Goal: Task Accomplishment & Management: Complete application form

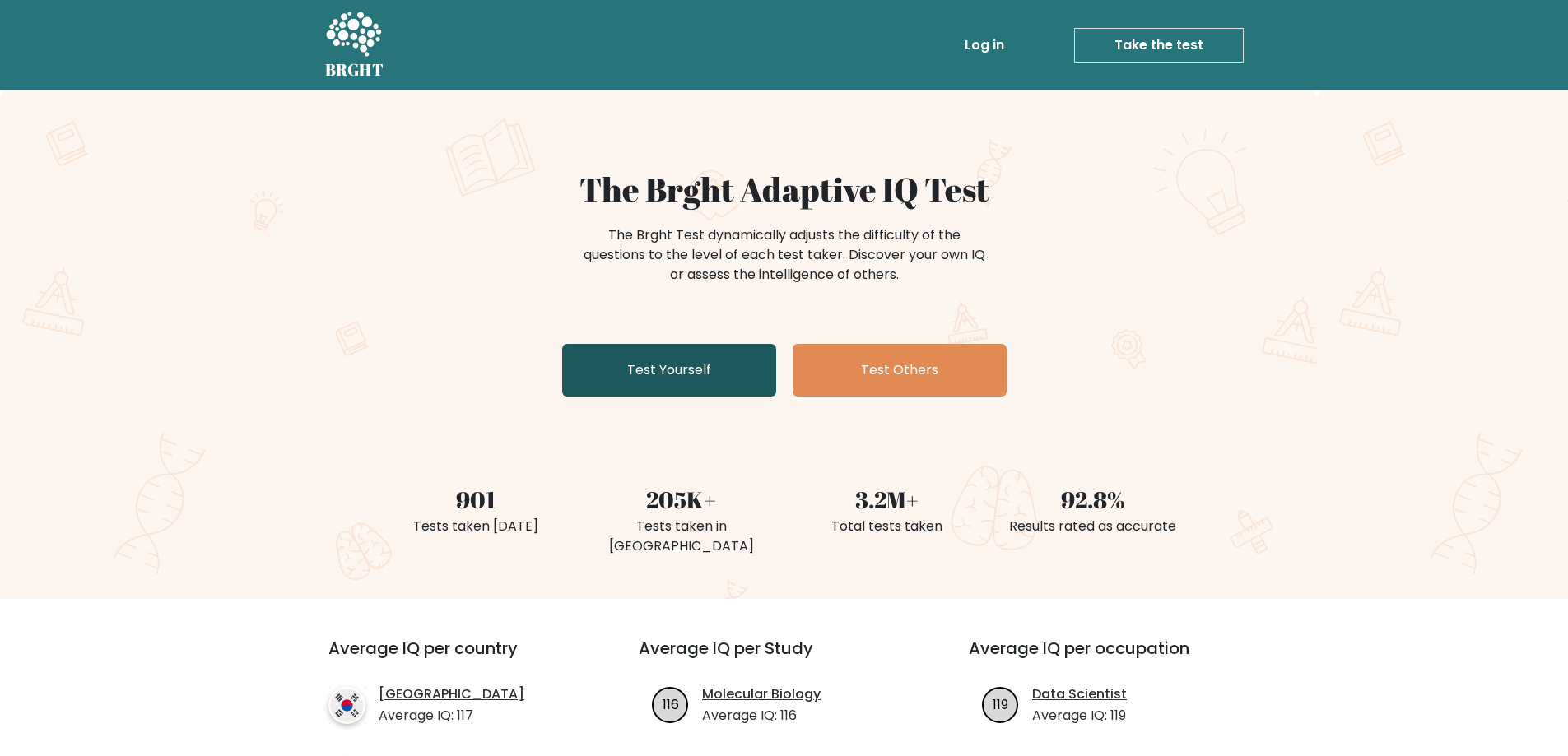
click at [686, 364] on link "Test Yourself" at bounding box center [669, 369] width 214 height 53
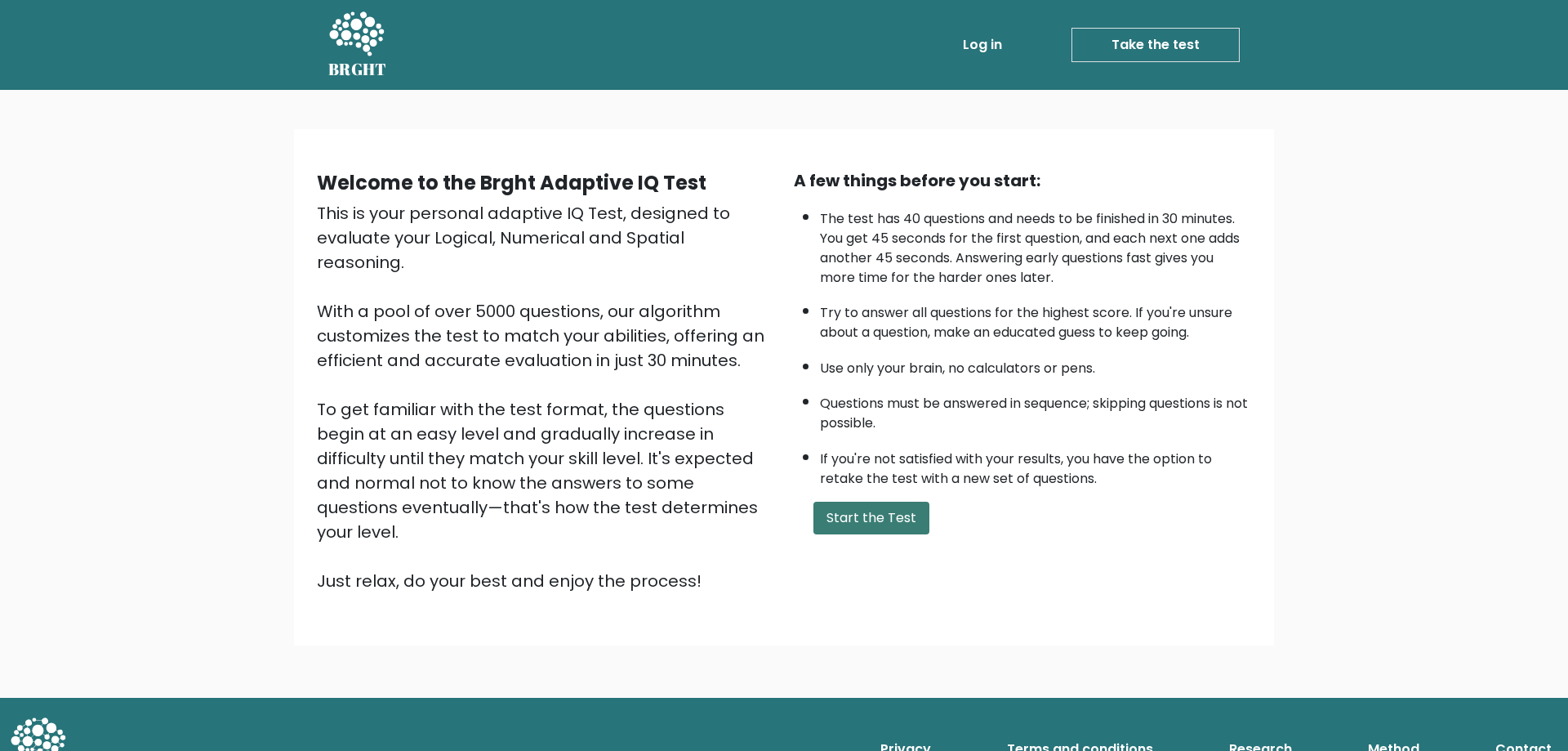
click at [882, 519] on button "Start the Test" at bounding box center [871, 518] width 116 height 33
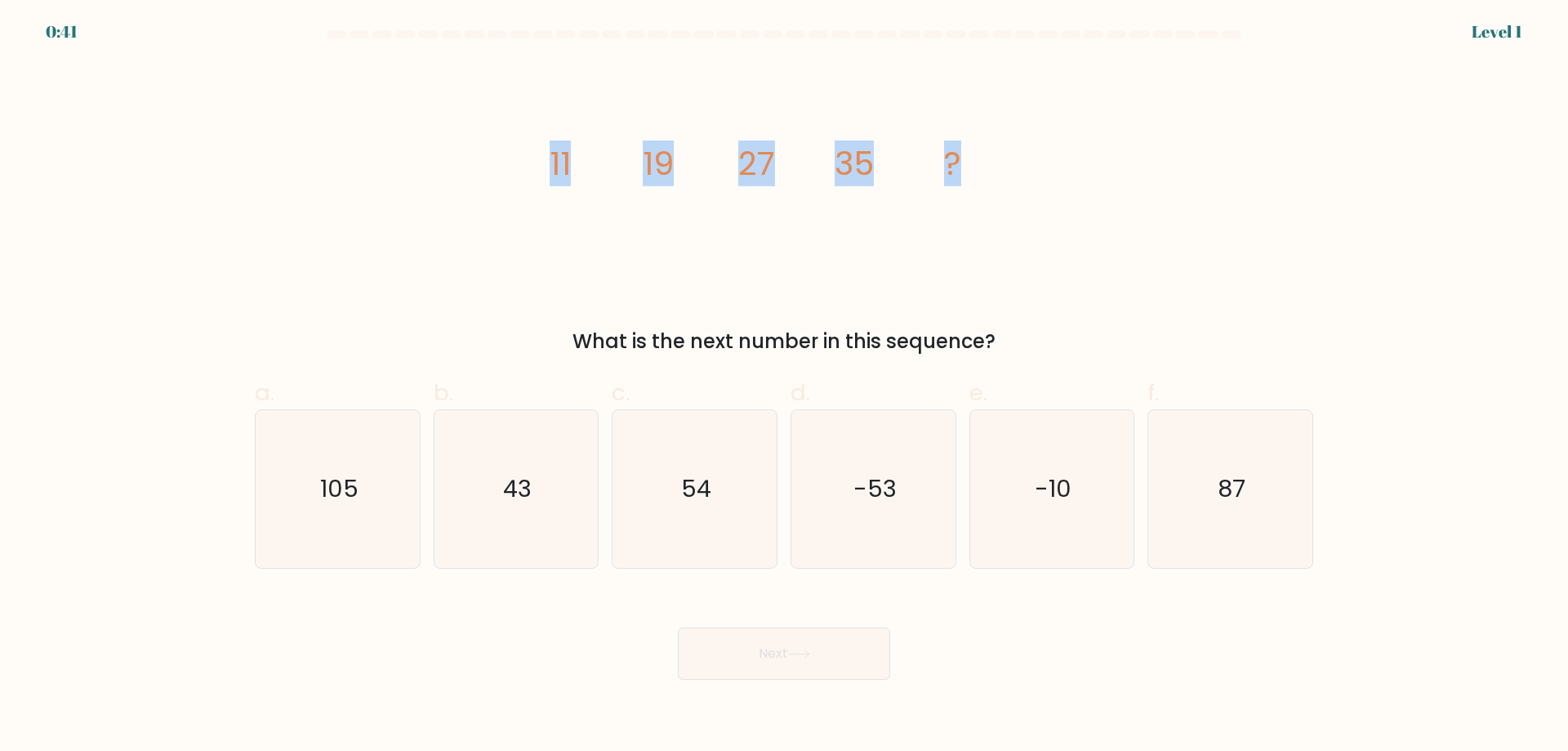
drag, startPoint x: 552, startPoint y: 162, endPoint x: 988, endPoint y: 164, distance: 436.0
click at [988, 164] on icon "image/svg+xml 11 19 27 35 ?" at bounding box center [784, 174] width 490 height 225
copy g "11 19 27 35 ?"
click at [1090, 240] on div "image/svg+xml 11 19 27 35 ? What is the next number in this sequence?" at bounding box center [784, 208] width 1078 height 294
drag, startPoint x: 560, startPoint y: 341, endPoint x: 1017, endPoint y: 330, distance: 457.1
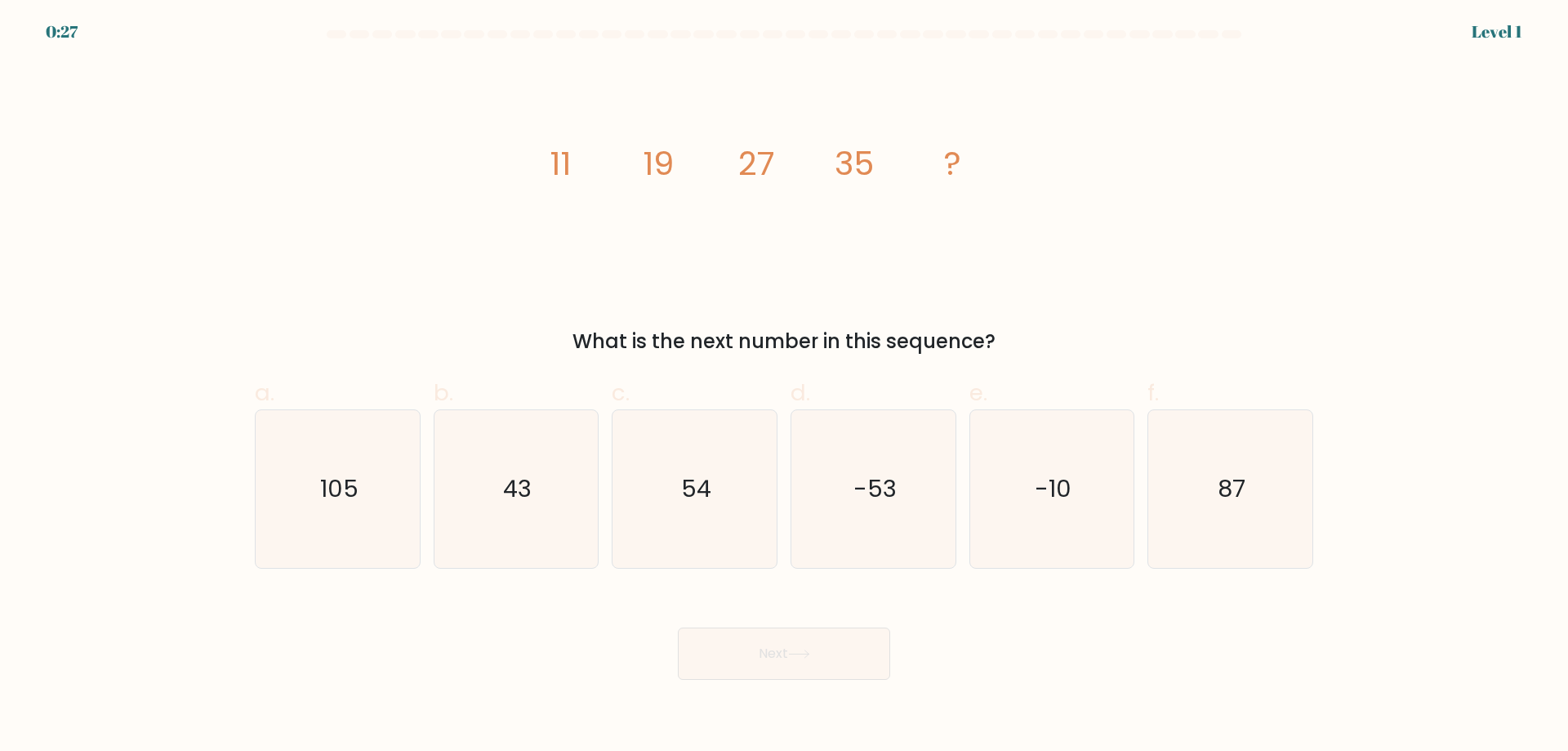
click at [1017, 330] on div "What is the next number in this sequence?" at bounding box center [784, 341] width 1038 height 29
copy div "What is the next number in this sequence?"
click at [571, 471] on icon "43" at bounding box center [516, 489] width 158 height 158
click at [784, 387] on input "b. 43" at bounding box center [784, 381] width 1 height 10
radio input "true"
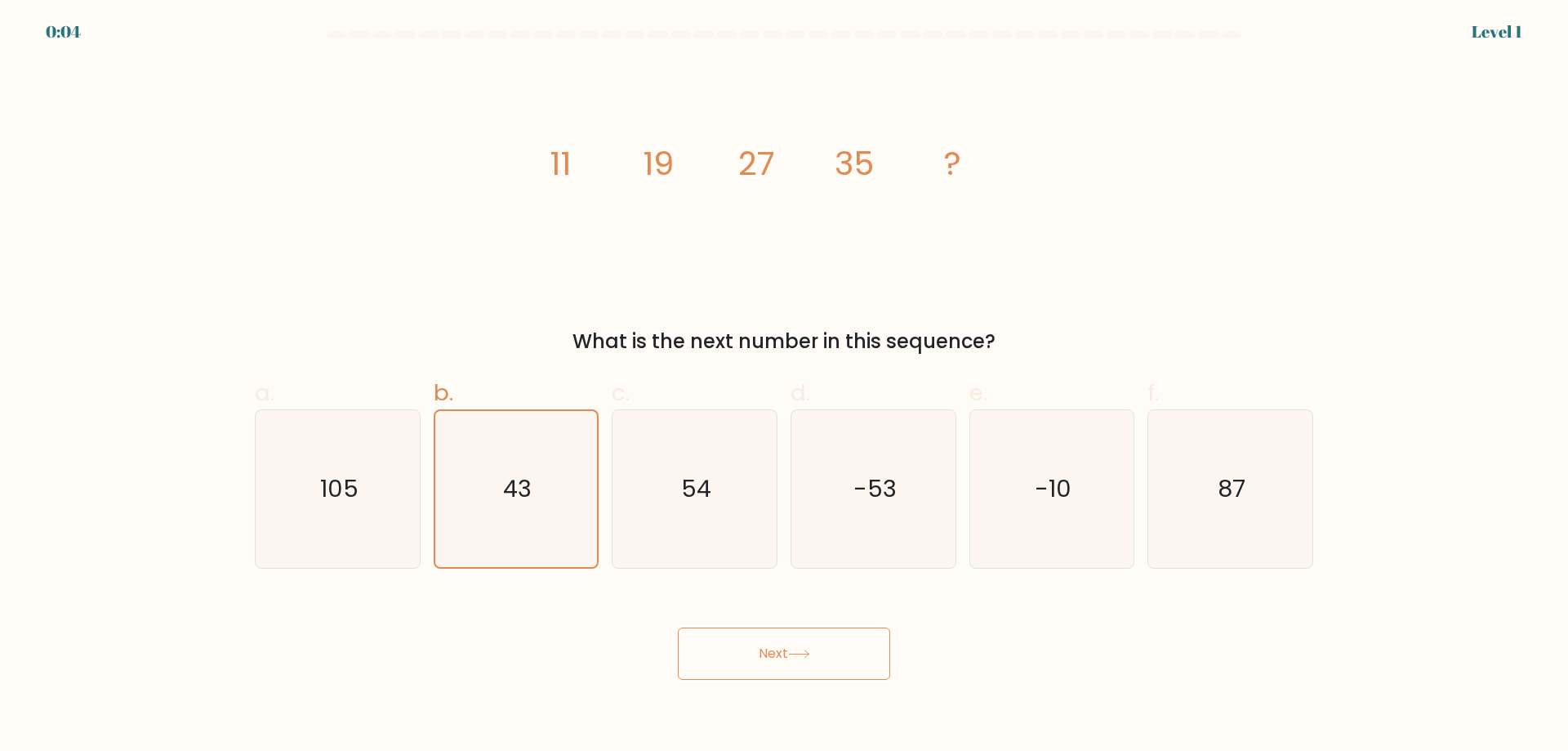
click at [739, 641] on button "Next" at bounding box center [784, 653] width 212 height 52
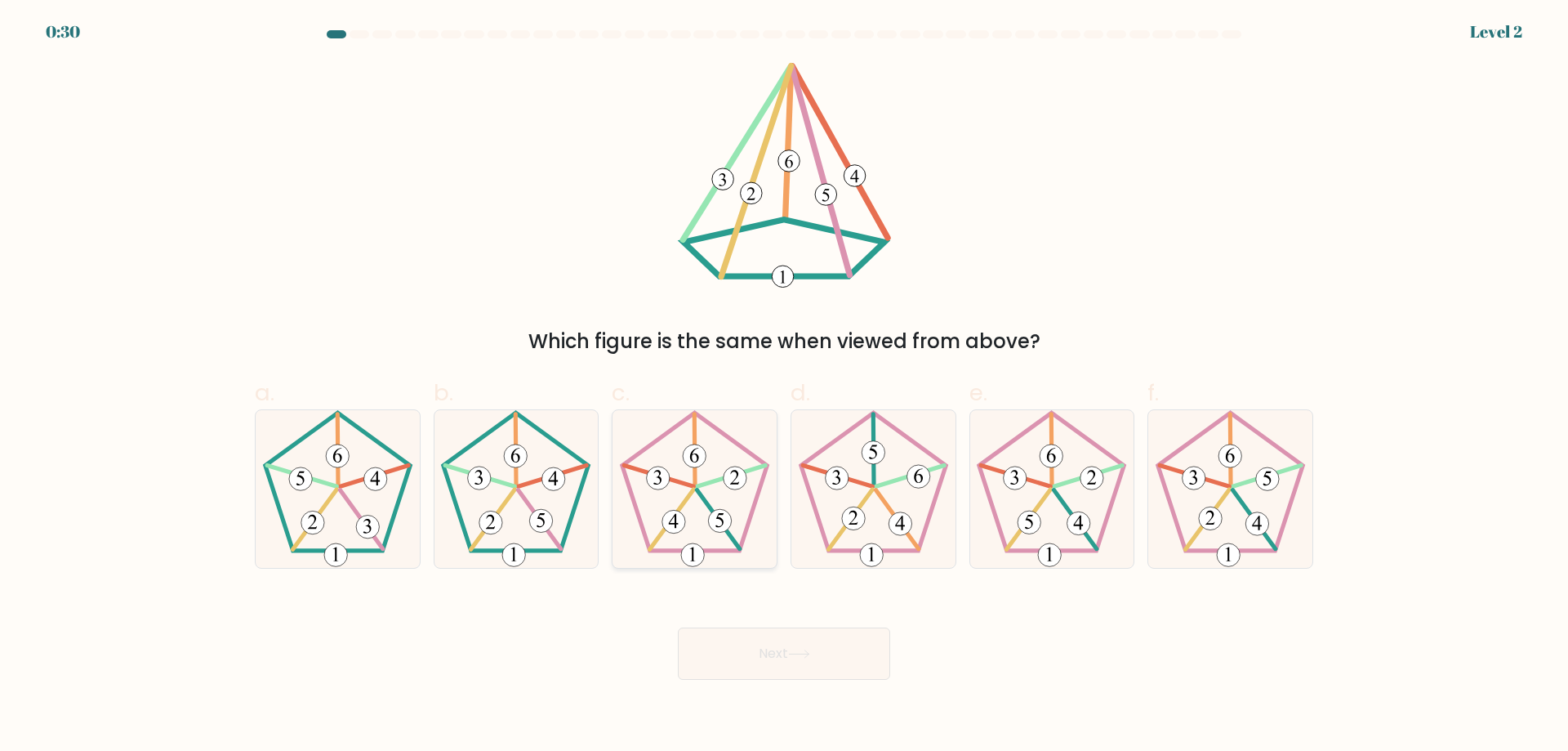
drag, startPoint x: 536, startPoint y: 514, endPoint x: 693, endPoint y: 554, distance: 162.0
click at [536, 515] on 153 at bounding box center [542, 520] width 23 height 23
click at [784, 387] on input "b." at bounding box center [784, 381] width 1 height 10
radio input "true"
click at [869, 658] on button "Next" at bounding box center [784, 653] width 212 height 52
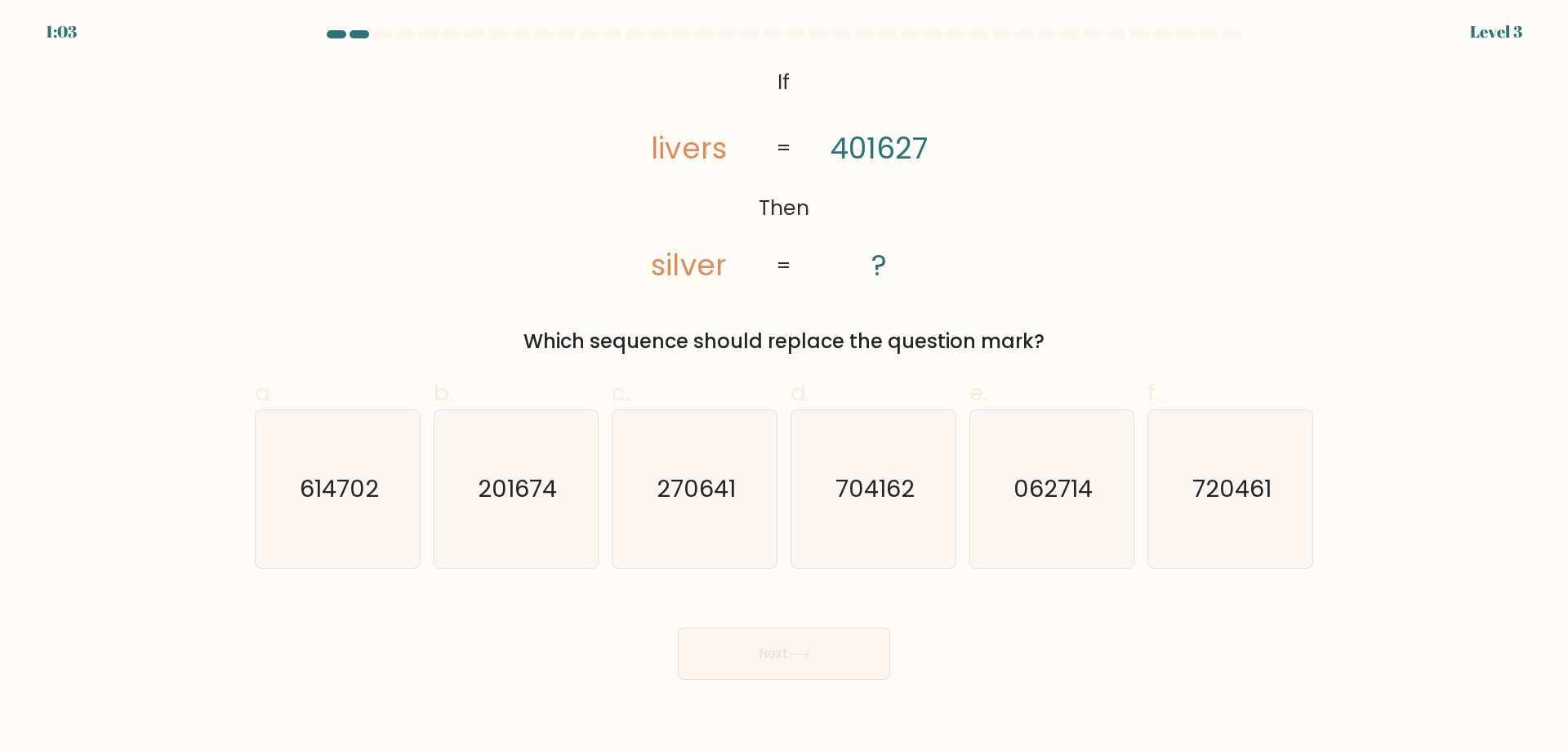
drag, startPoint x: 542, startPoint y: 343, endPoint x: 1116, endPoint y: 327, distance: 574.2
click at [1116, 327] on div "Which sequence should replace the question mark?" at bounding box center [784, 341] width 1038 height 29
click at [1063, 333] on div "Which sequence should replace the question mark?" at bounding box center [784, 341] width 1038 height 29
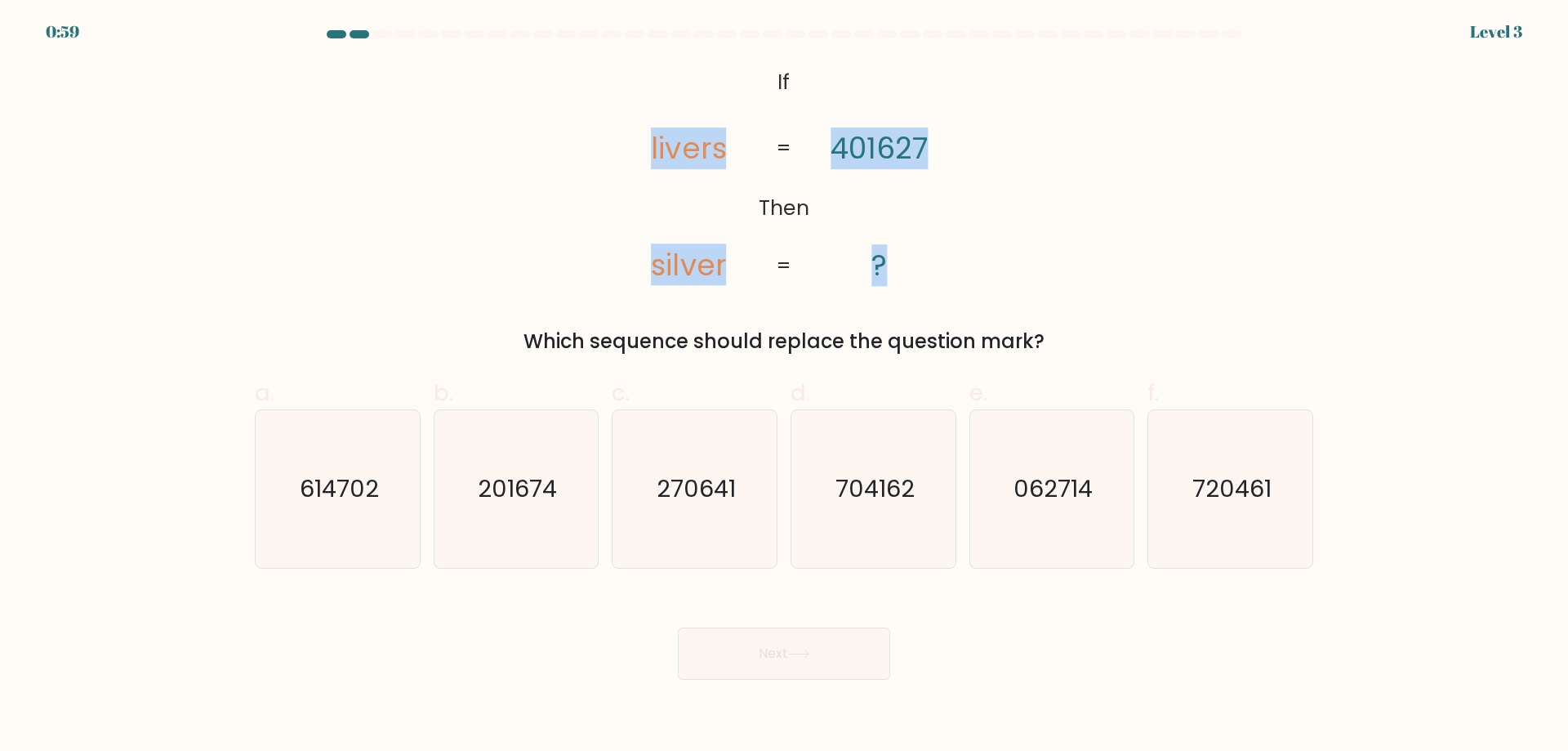
drag, startPoint x: 721, startPoint y: 150, endPoint x: 895, endPoint y: 275, distance: 214.2
click at [895, 275] on icon "@import url('https://fonts.googleapis.com/css?family=Abril+Fatface:400,100,100i…" at bounding box center [783, 174] width 366 height 225
copy icon "livers silver 401627 ?"
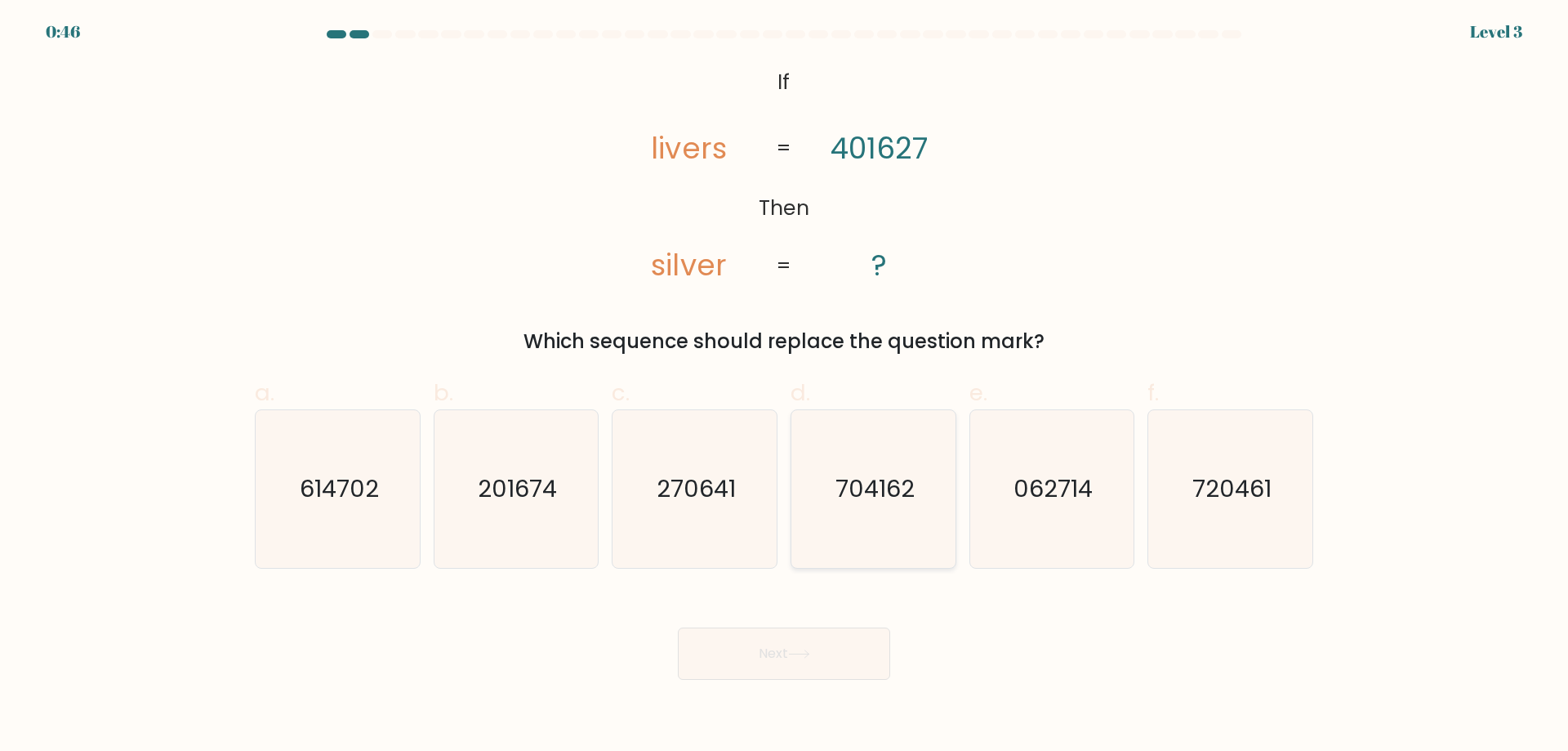
click at [860, 469] on icon "704162" at bounding box center [873, 489] width 158 height 158
click at [785, 387] on input "d. 704162" at bounding box center [784, 381] width 1 height 10
radio input "true"
click at [747, 651] on button "Next" at bounding box center [784, 653] width 212 height 52
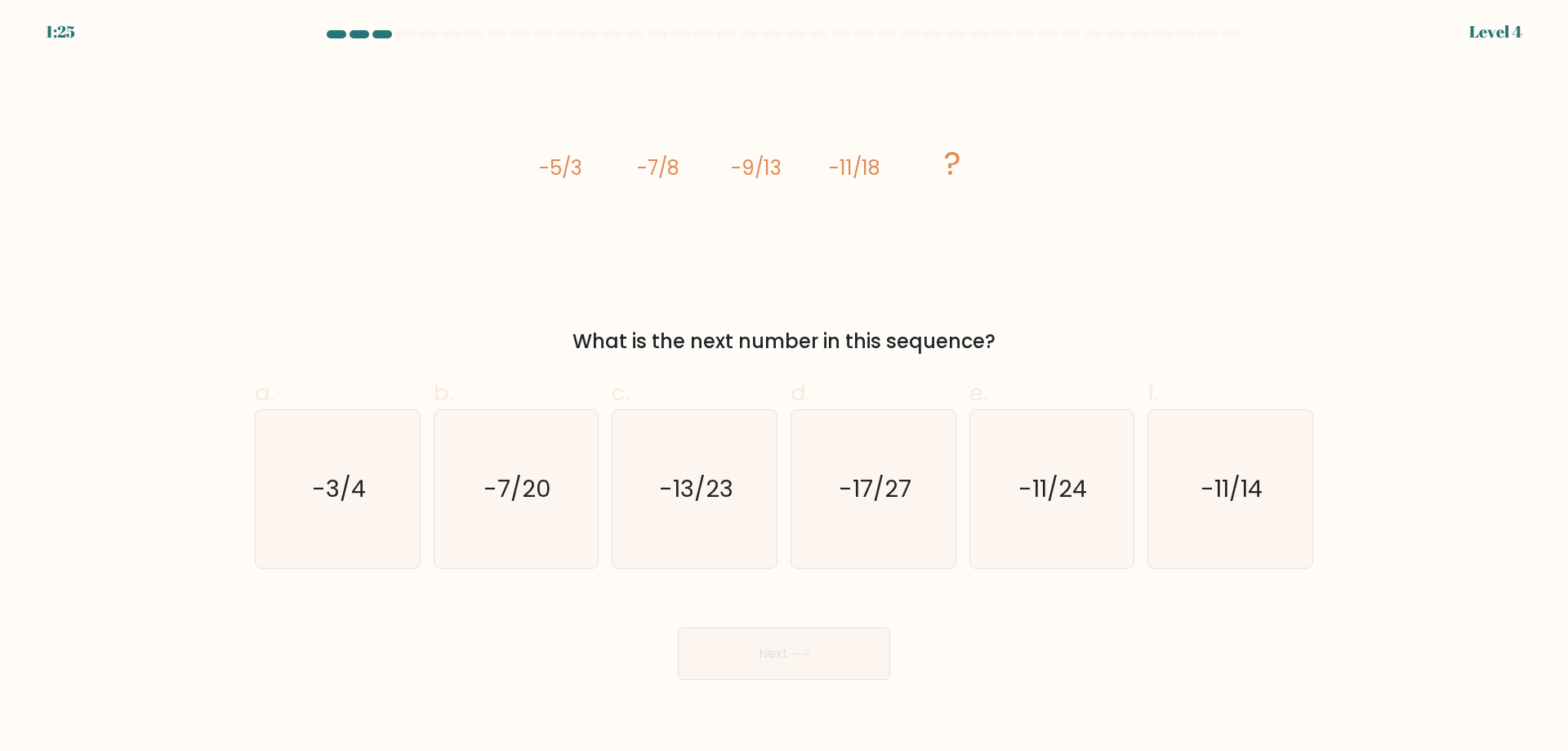
drag, startPoint x: 565, startPoint y: 327, endPoint x: 1041, endPoint y: 321, distance: 476.0
click at [1041, 321] on div "image/svg+xml -5/3 -7/8 -9/13 -11/18 ? What is the next number in this sequence?" at bounding box center [784, 208] width 1078 height 294
copy div "What is the next number in this sequence?"
drag, startPoint x: 530, startPoint y: 164, endPoint x: 982, endPoint y: 163, distance: 452.0
click at [982, 163] on div "image/svg+xml -5/3 -7/8 -9/13 -11/18 ? What is the next number in this sequence?" at bounding box center [784, 208] width 1078 height 294
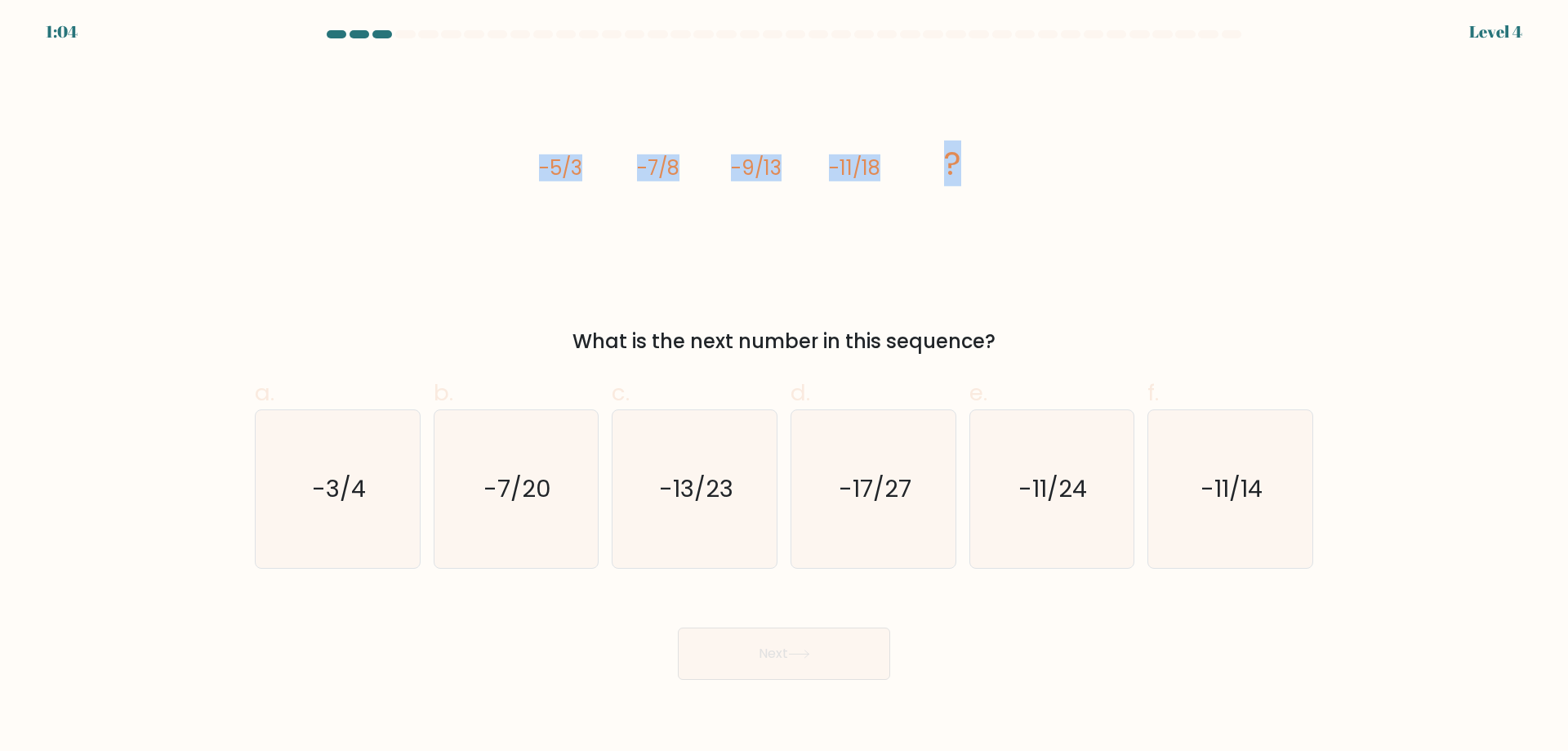
copy g "-5/3 -7/8 -9/13 -11/18 ?"
click at [721, 486] on text "-13/23" at bounding box center [696, 489] width 75 height 33
click at [784, 387] on input "c. -13/23" at bounding box center [784, 381] width 1 height 10
radio input "true"
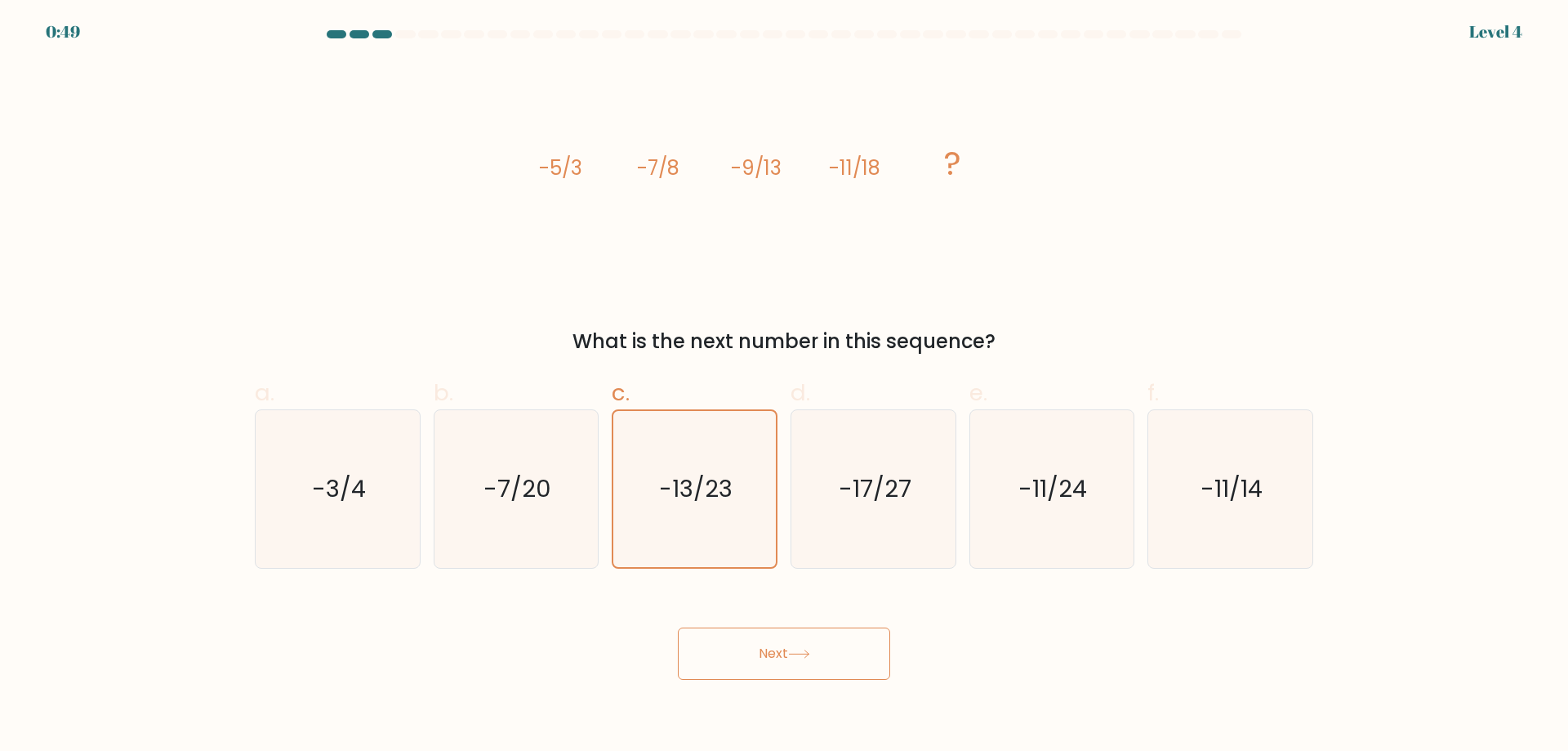
click at [764, 645] on button "Next" at bounding box center [784, 653] width 212 height 52
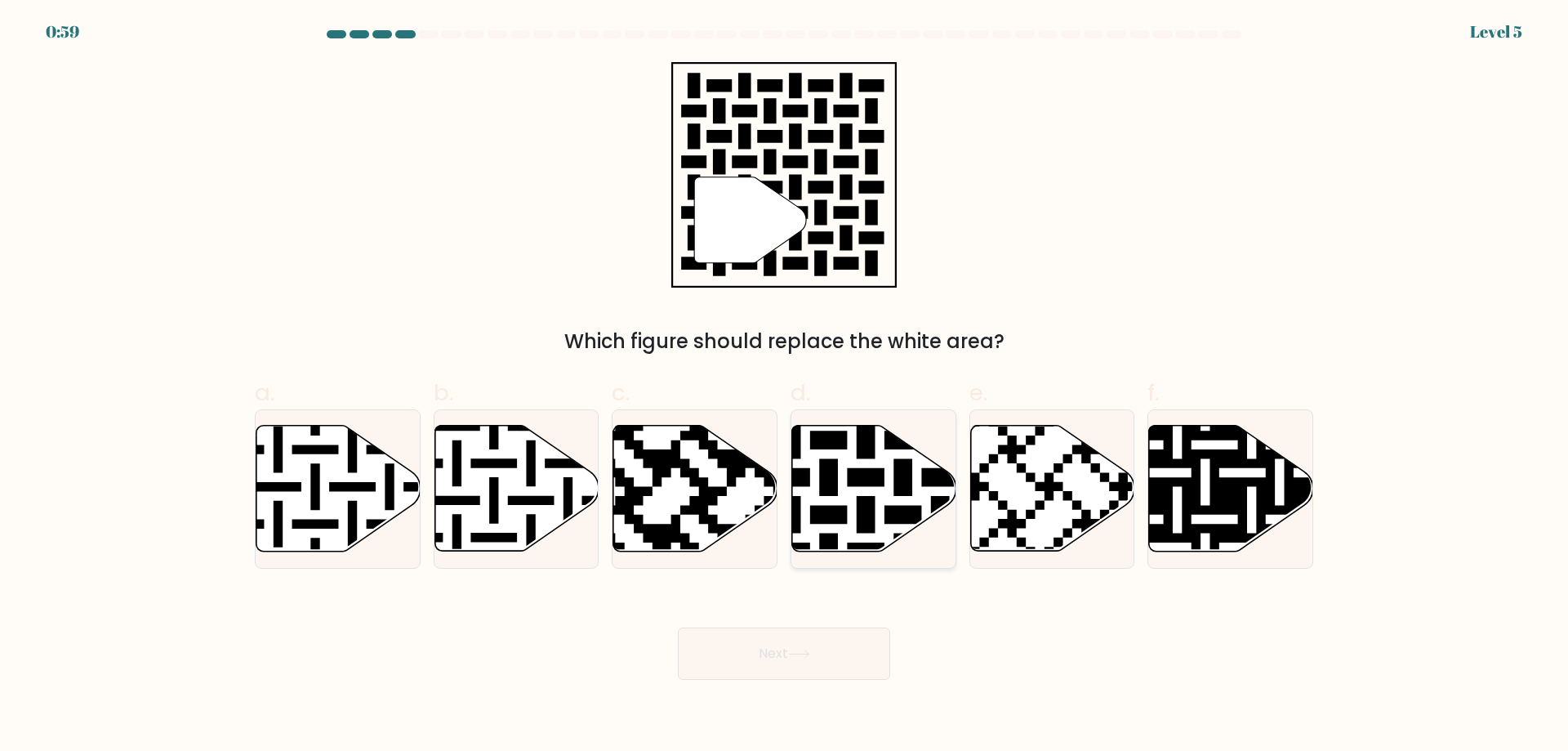
click at [862, 480] on icon at bounding box center [921, 421] width 297 height 297
click at [785, 387] on input "d." at bounding box center [784, 381] width 1 height 10
radio input "true"
click at [805, 653] on icon at bounding box center [799, 654] width 22 height 9
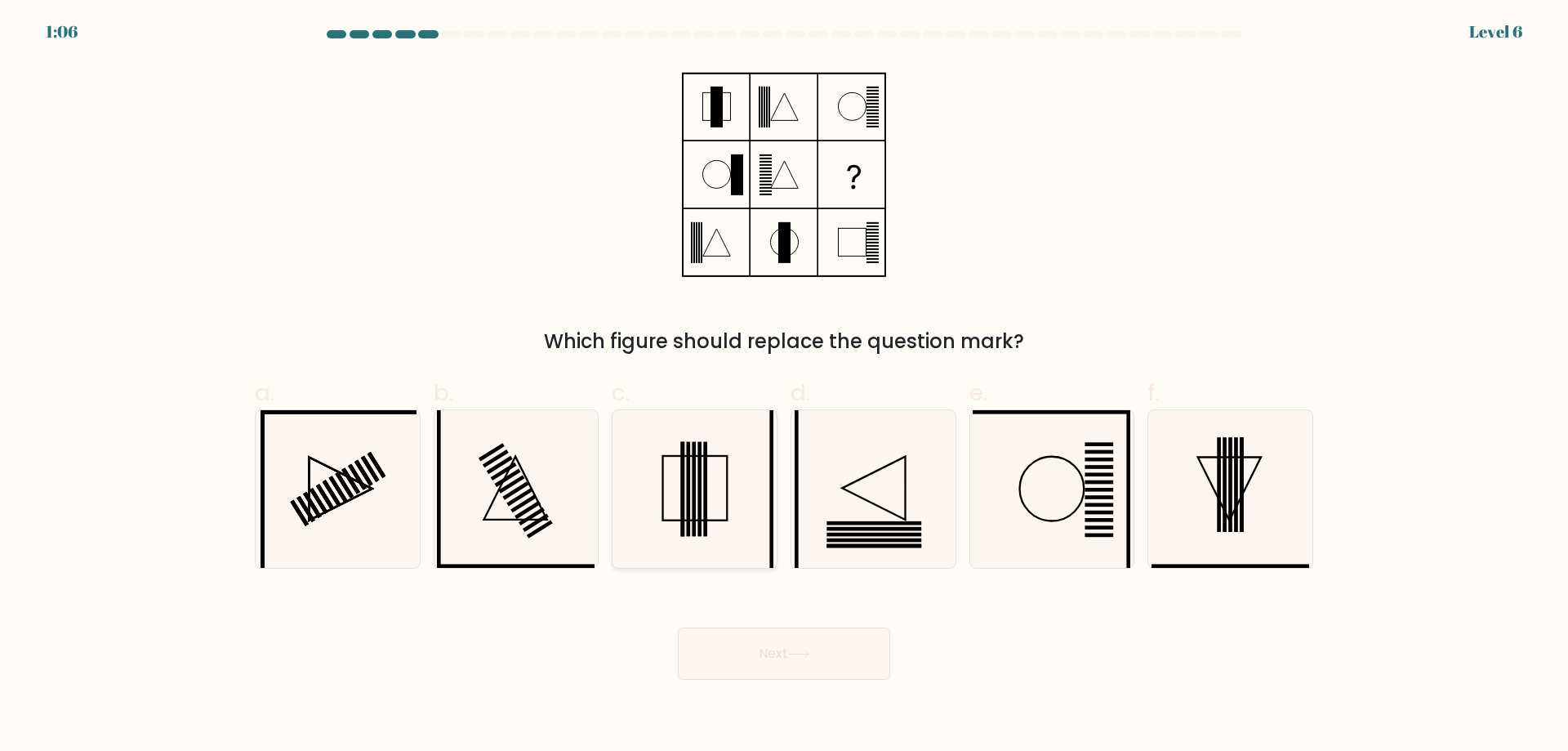
click at [691, 476] on icon at bounding box center [695, 489] width 158 height 158
click at [784, 387] on input "c." at bounding box center [784, 381] width 1 height 10
radio input "true"
click at [828, 634] on button "Next" at bounding box center [784, 653] width 212 height 52
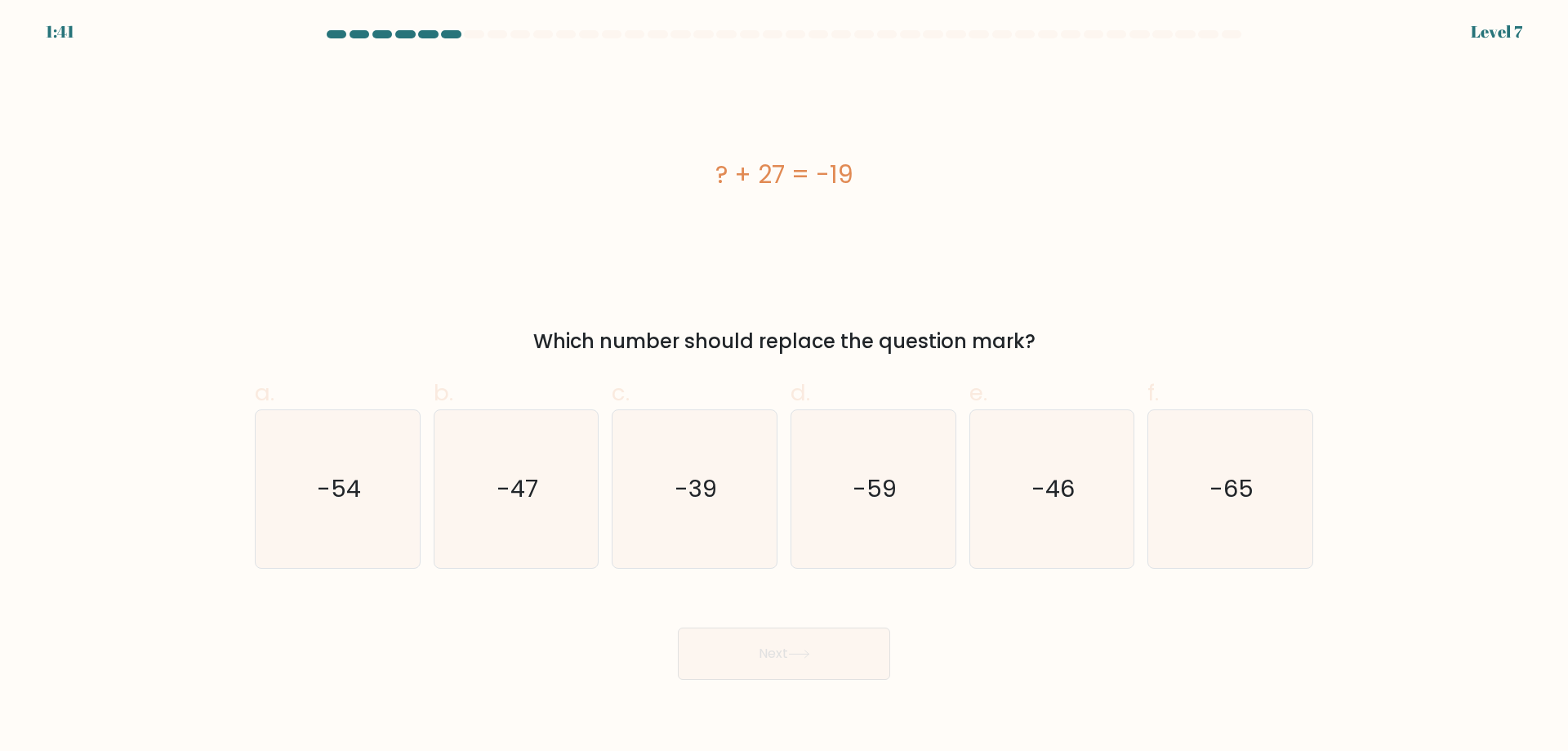
drag, startPoint x: 561, startPoint y: 336, endPoint x: 1065, endPoint y: 339, distance: 504.0
click at [1065, 339] on div "Which number should replace the question mark?" at bounding box center [784, 341] width 1038 height 29
click at [996, 207] on div "? + 27 = -19" at bounding box center [783, 174] width 1058 height 225
click at [1001, 470] on icon "-46" at bounding box center [1051, 489] width 158 height 158
click at [785, 387] on input "e. -46" at bounding box center [784, 381] width 1 height 10
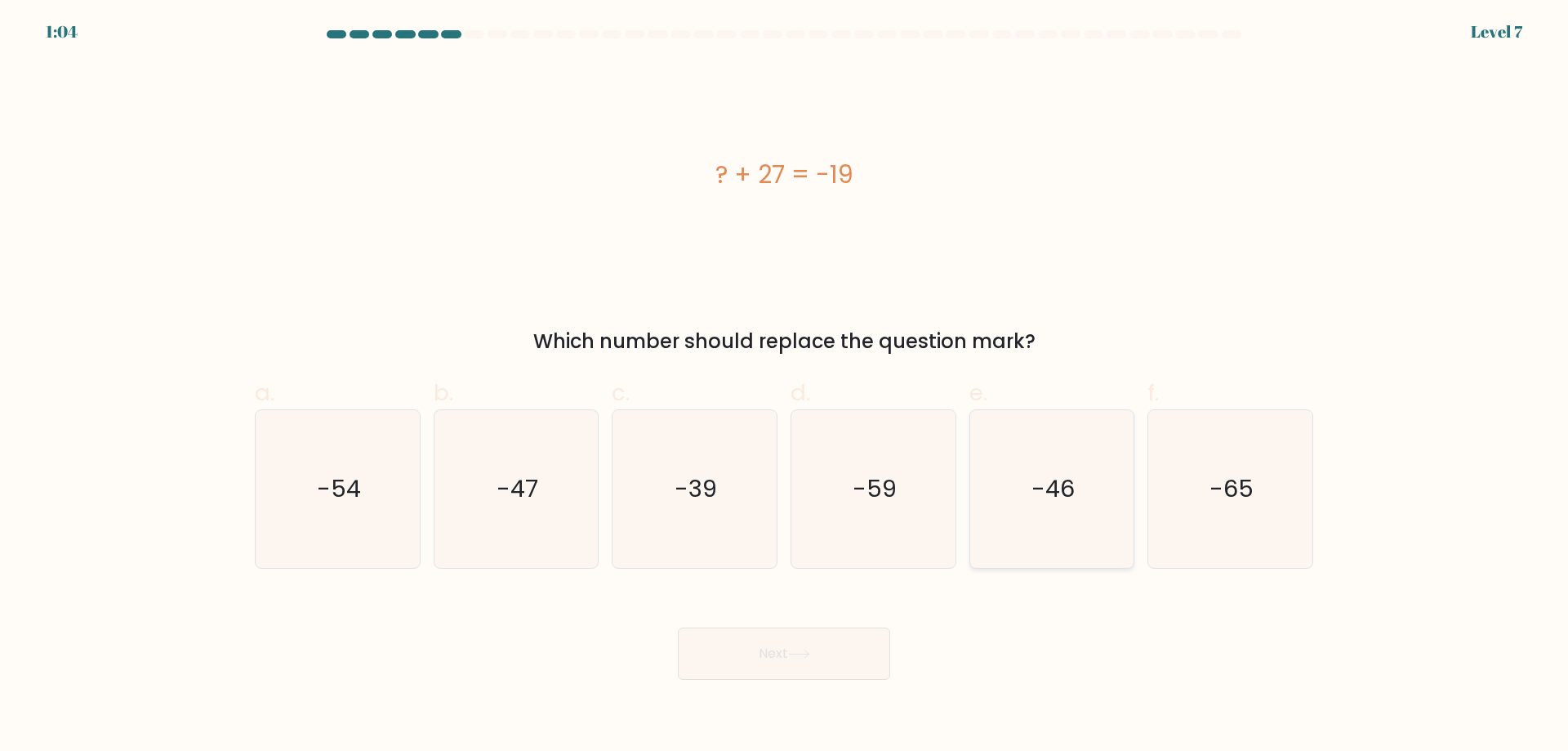
radio input "true"
click at [837, 668] on button "Next" at bounding box center [784, 653] width 212 height 52
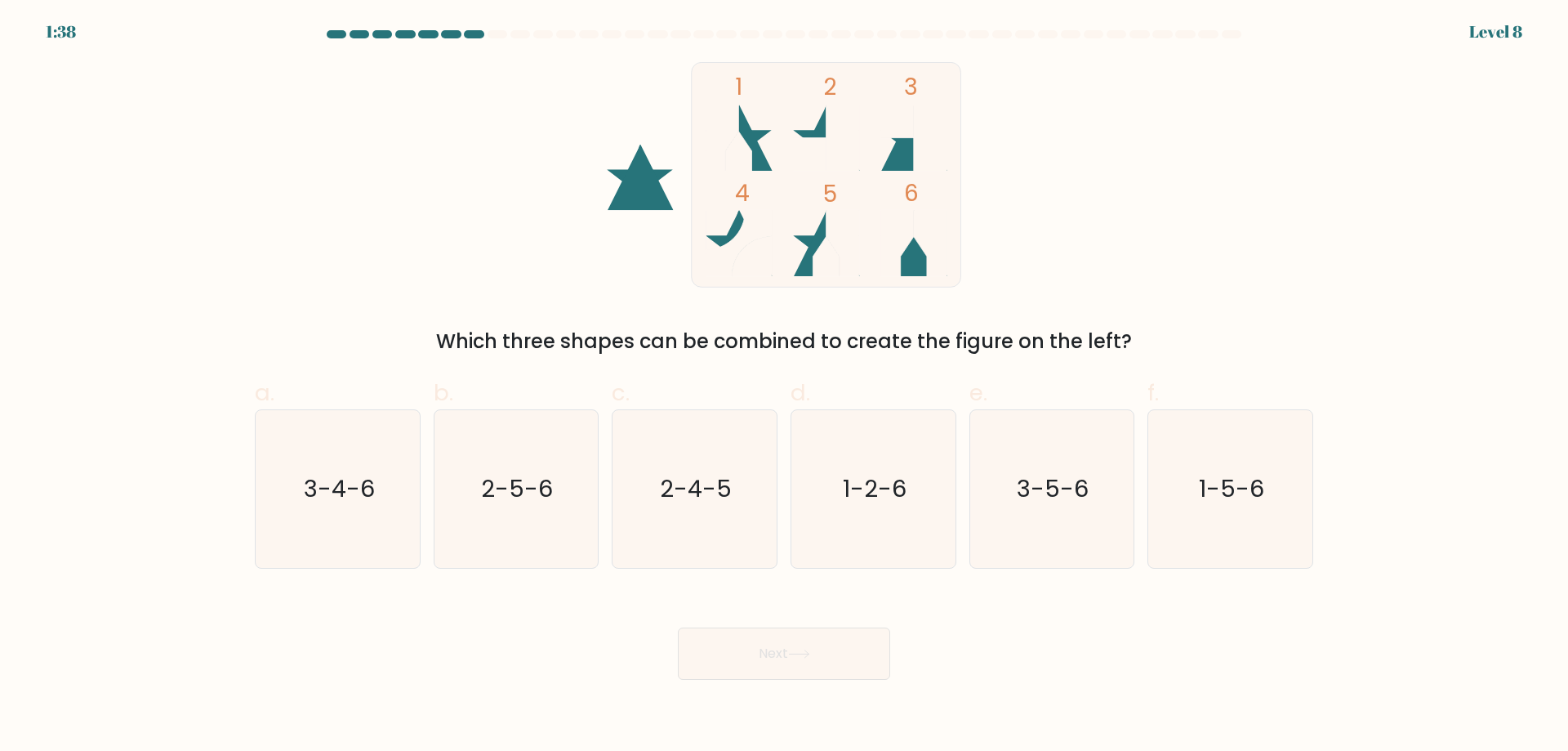
drag, startPoint x: 430, startPoint y: 345, endPoint x: 1399, endPoint y: 302, distance: 970.0
click at [1399, 302] on form at bounding box center [784, 355] width 1568 height 650
copy div "Which three shapes can be combined to create the figure on the left?"
click at [753, 83] on rect at bounding box center [826, 174] width 270 height 225
drag, startPoint x: 735, startPoint y: 87, endPoint x: 1032, endPoint y: 310, distance: 371.4
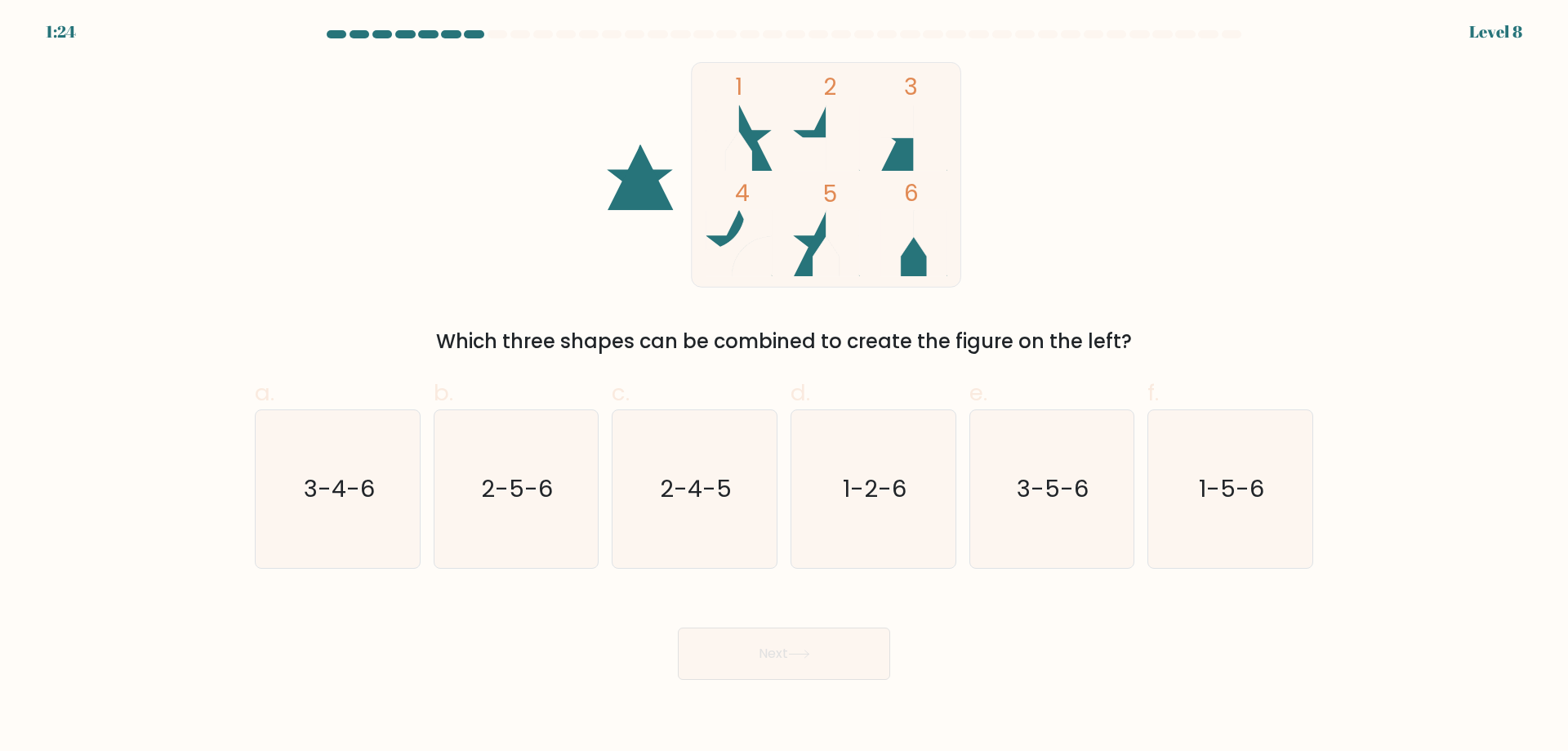
click at [1022, 317] on div "1 2 3 4 5 6 Which three shapes can be combined to create the figure on the left?" at bounding box center [784, 208] width 1078 height 294
click at [1174, 233] on div "1 2 3 4 5 6 Which three shapes can be combined to create the figure on the left?" at bounding box center [784, 208] width 1078 height 294
click at [1263, 492] on text "1-5-6" at bounding box center [1232, 489] width 65 height 33
click at [785, 387] on input "f. 1-5-6" at bounding box center [784, 381] width 1 height 10
radio input "true"
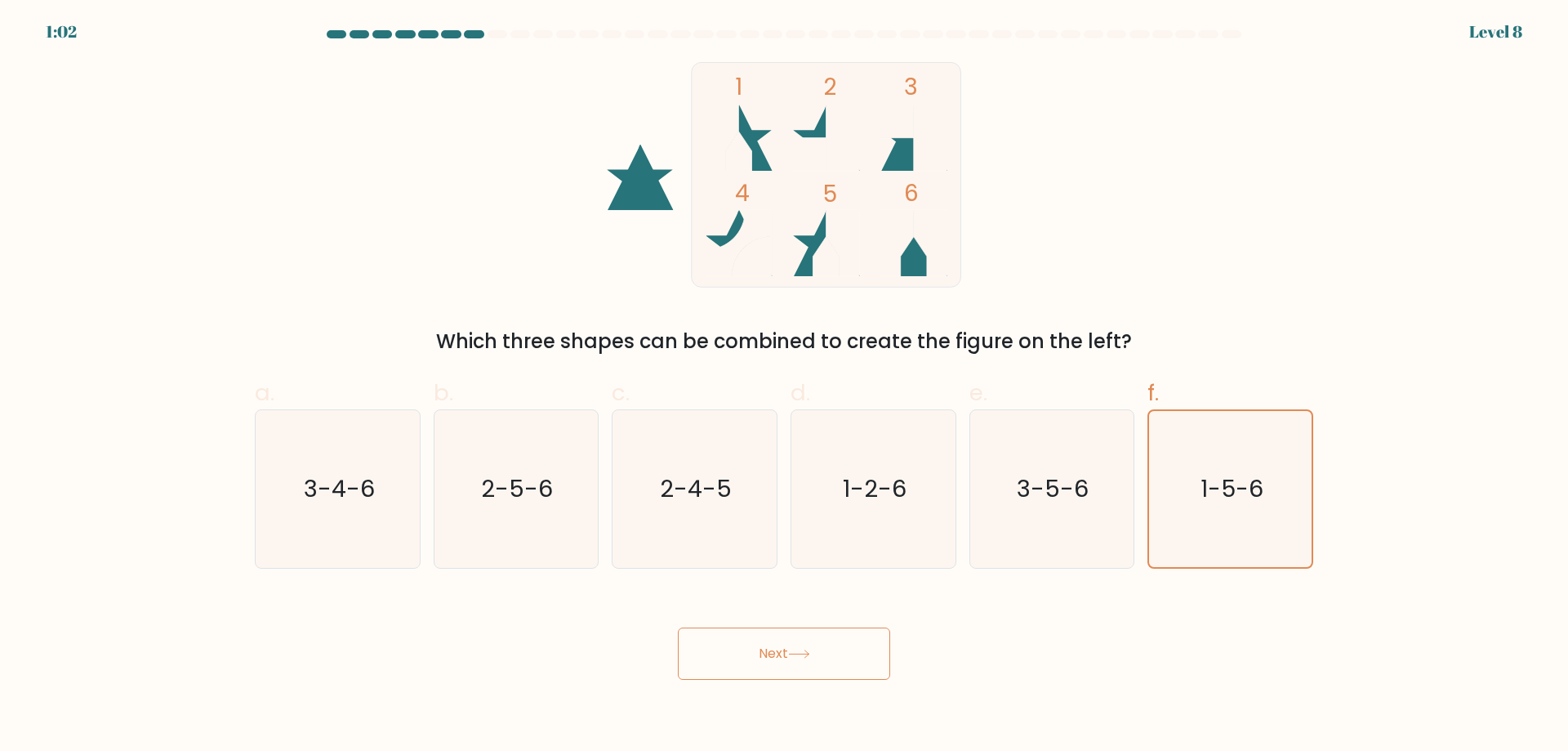
click at [817, 658] on button "Next" at bounding box center [784, 653] width 212 height 52
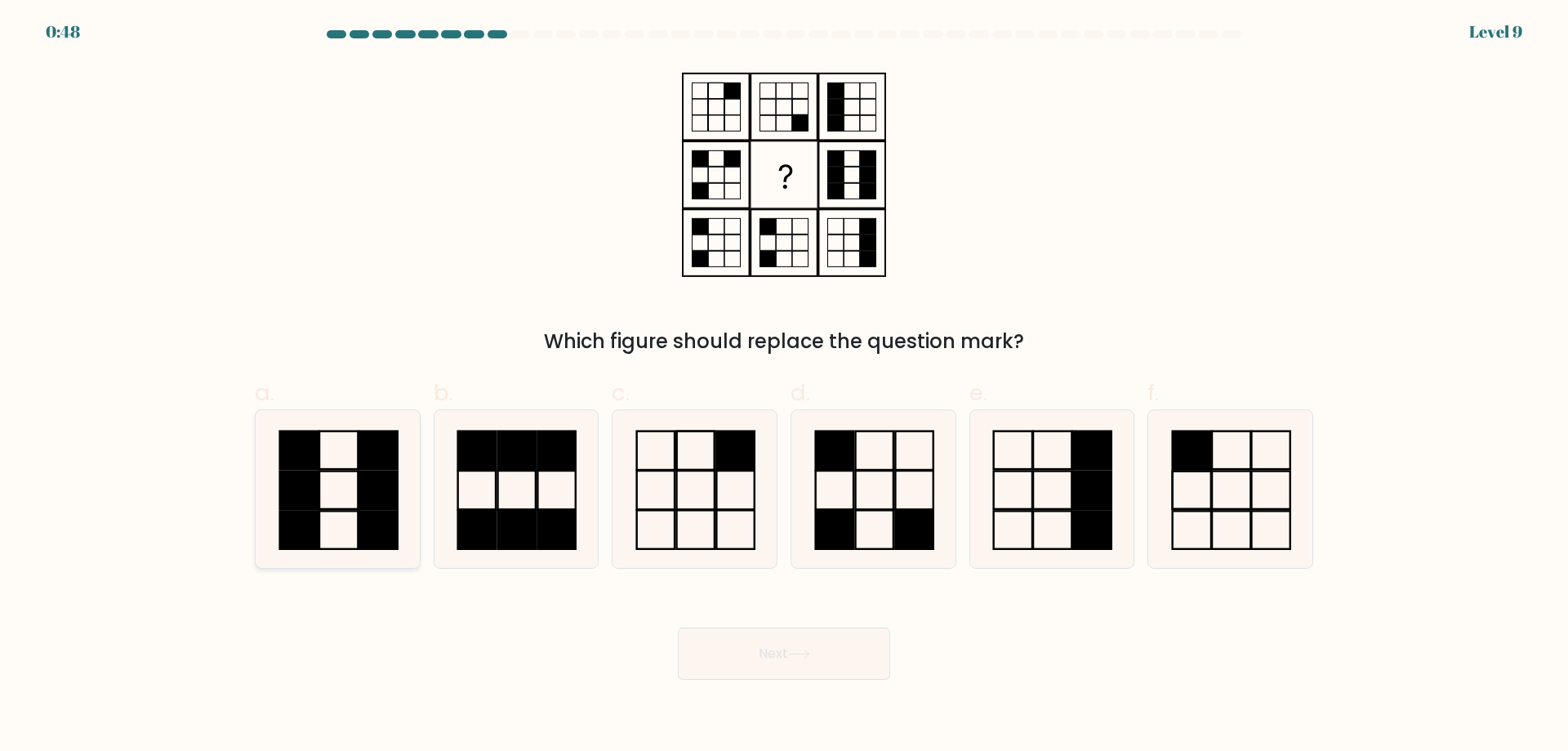
click at [341, 496] on icon at bounding box center [338, 489] width 158 height 158
click at [784, 387] on input "a." at bounding box center [784, 381] width 1 height 10
radio input "true"
drag, startPoint x: 710, startPoint y: 520, endPoint x: 741, endPoint y: 514, distance: 31.6
click at [716, 517] on icon at bounding box center [695, 489] width 158 height 158
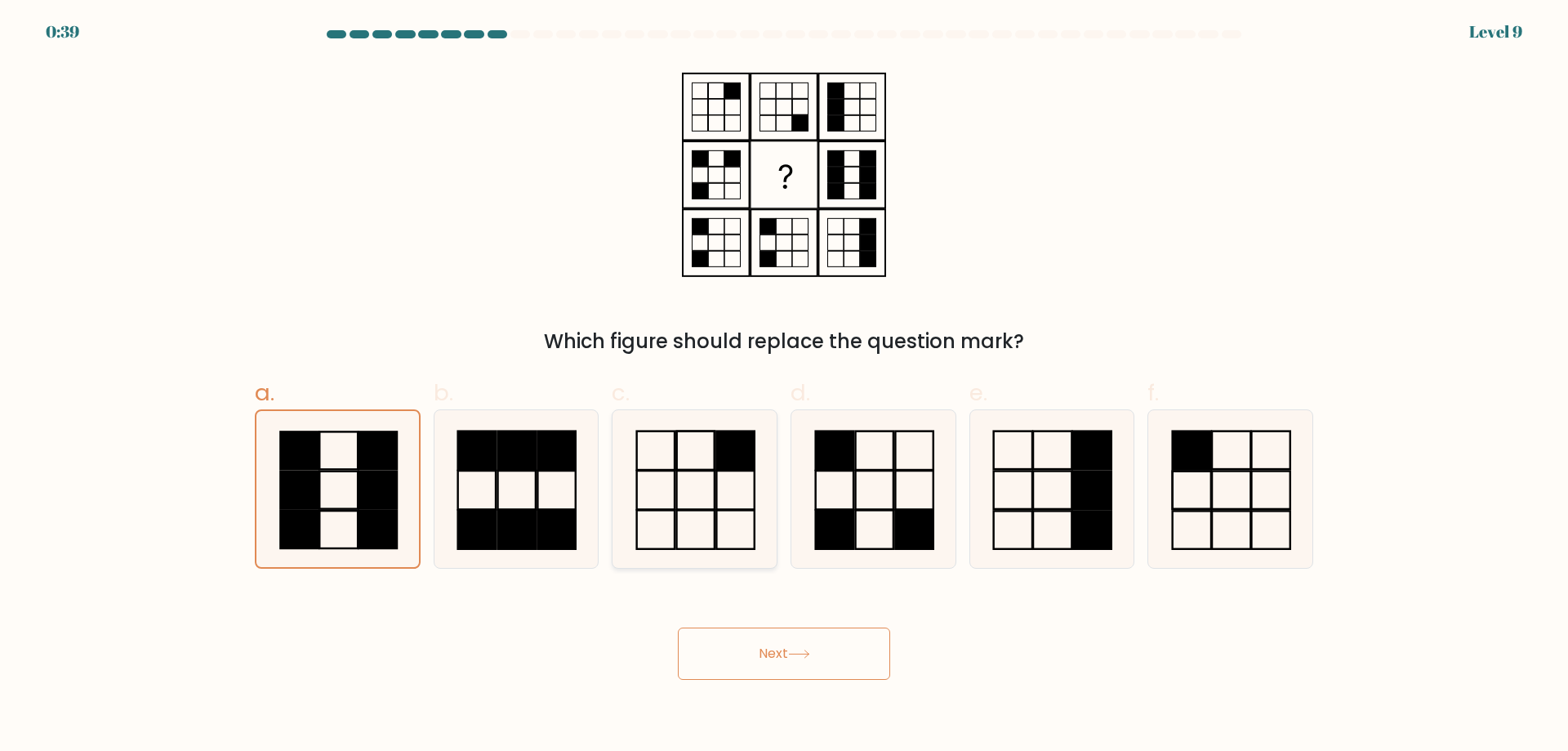
click at [784, 387] on input "c." at bounding box center [784, 381] width 1 height 10
radio input "true"
click at [882, 500] on icon at bounding box center [873, 489] width 158 height 158
click at [785, 387] on input "d." at bounding box center [784, 381] width 1 height 10
radio input "true"
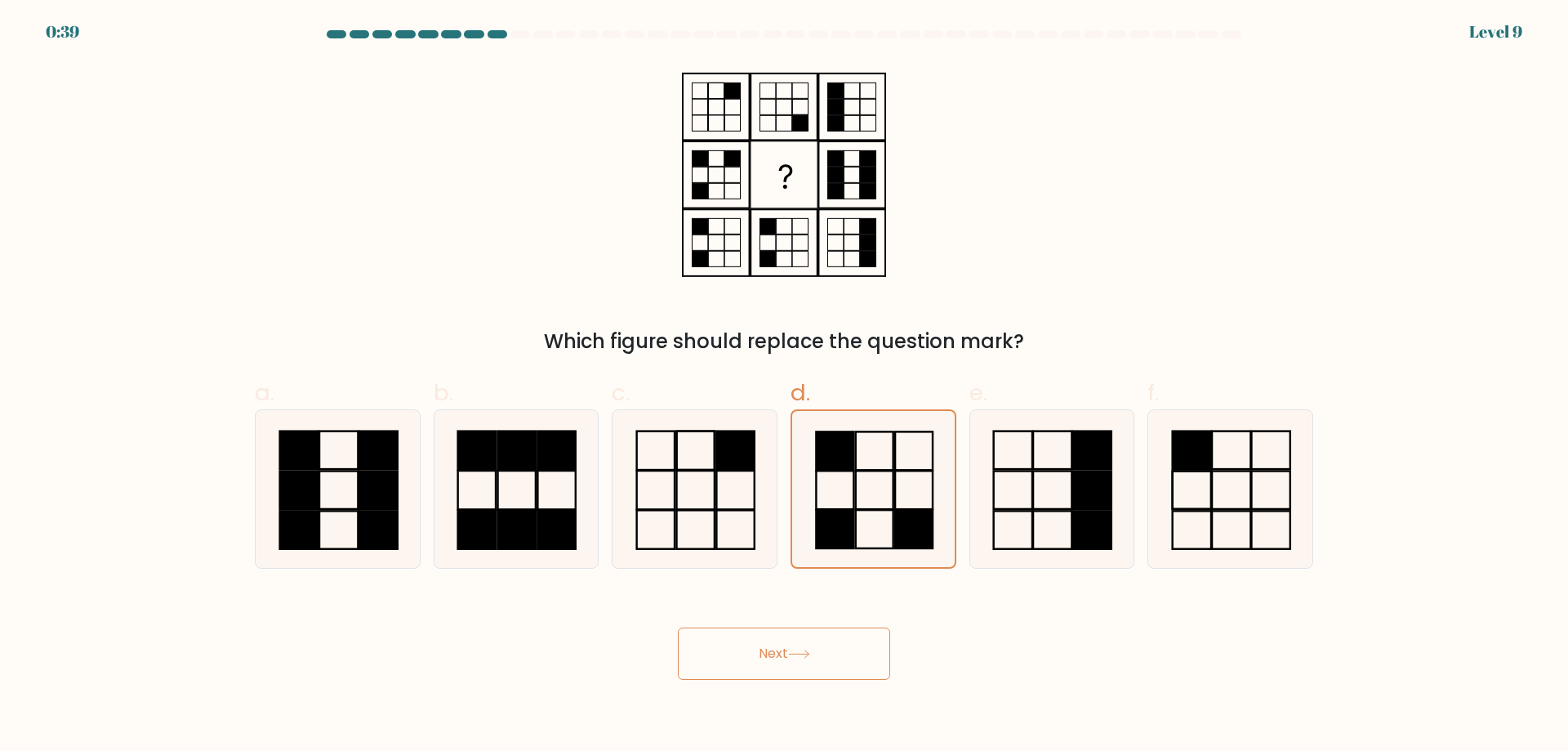
click at [805, 666] on button "Next" at bounding box center [784, 653] width 212 height 52
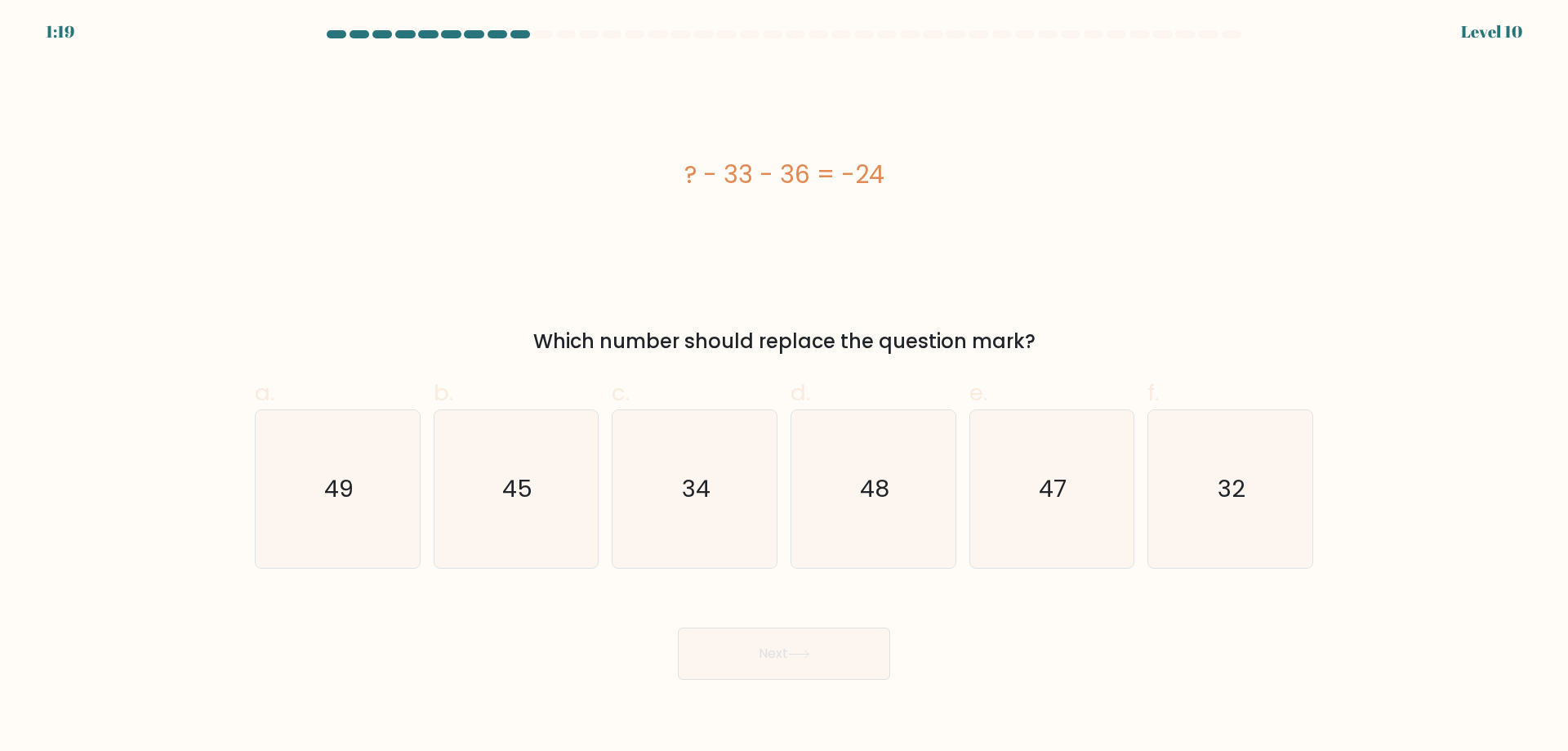
drag, startPoint x: 542, startPoint y: 345, endPoint x: 1170, endPoint y: 307, distance: 629.1
click at [1170, 307] on div "? - 33 - 36 = -24 Which number should replace the question mark?" at bounding box center [784, 208] width 1078 height 294
copy div "Which number should replace the question mark?"
drag, startPoint x: 690, startPoint y: 167, endPoint x: 1250, endPoint y: 2, distance: 583.8
click at [1179, 161] on div "? - 33 - 36 = -24" at bounding box center [783, 174] width 1058 height 37
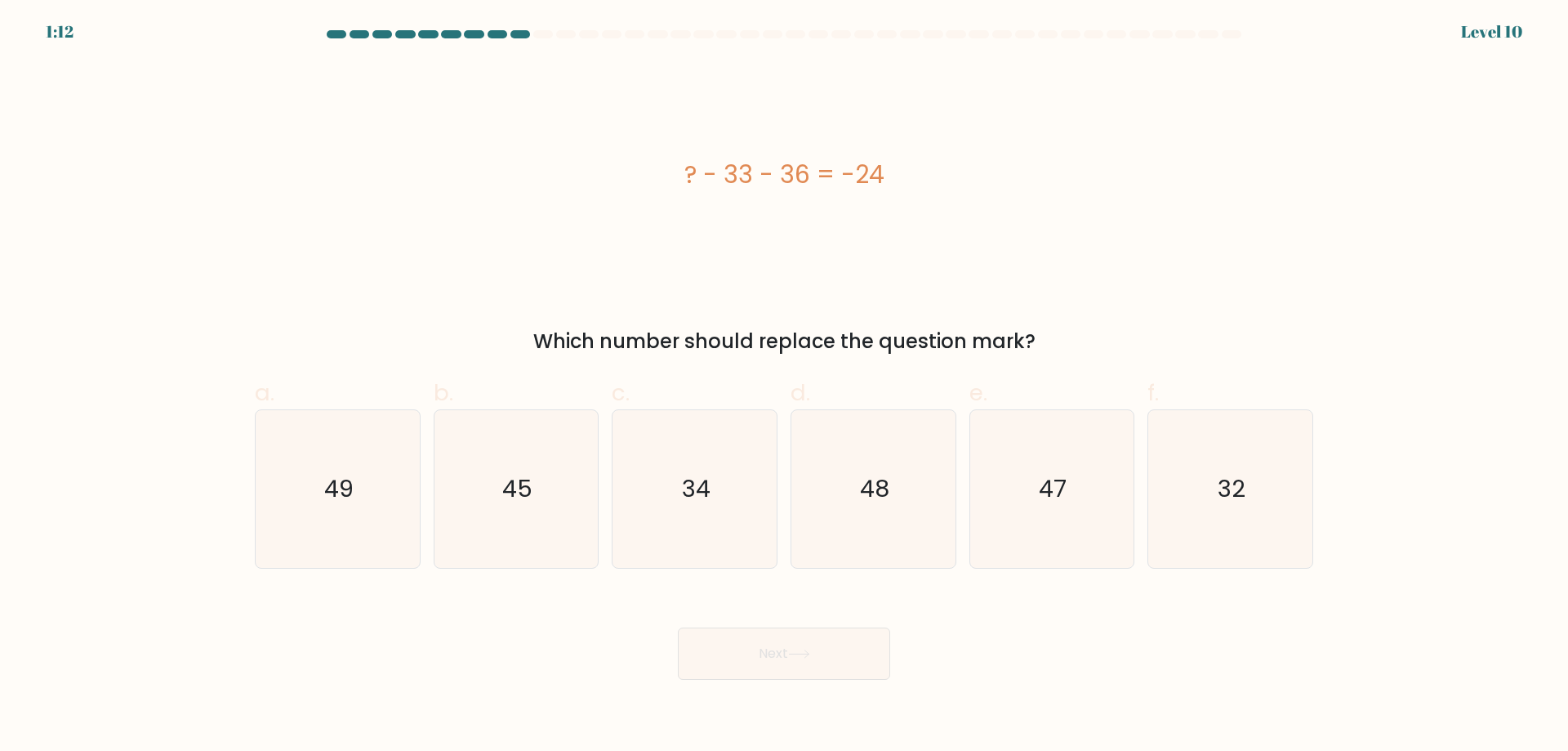
copy div "? - 33 - 36 = -24"
click at [1098, 309] on div "? - 33 - 36 = -24 Which number should replace the question mark?" at bounding box center [784, 208] width 1078 height 294
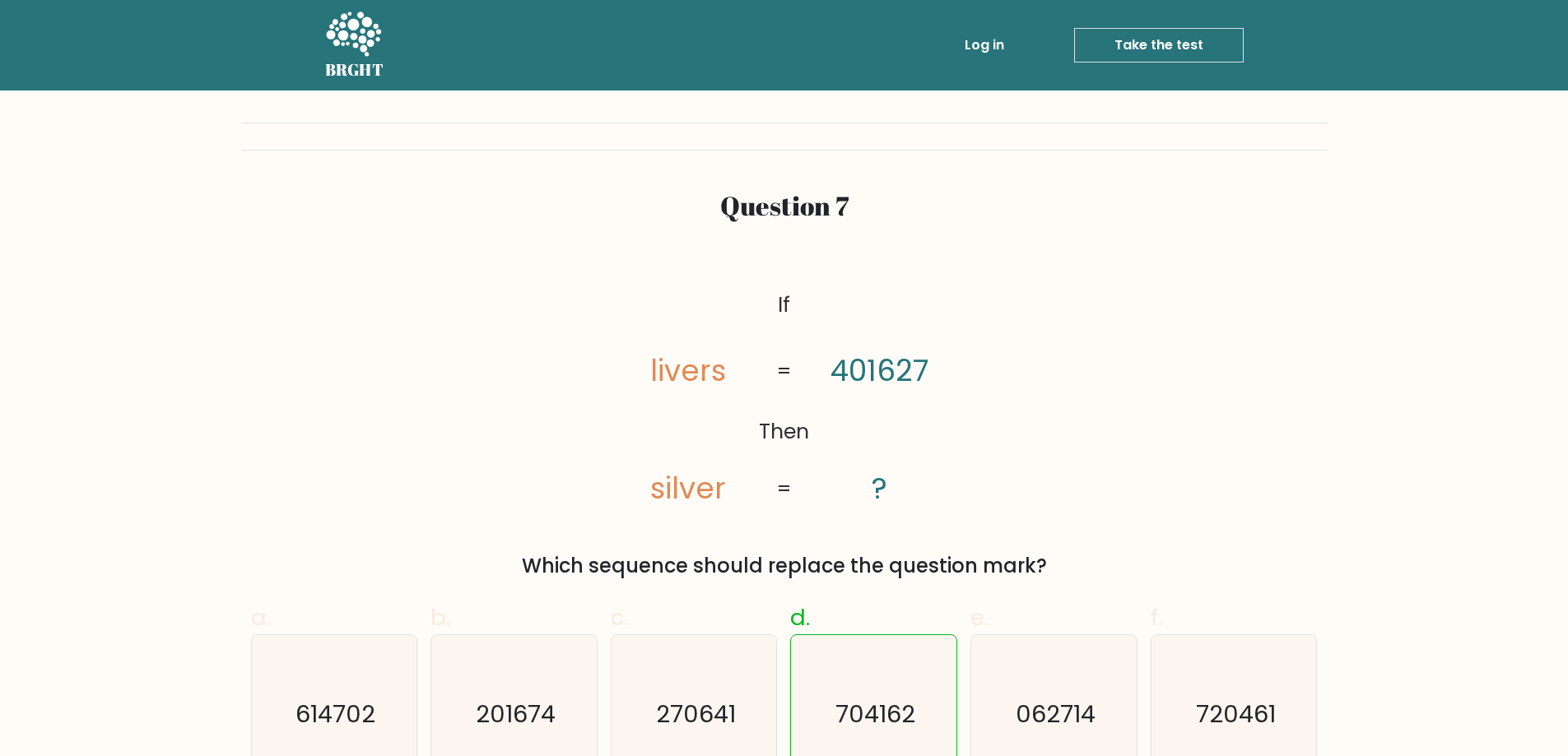
click at [1142, 47] on link "Take the test" at bounding box center [1159, 45] width 169 height 35
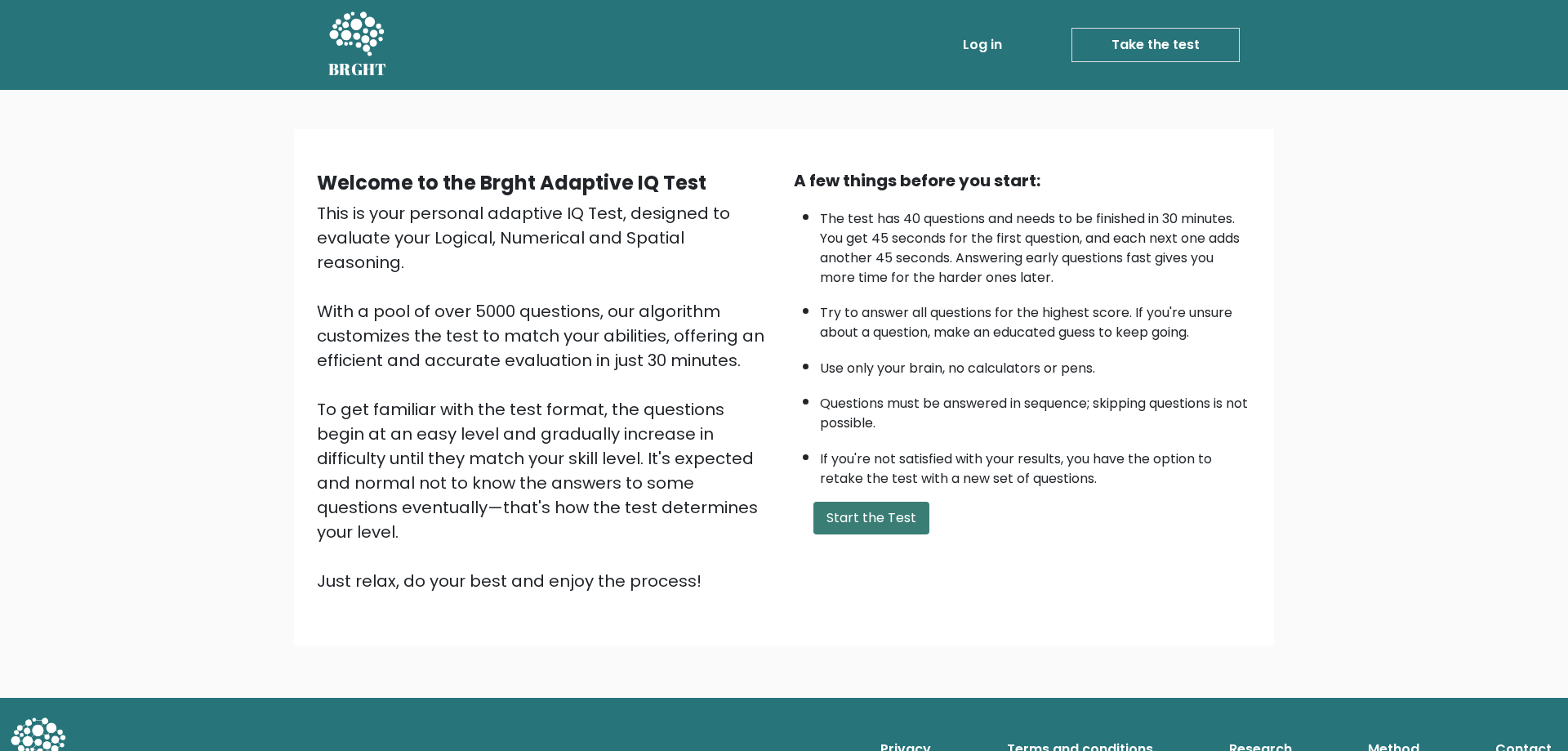
click at [888, 514] on button "Start the Test" at bounding box center [871, 518] width 116 height 33
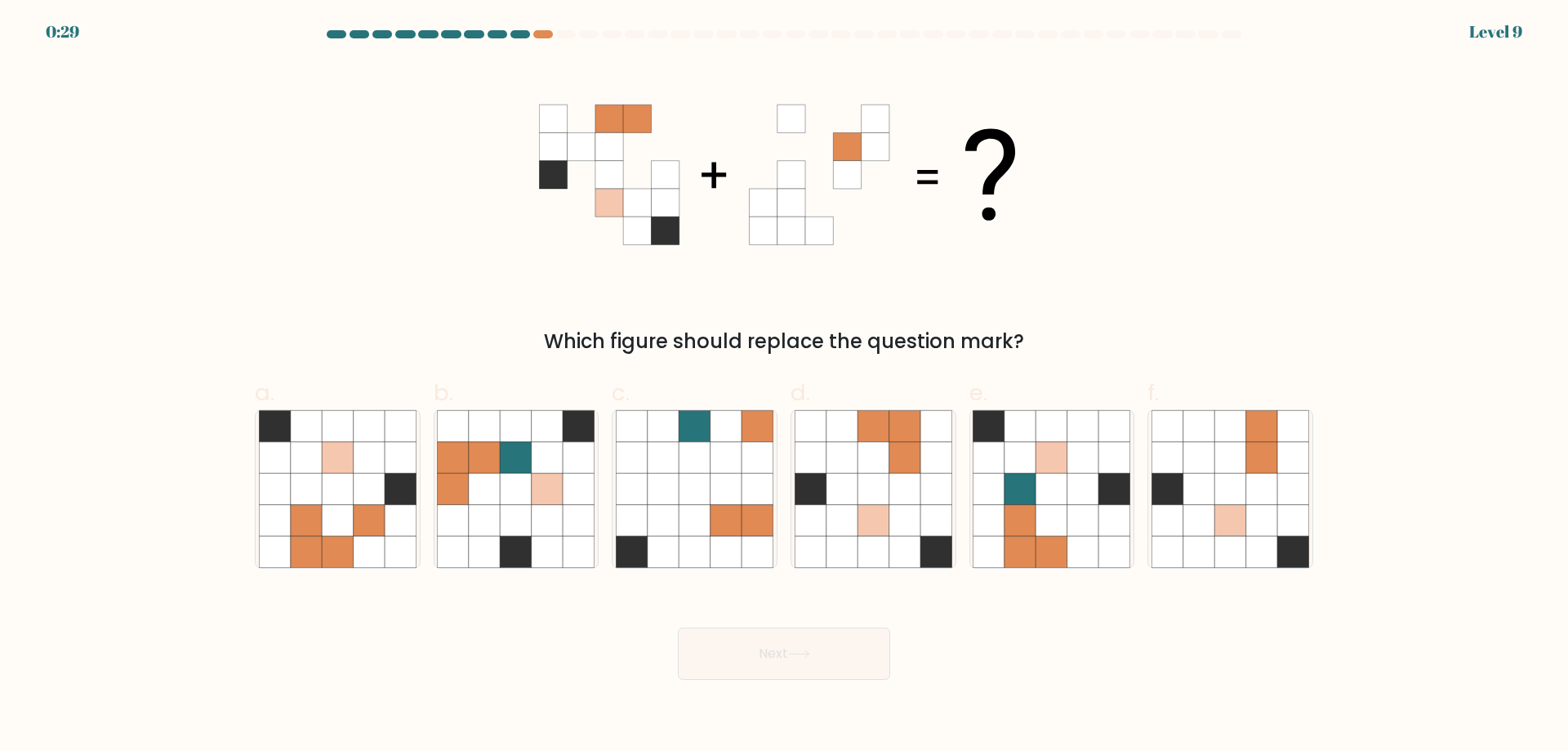
click at [524, 39] on div at bounding box center [784, 37] width 1078 height 15
click at [524, 31] on div at bounding box center [520, 34] width 20 height 9
click at [893, 496] on icon at bounding box center [905, 489] width 31 height 31
click at [785, 387] on input "d." at bounding box center [784, 381] width 1 height 10
radio input "true"
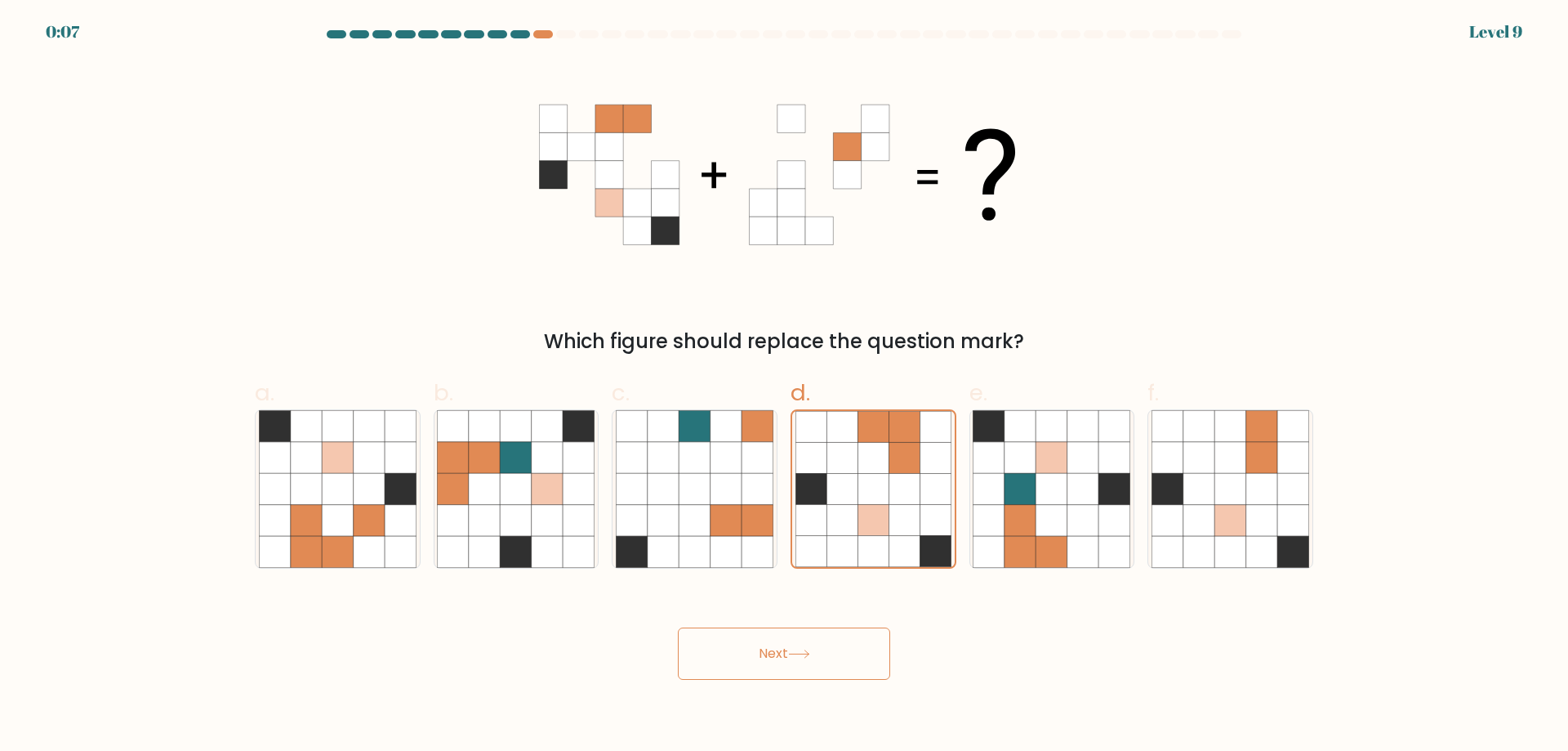
click at [816, 656] on button "Next" at bounding box center [784, 653] width 212 height 52
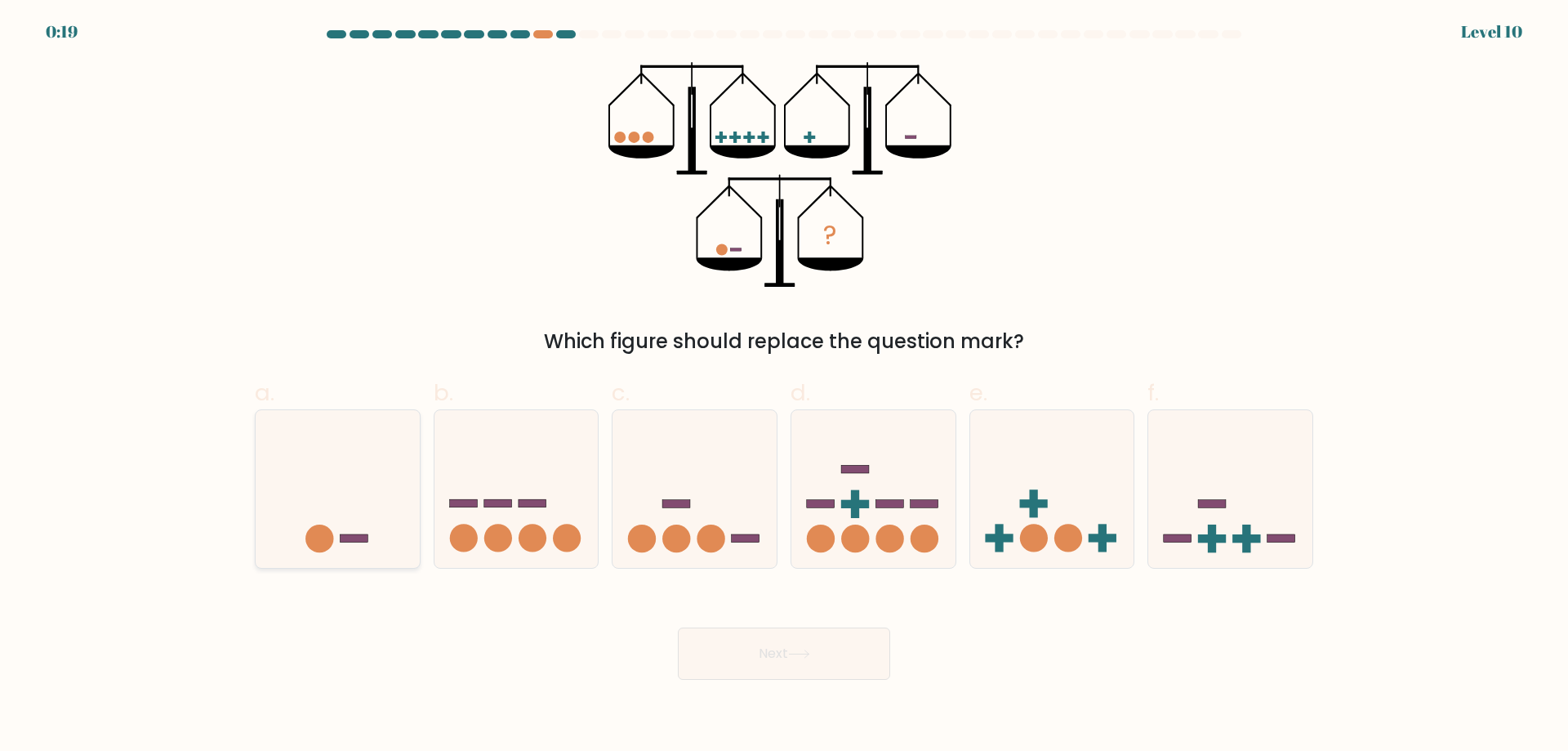
click at [331, 503] on icon at bounding box center [338, 489] width 165 height 135
click at [784, 387] on input "a." at bounding box center [784, 381] width 1 height 10
radio input "true"
click at [853, 670] on button "Next" at bounding box center [784, 653] width 212 height 52
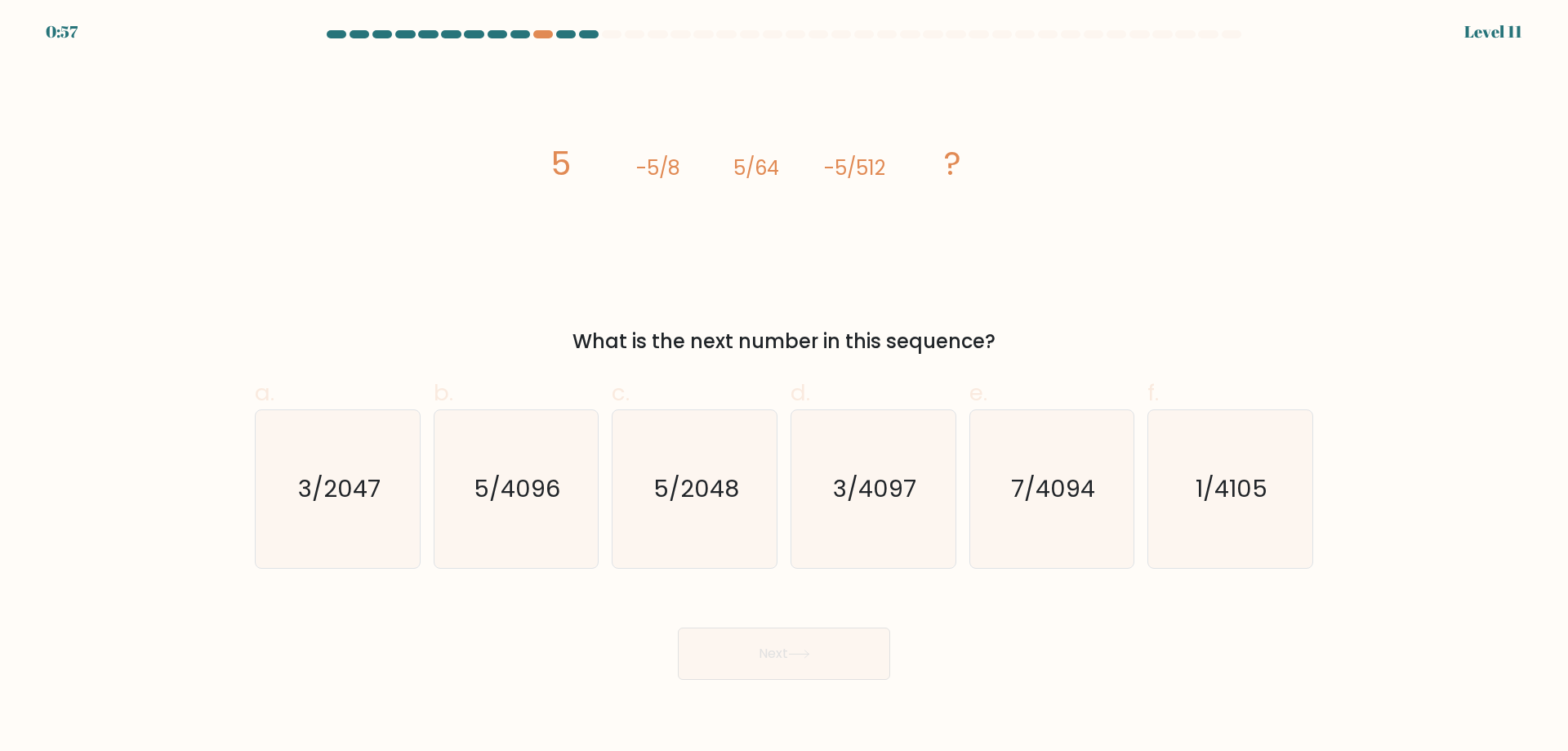
drag, startPoint x: 570, startPoint y: 339, endPoint x: 1110, endPoint y: 237, distance: 549.5
click at [1017, 349] on div "What is the next number in this sequence?" at bounding box center [784, 341] width 1038 height 29
copy div "What is the next number in this sequence?"
drag, startPoint x: 573, startPoint y: 160, endPoint x: 992, endPoint y: 147, distance: 419.2
click at [971, 163] on icon "image/svg+xml 5 -5/8 5/64 -5/512 ?" at bounding box center [784, 174] width 490 height 225
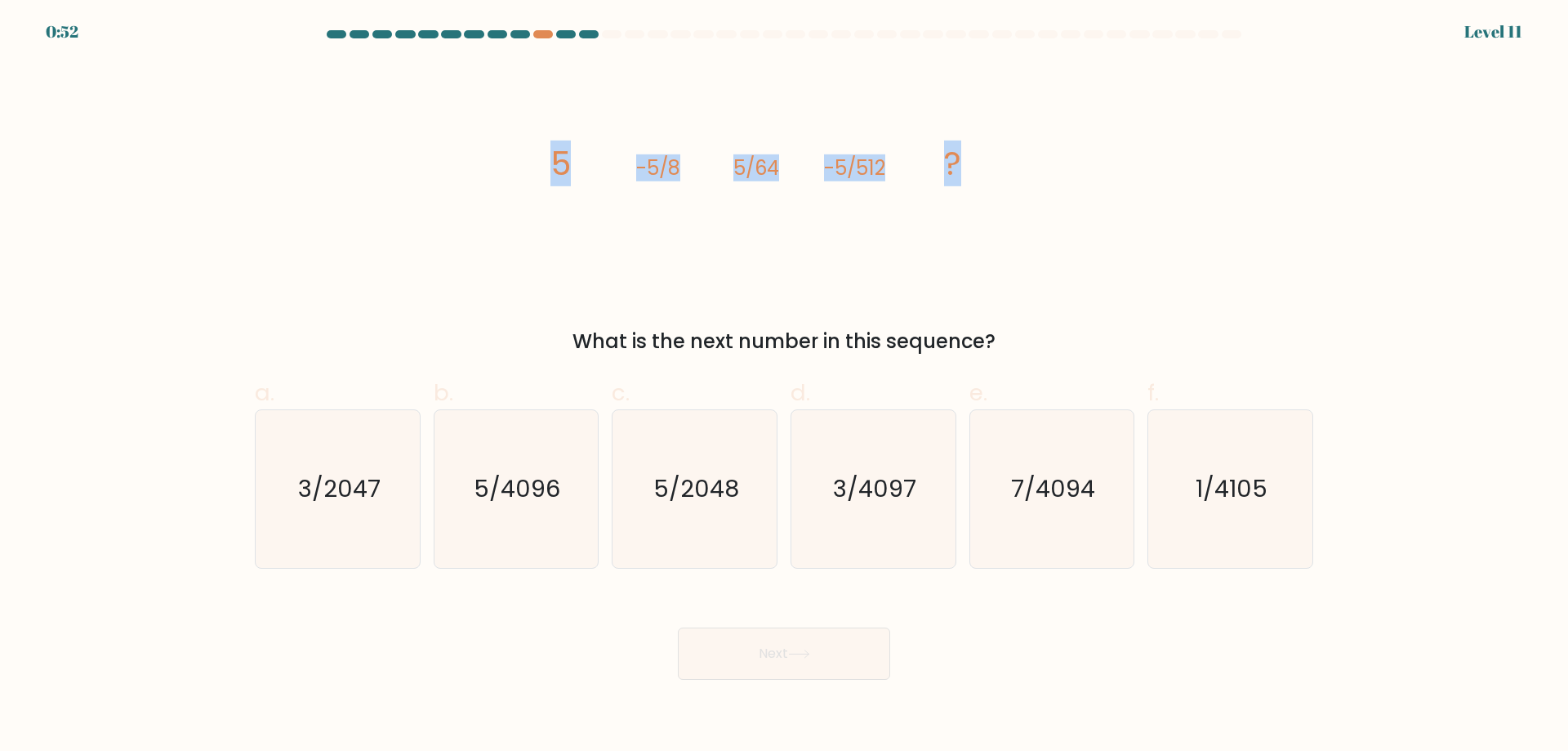
copy g "5 -5/8 5/64 -5/512 ?"
click at [460, 544] on icon "5/4096" at bounding box center [516, 489] width 158 height 158
click at [784, 387] on input "b. 5/4096" at bounding box center [784, 381] width 1 height 10
radio input "true"
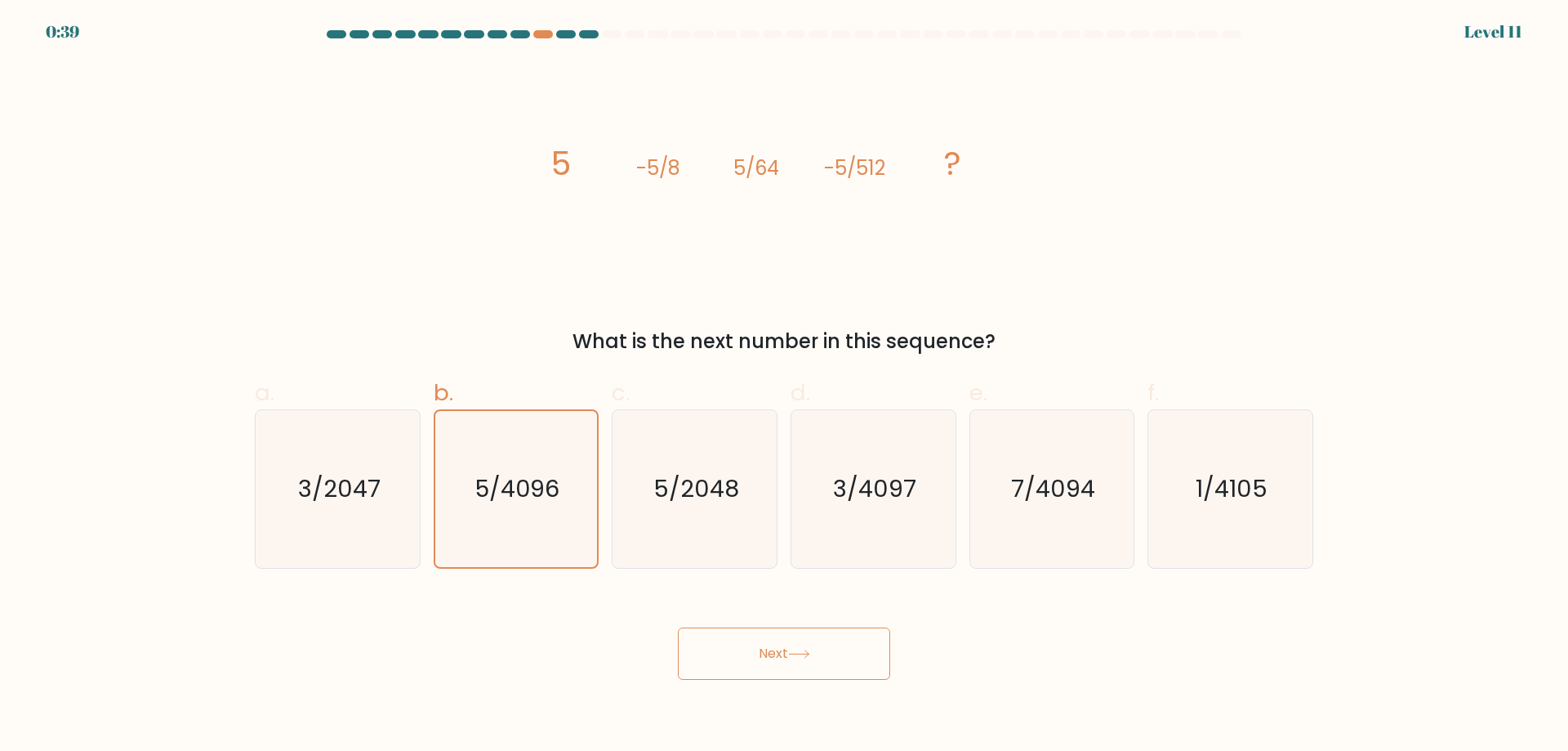
click at [764, 646] on button "Next" at bounding box center [784, 653] width 212 height 52
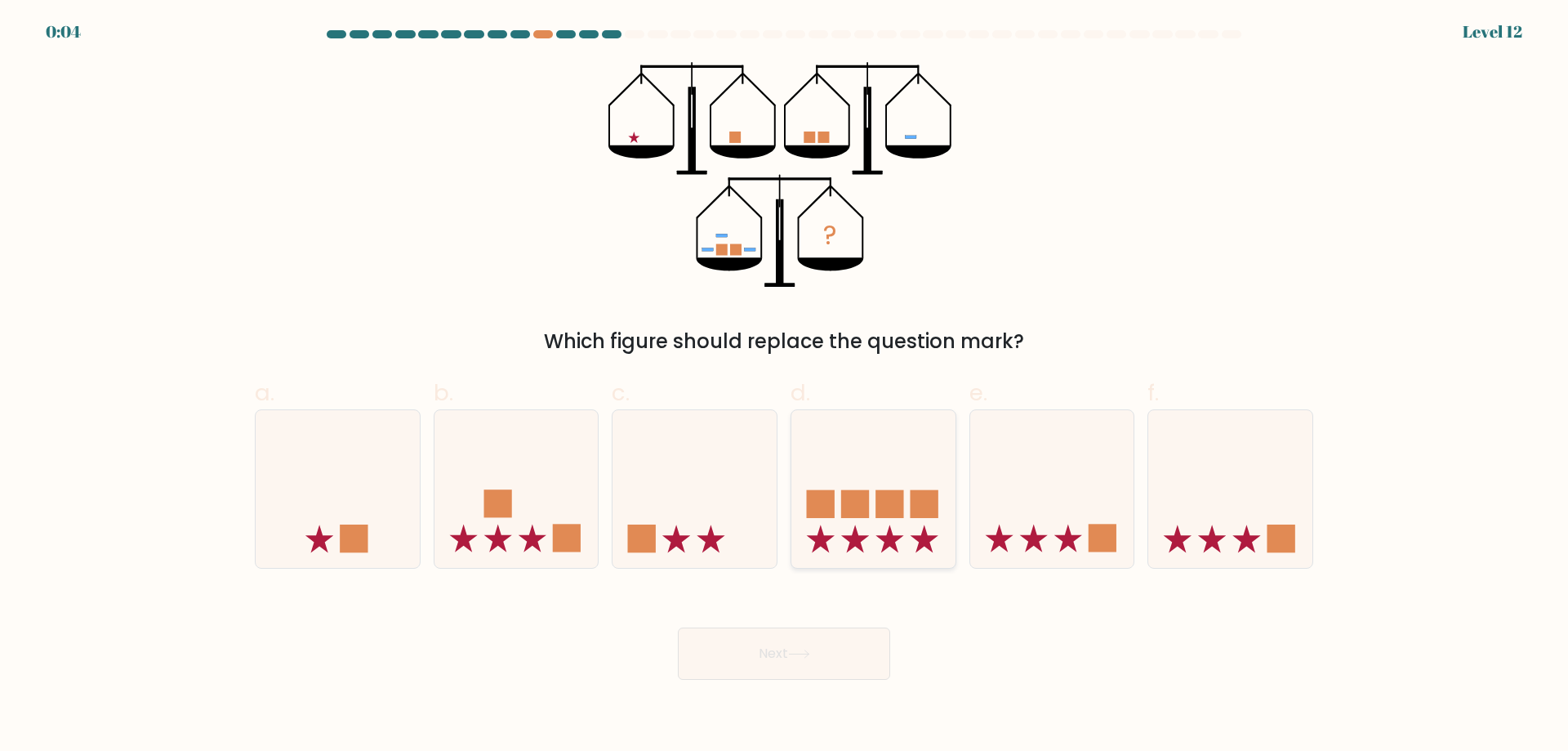
click at [904, 453] on icon at bounding box center [873, 489] width 165 height 135
click at [785, 387] on input "d." at bounding box center [784, 381] width 1 height 10
radio input "true"
drag, startPoint x: 843, startPoint y: 659, endPoint x: 854, endPoint y: 649, distance: 14.9
click at [843, 658] on button "Next" at bounding box center [784, 653] width 212 height 52
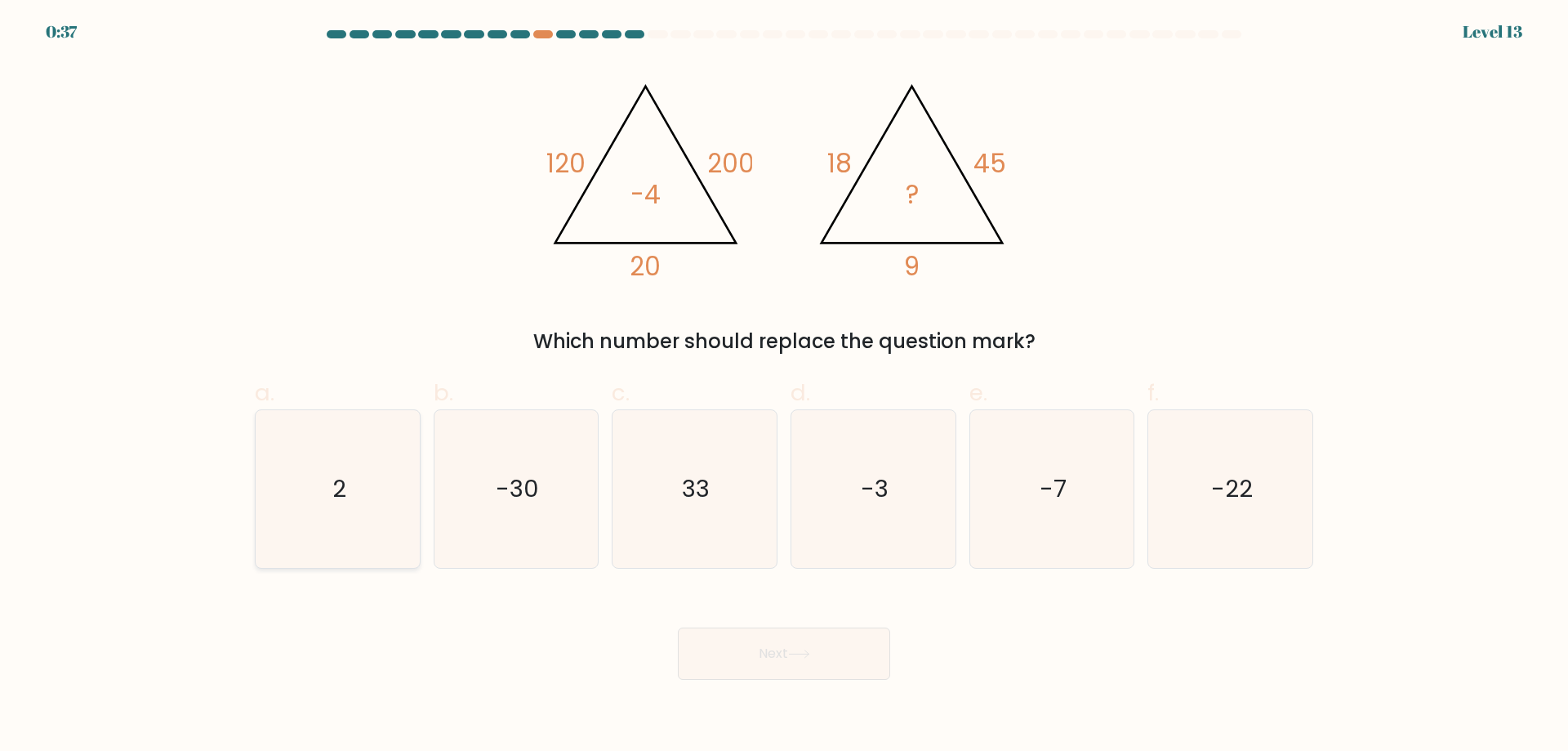
click at [358, 481] on icon "2" at bounding box center [338, 489] width 158 height 158
click at [784, 387] on input "a. 2" at bounding box center [784, 381] width 1 height 10
radio input "true"
click at [808, 656] on icon at bounding box center [799, 654] width 22 height 9
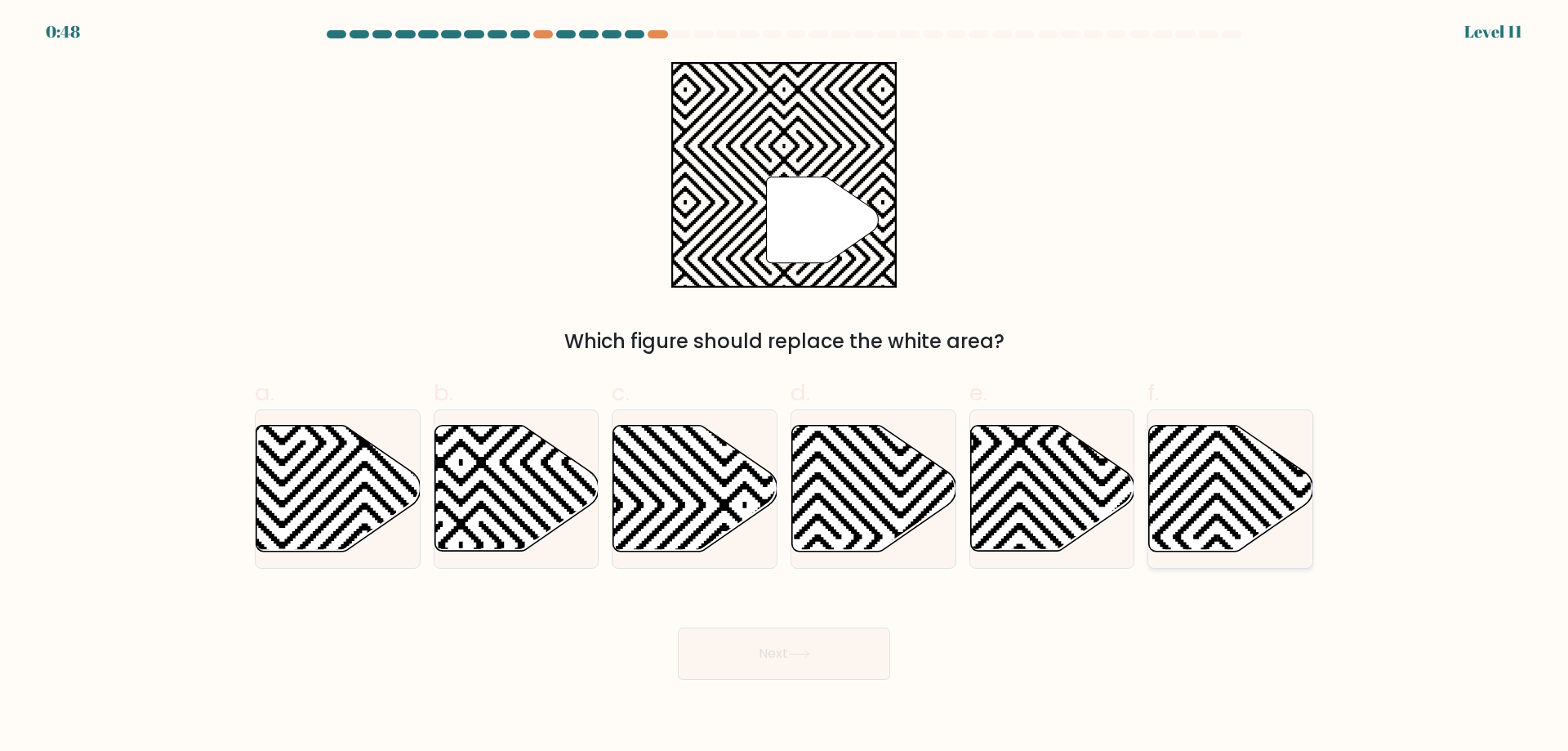
click at [1246, 498] on icon at bounding box center [1231, 489] width 165 height 126
click at [785, 387] on input "f." at bounding box center [784, 381] width 1 height 10
radio input "true"
click at [849, 618] on div "Next" at bounding box center [784, 634] width 1078 height 92
drag, startPoint x: 846, startPoint y: 634, endPoint x: 848, endPoint y: 642, distance: 8.2
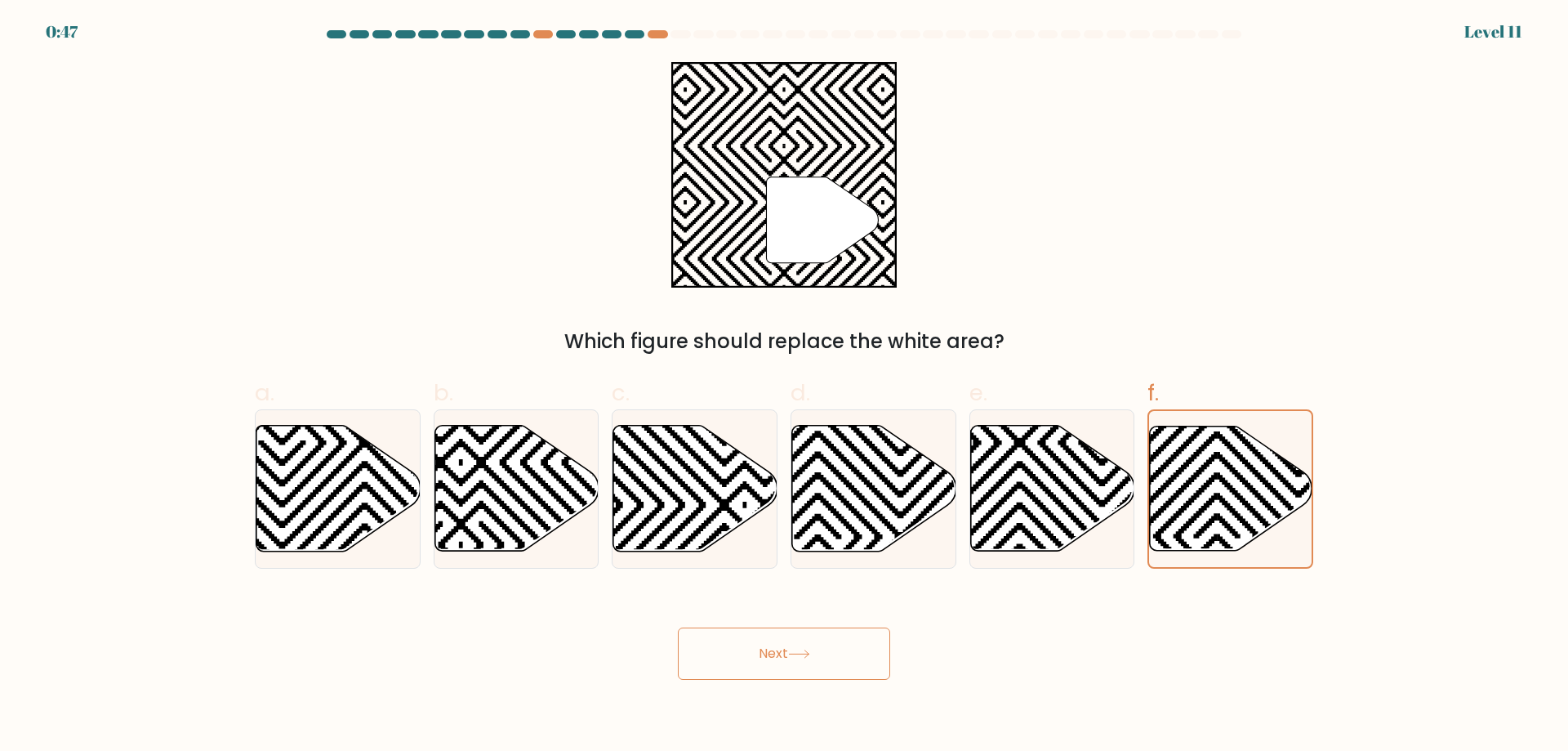
click at [846, 635] on button "Next" at bounding box center [784, 653] width 212 height 52
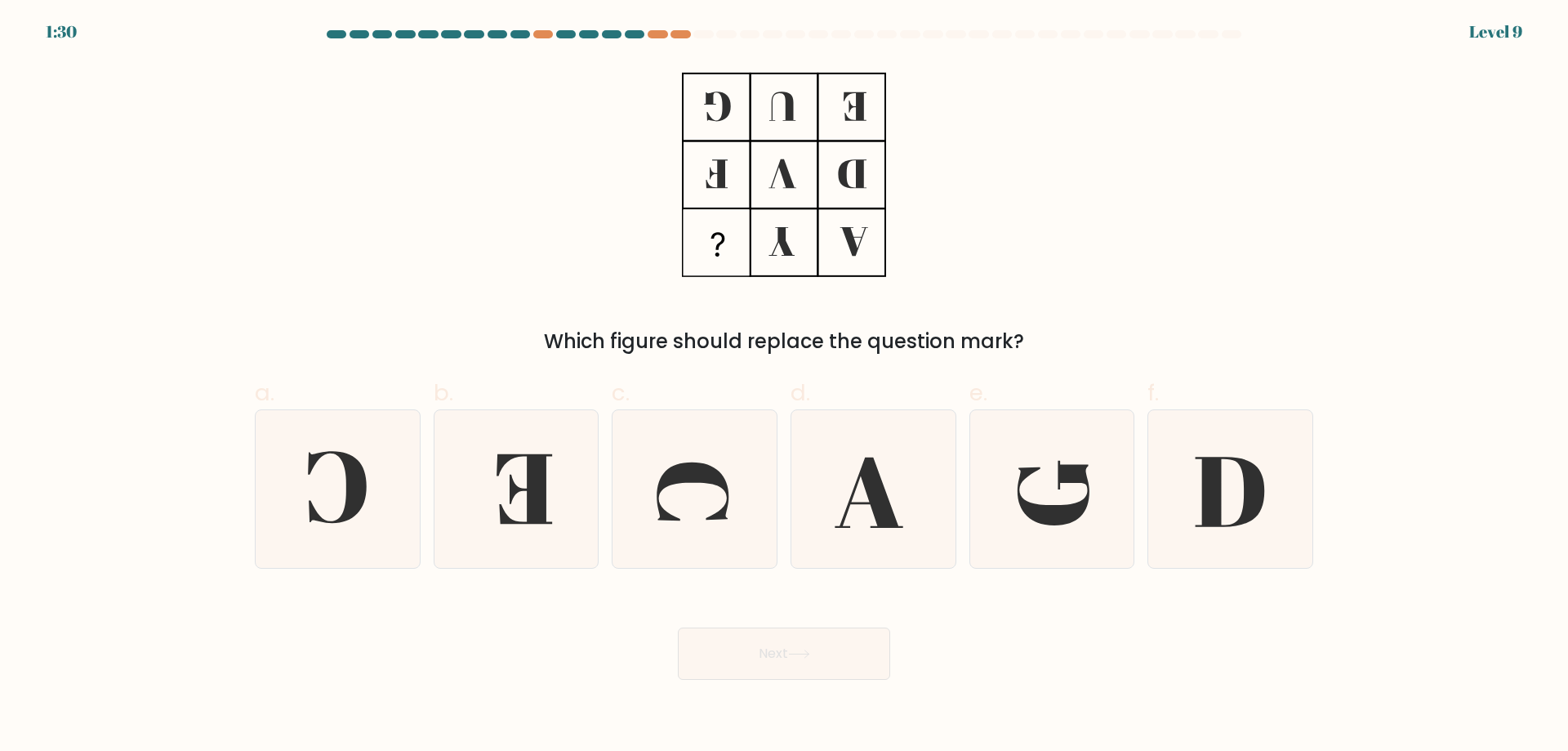
click at [848, 642] on button "Next" at bounding box center [784, 653] width 212 height 52
click at [1121, 178] on div "Which figure should replace the question mark?" at bounding box center [784, 208] width 1078 height 294
click at [339, 496] on icon at bounding box center [338, 489] width 158 height 158
click at [784, 387] on input "a." at bounding box center [784, 381] width 1 height 10
radio input "true"
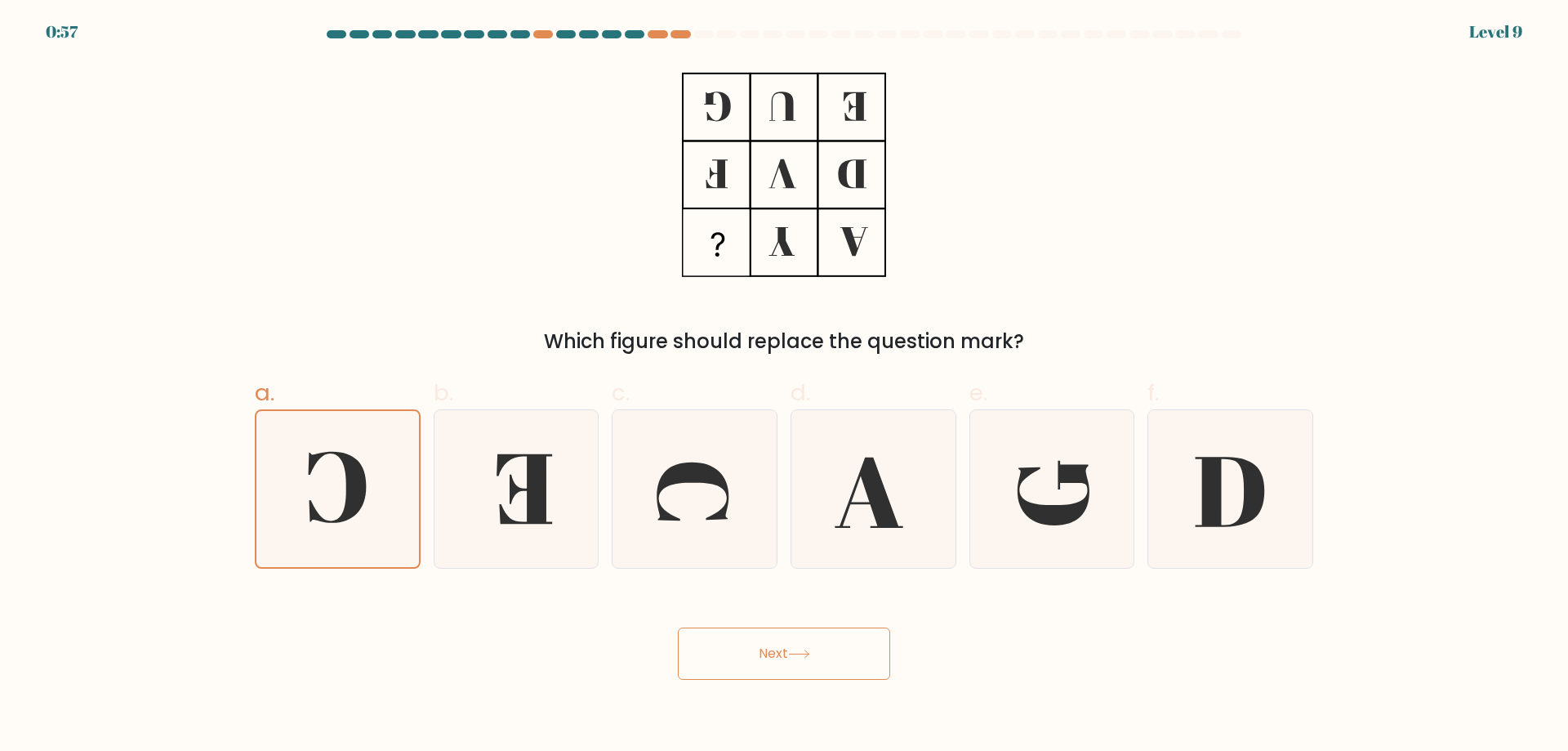
click at [731, 650] on button "Next" at bounding box center [784, 653] width 212 height 52
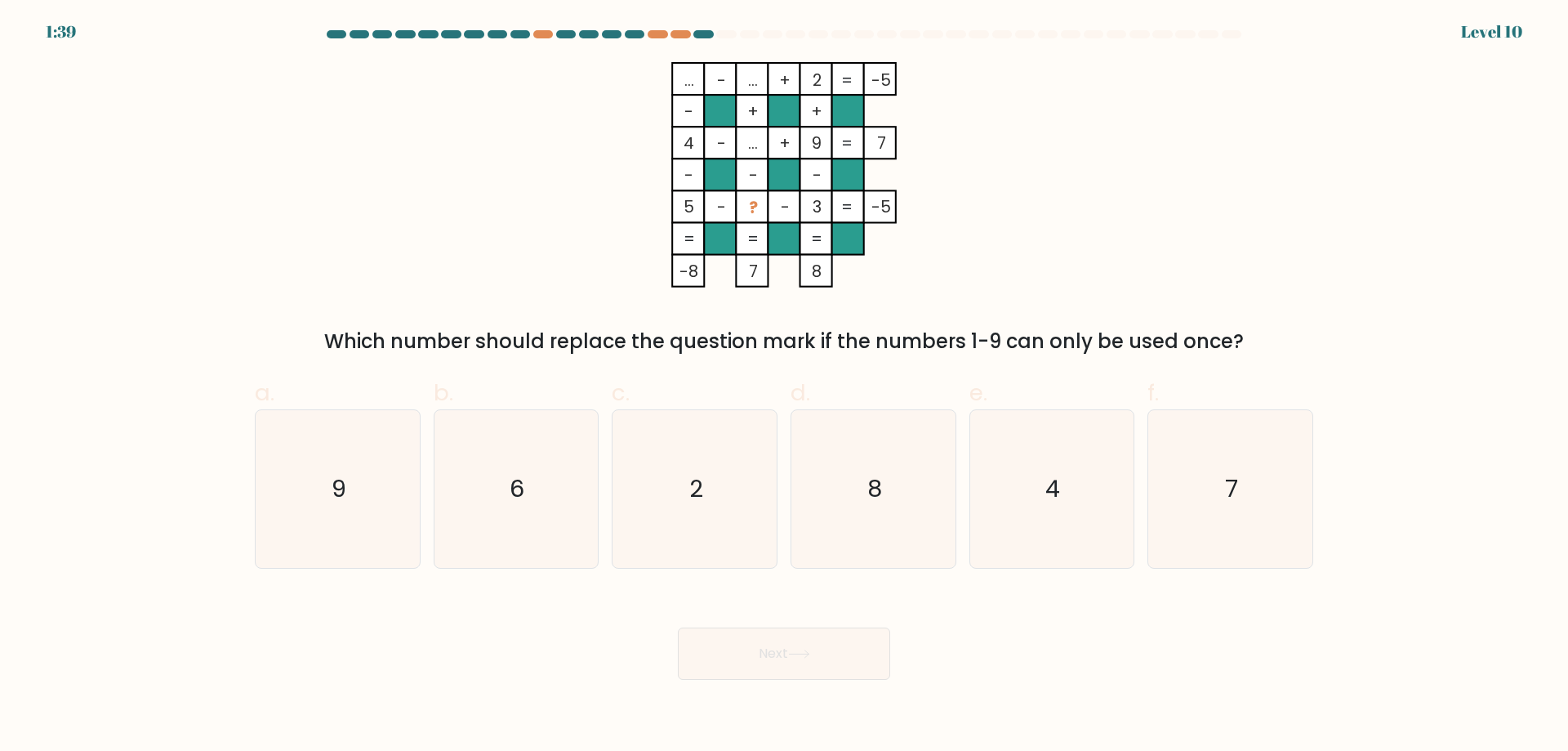
click at [1100, 165] on div "... - ... + 2 -5 - + + 4 - ... + 9 7 - - - 5 - ? - 3 = -5 = = = = -8 7 8 = Whic…" at bounding box center [784, 208] width 1078 height 294
click at [895, 459] on icon "8" at bounding box center [873, 489] width 158 height 158
click at [785, 387] on input "d. 8" at bounding box center [784, 381] width 1 height 10
radio input "true"
click at [806, 653] on icon at bounding box center [799, 654] width 22 height 9
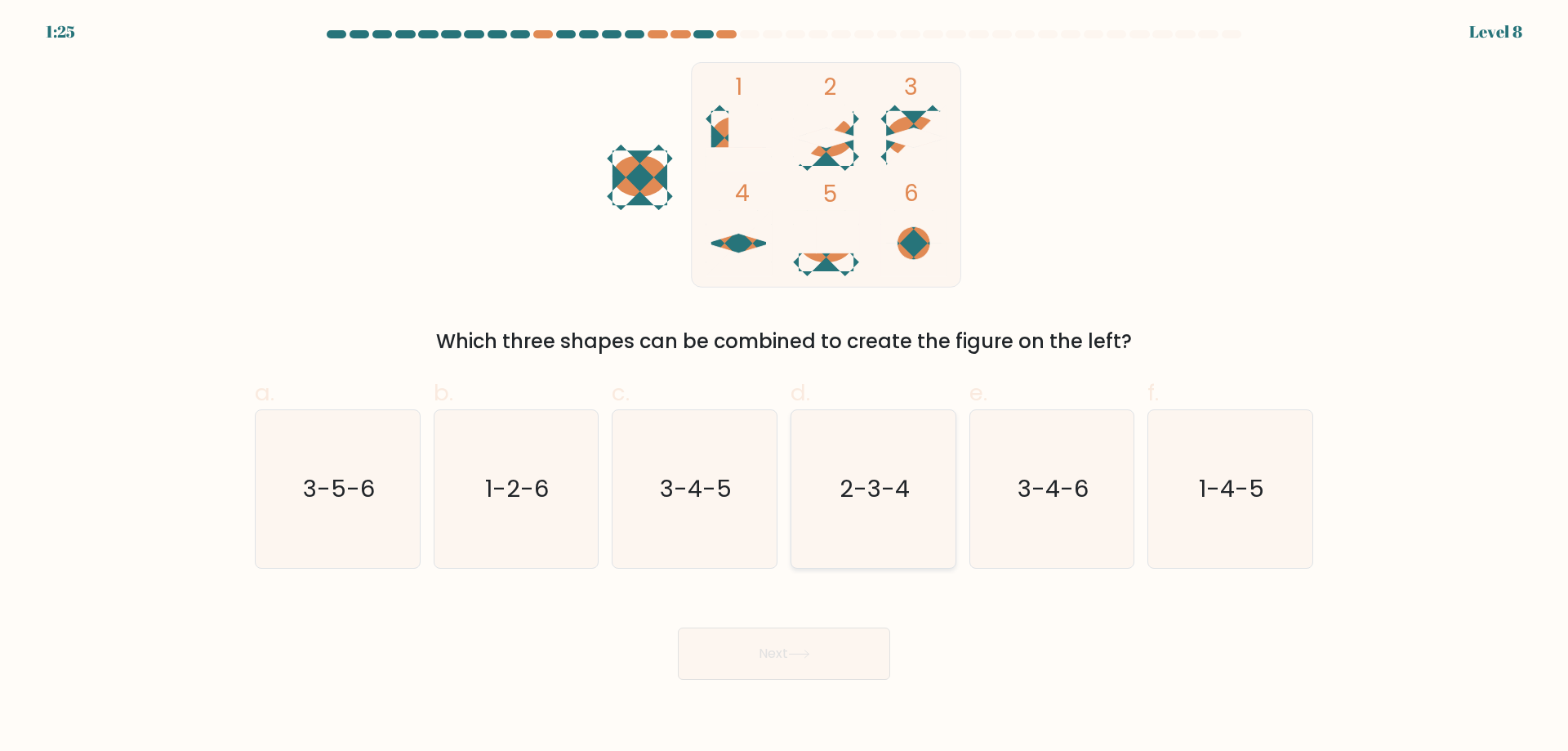
click at [837, 490] on icon "2-3-4" at bounding box center [873, 489] width 158 height 158
click at [785, 387] on input "d. 2-3-4" at bounding box center [784, 381] width 1 height 10
radio input "true"
click at [794, 642] on button "Next" at bounding box center [784, 653] width 212 height 52
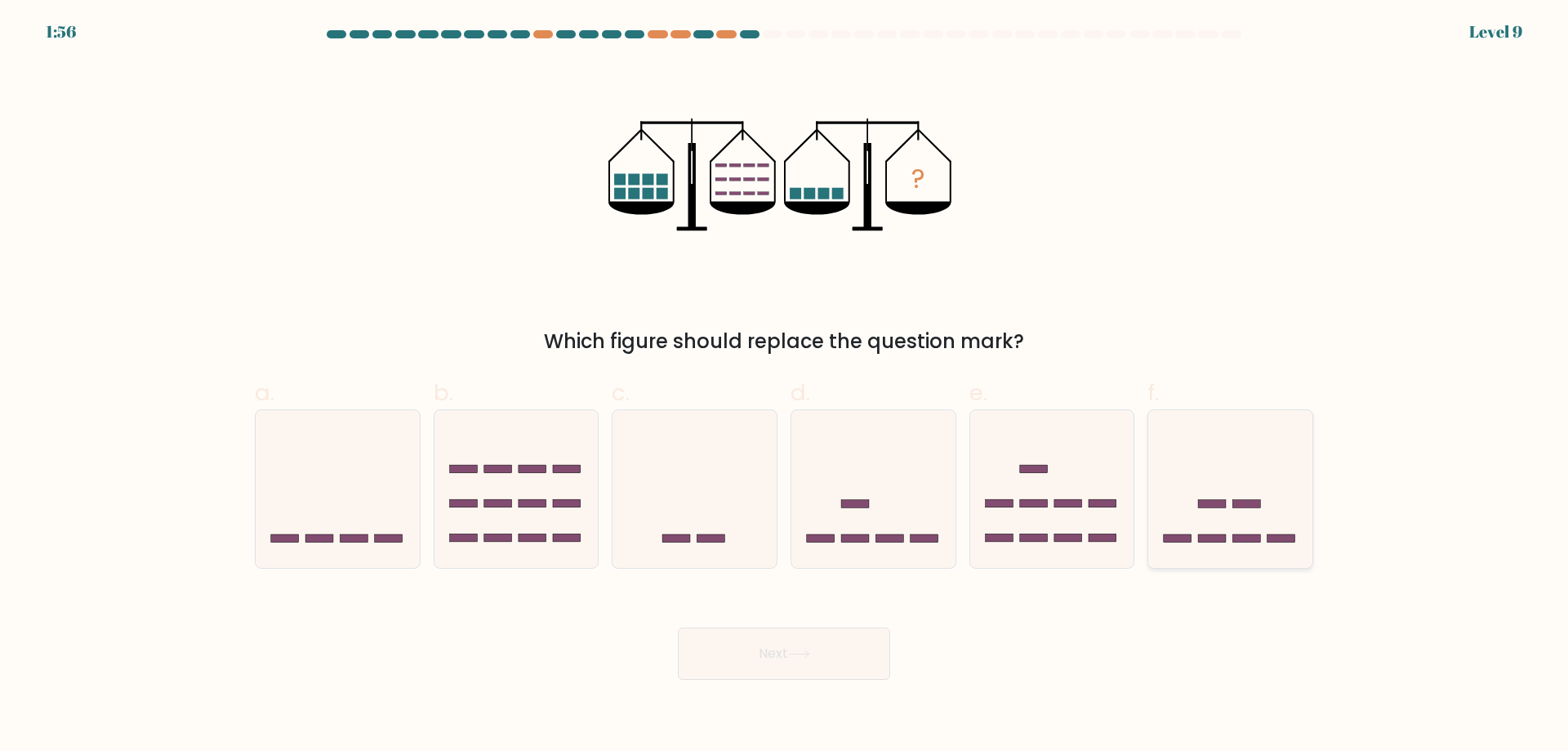
click at [1249, 507] on rect at bounding box center [1247, 504] width 27 height 9
click at [785, 387] on input "f." at bounding box center [784, 381] width 1 height 10
radio input "true"
click at [822, 654] on button "Next" at bounding box center [784, 653] width 212 height 52
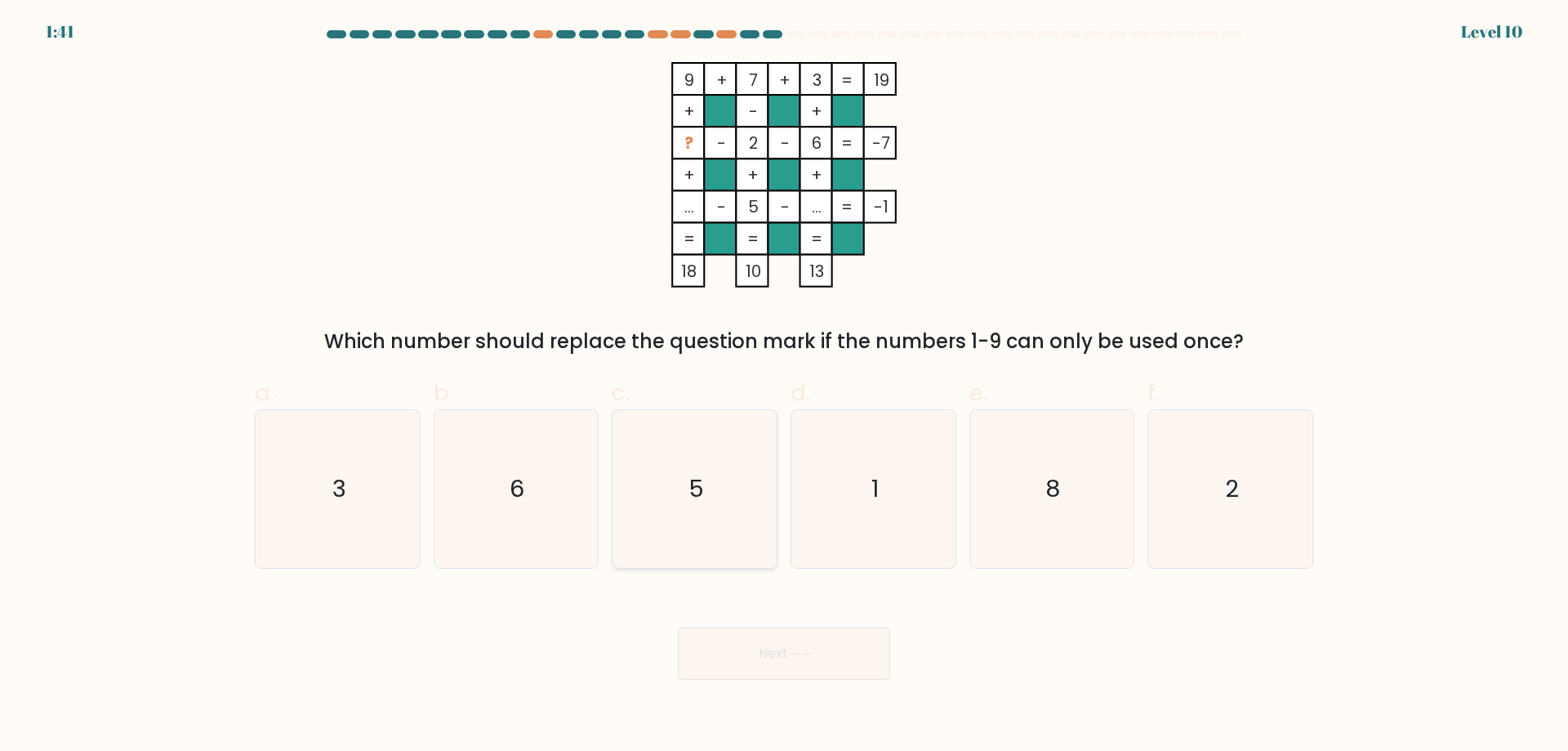
click at [694, 388] on label "c. 5" at bounding box center [694, 472] width 165 height 193
click at [784, 387] on input "c. 5" at bounding box center [784, 381] width 1 height 10
radio input "true"
drag, startPoint x: 784, startPoint y: 673, endPoint x: 792, endPoint y: 680, distance: 10.6
click at [785, 673] on button "Next" at bounding box center [784, 653] width 212 height 52
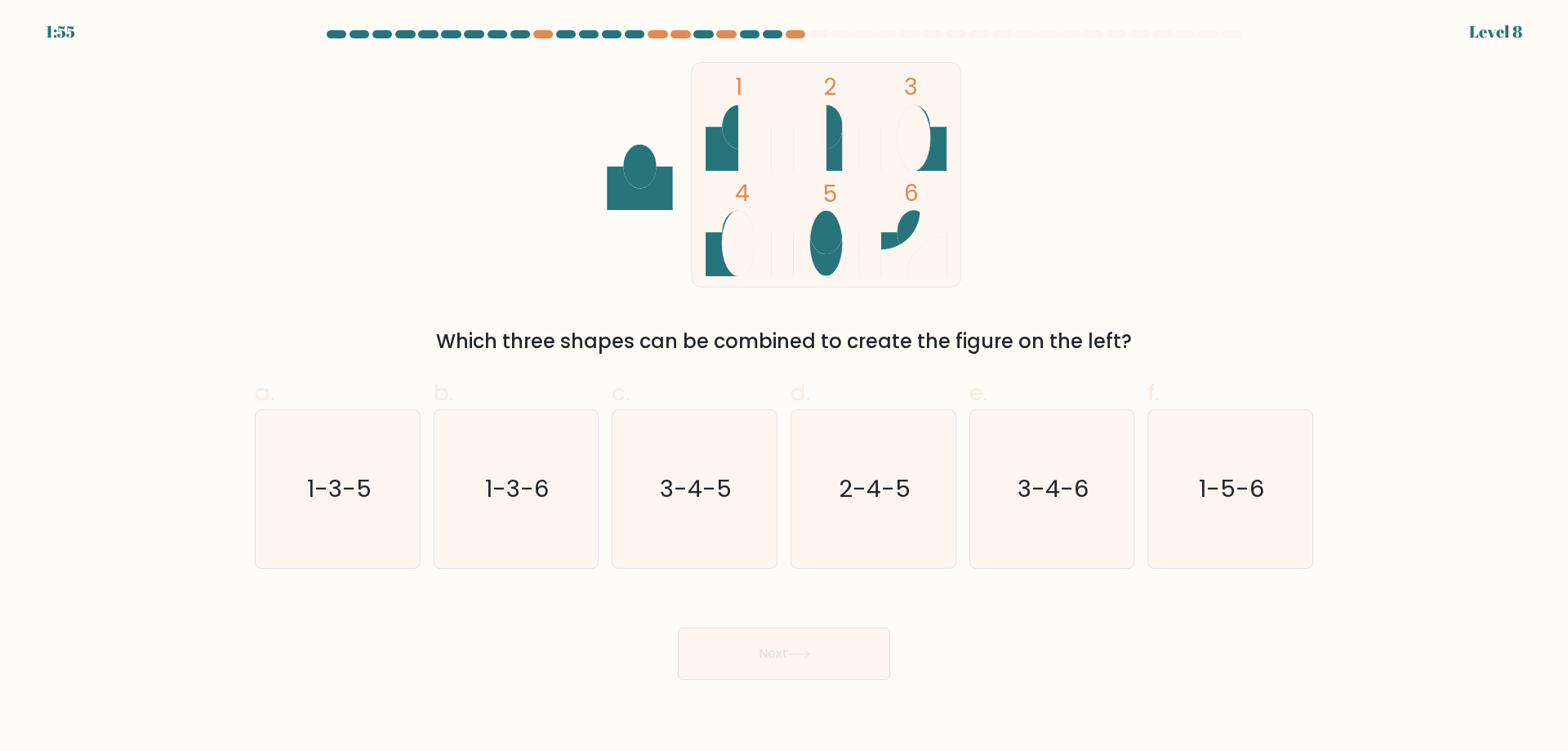
drag, startPoint x: 748, startPoint y: 526, endPoint x: 786, endPoint y: 565, distance: 54.5
click at [748, 526] on icon "3-4-5" at bounding box center [695, 489] width 158 height 158
click at [784, 387] on input "c. 3-4-5" at bounding box center [784, 381] width 1 height 10
radio input "true"
click at [827, 652] on button "Next" at bounding box center [784, 653] width 212 height 52
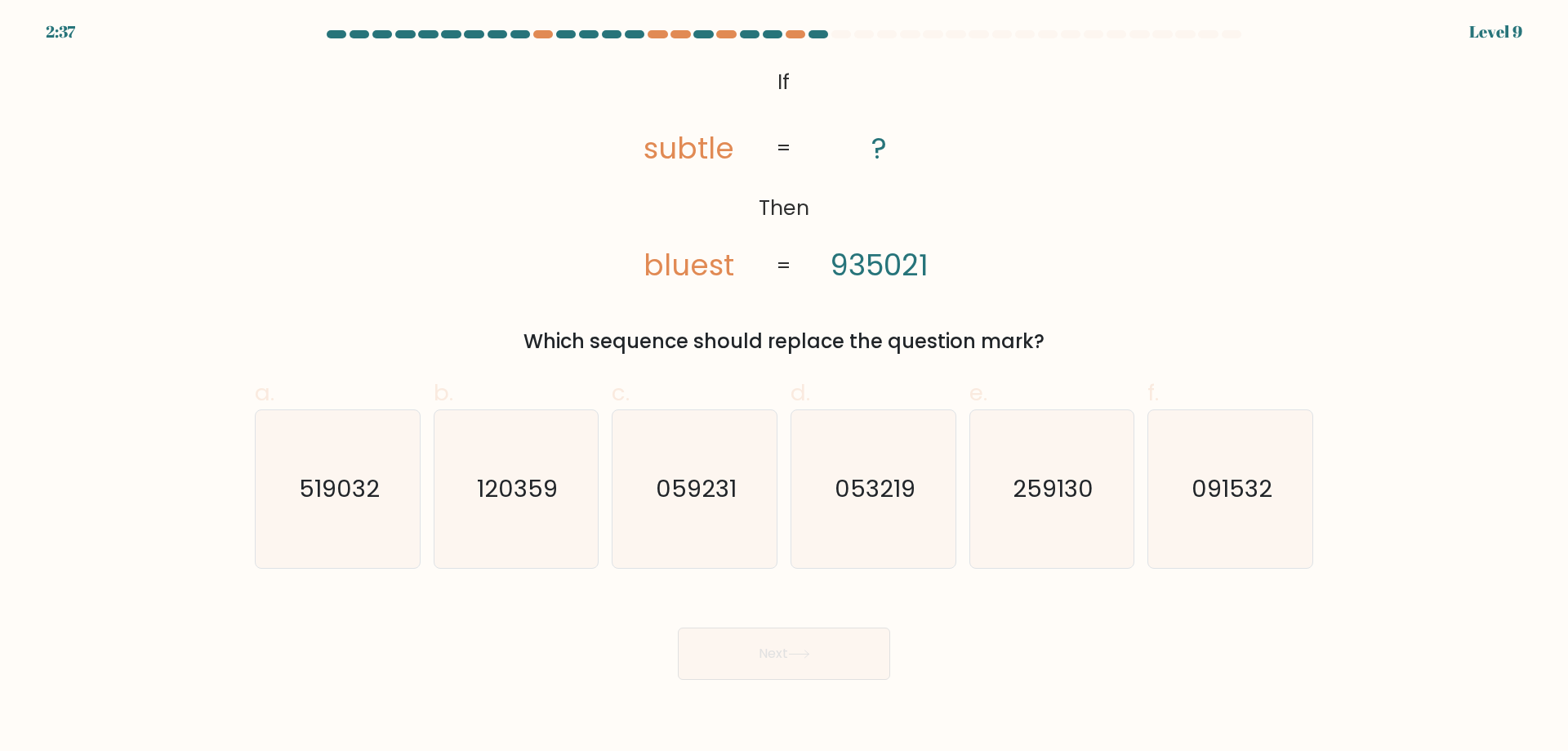
drag, startPoint x: 537, startPoint y: 338, endPoint x: 1152, endPoint y: 321, distance: 615.2
click at [1135, 321] on div "@import url('https://fonts.googleapis.com/css?family=Abril+Fatface:400,100,100i…" at bounding box center [784, 208] width 1078 height 294
copy div "Which sequence should replace the question mark?"
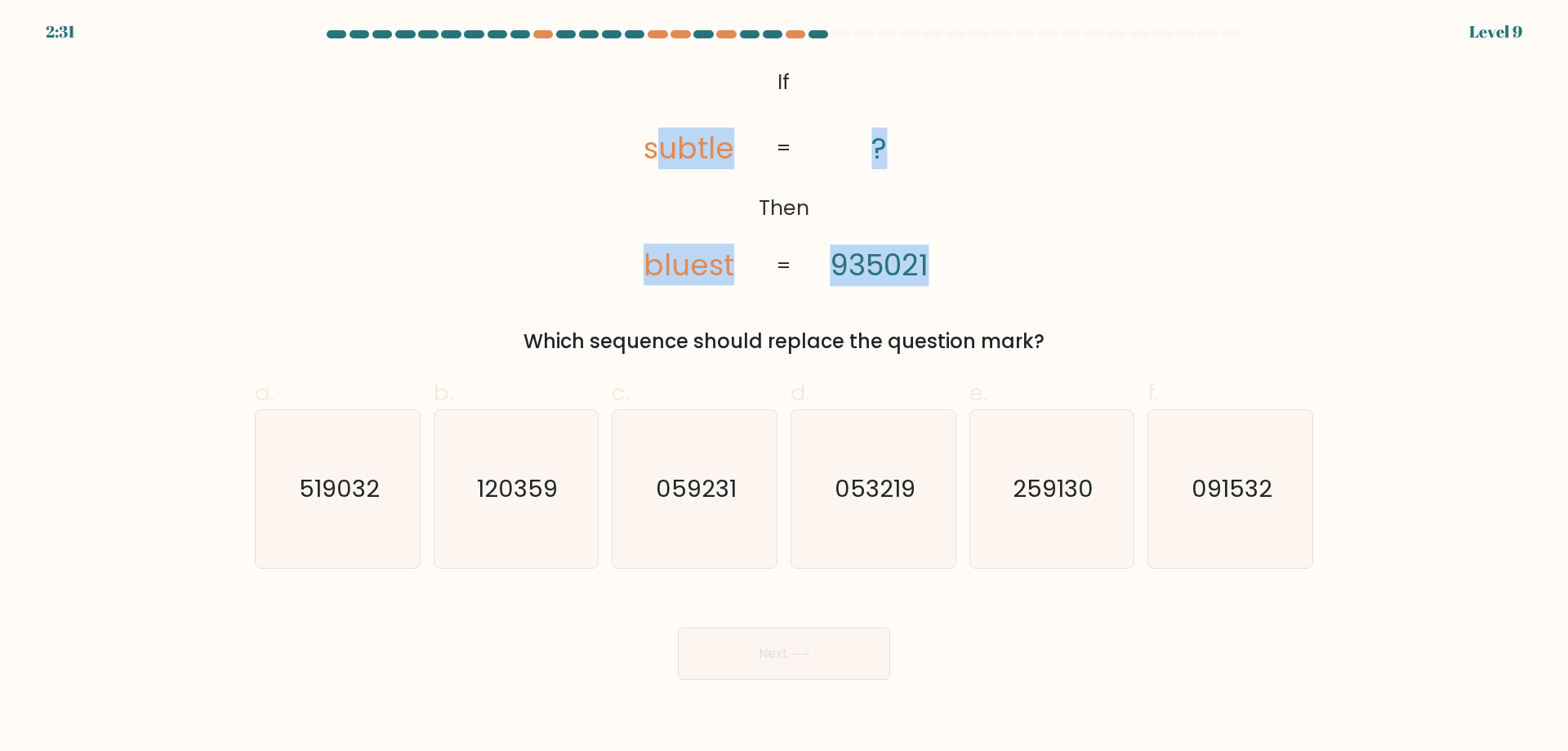
drag, startPoint x: 688, startPoint y: 147, endPoint x: 995, endPoint y: 270, distance: 330.7
click at [995, 270] on div "@import url('https://fonts.googleapis.com/css?family=Abril+Fatface:400,100,100i…" at bounding box center [784, 208] width 1078 height 294
copy icon "ubtle bluest ? 935021"
click at [691, 168] on tspan "subtle" at bounding box center [689, 148] width 91 height 42
drag, startPoint x: 637, startPoint y: 141, endPoint x: 924, endPoint y: 261, distance: 311.1
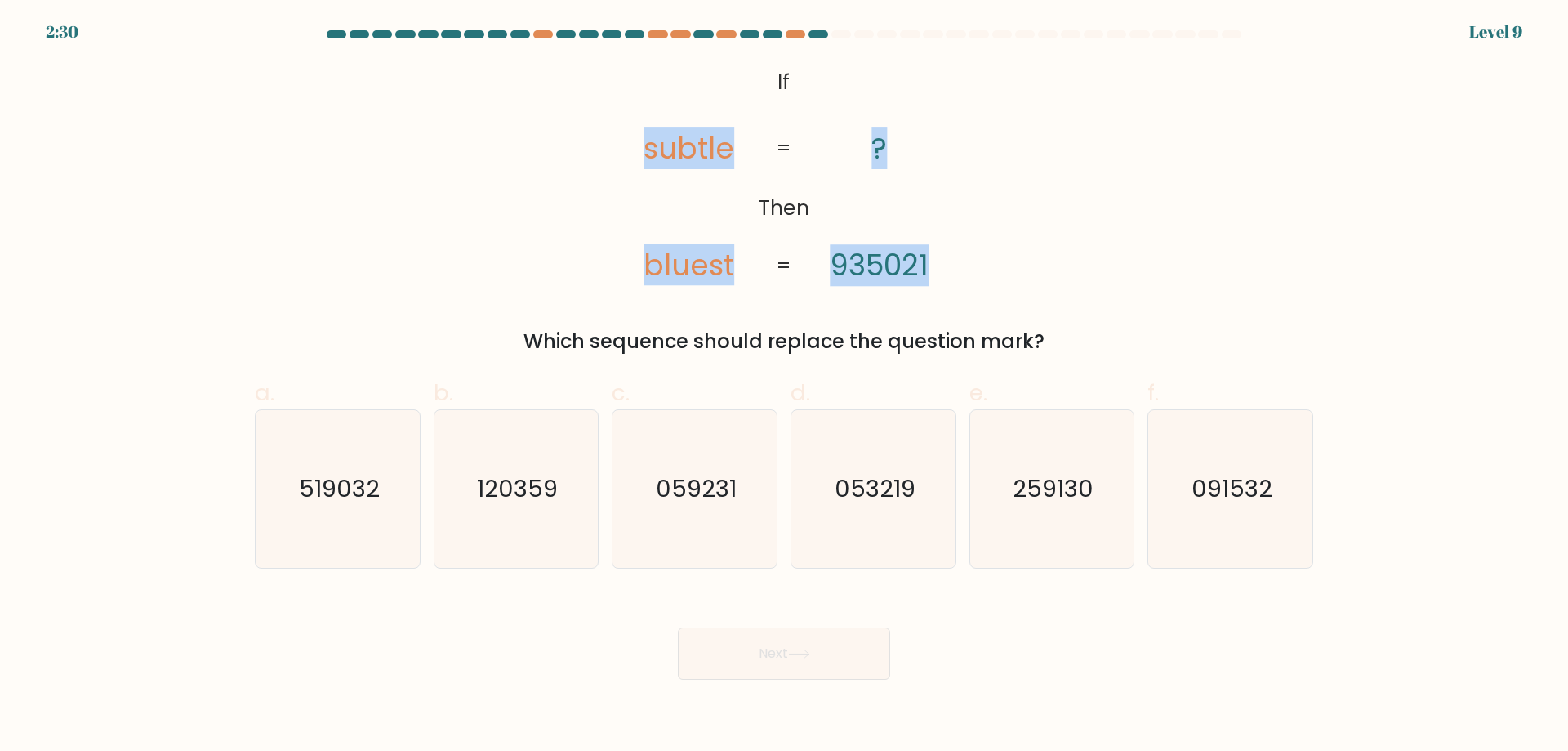
click at [924, 261] on icon "@import url('https://fonts.googleapis.com/css?family=Abril+Fatface:400,100,100i…" at bounding box center [783, 174] width 366 height 225
copy icon "subtle bluest ? 935021"
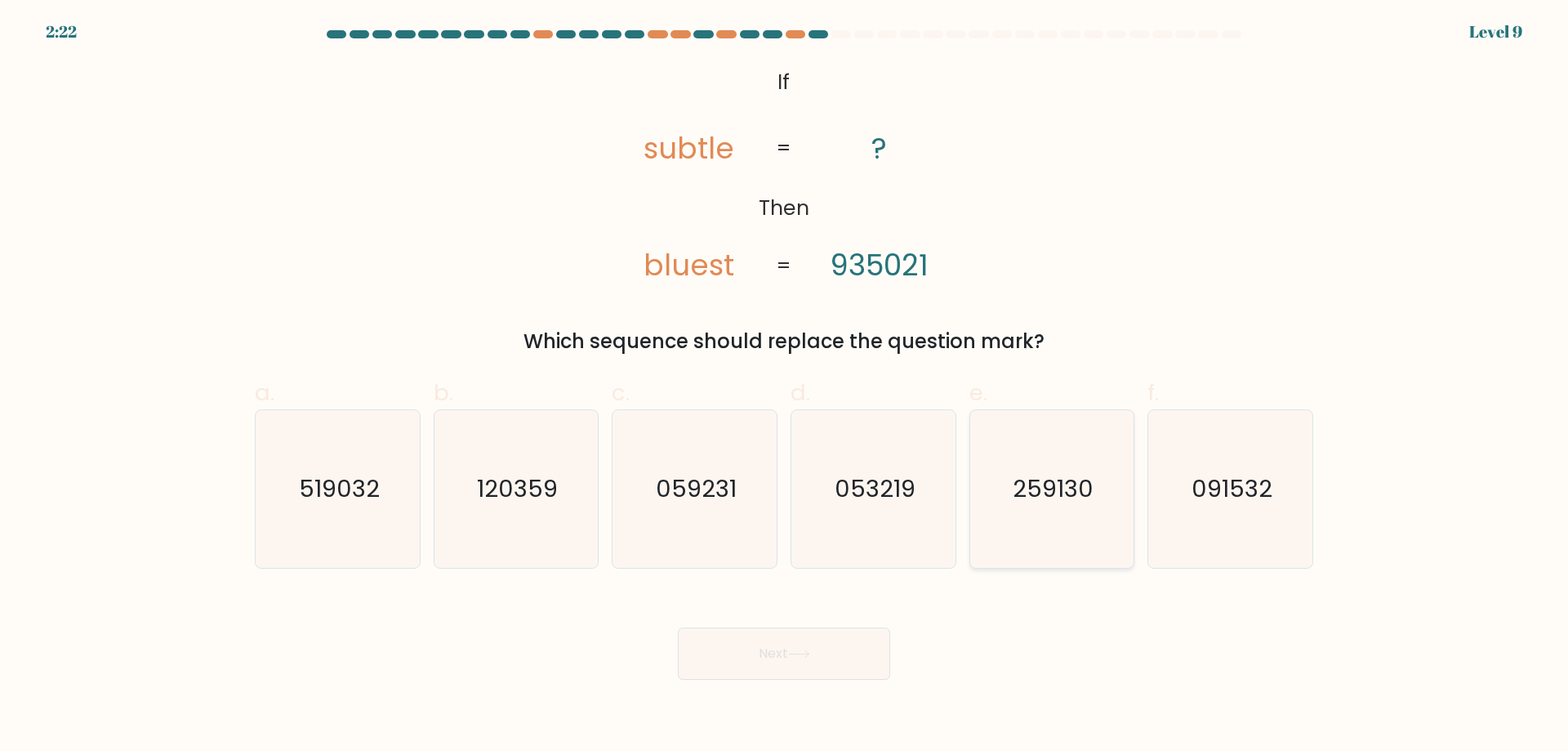
click at [1068, 523] on icon "259130" at bounding box center [1051, 489] width 158 height 158
click at [785, 387] on input "e. 259130" at bounding box center [784, 381] width 1 height 10
radio input "true"
click at [831, 646] on button "Next" at bounding box center [784, 653] width 212 height 52
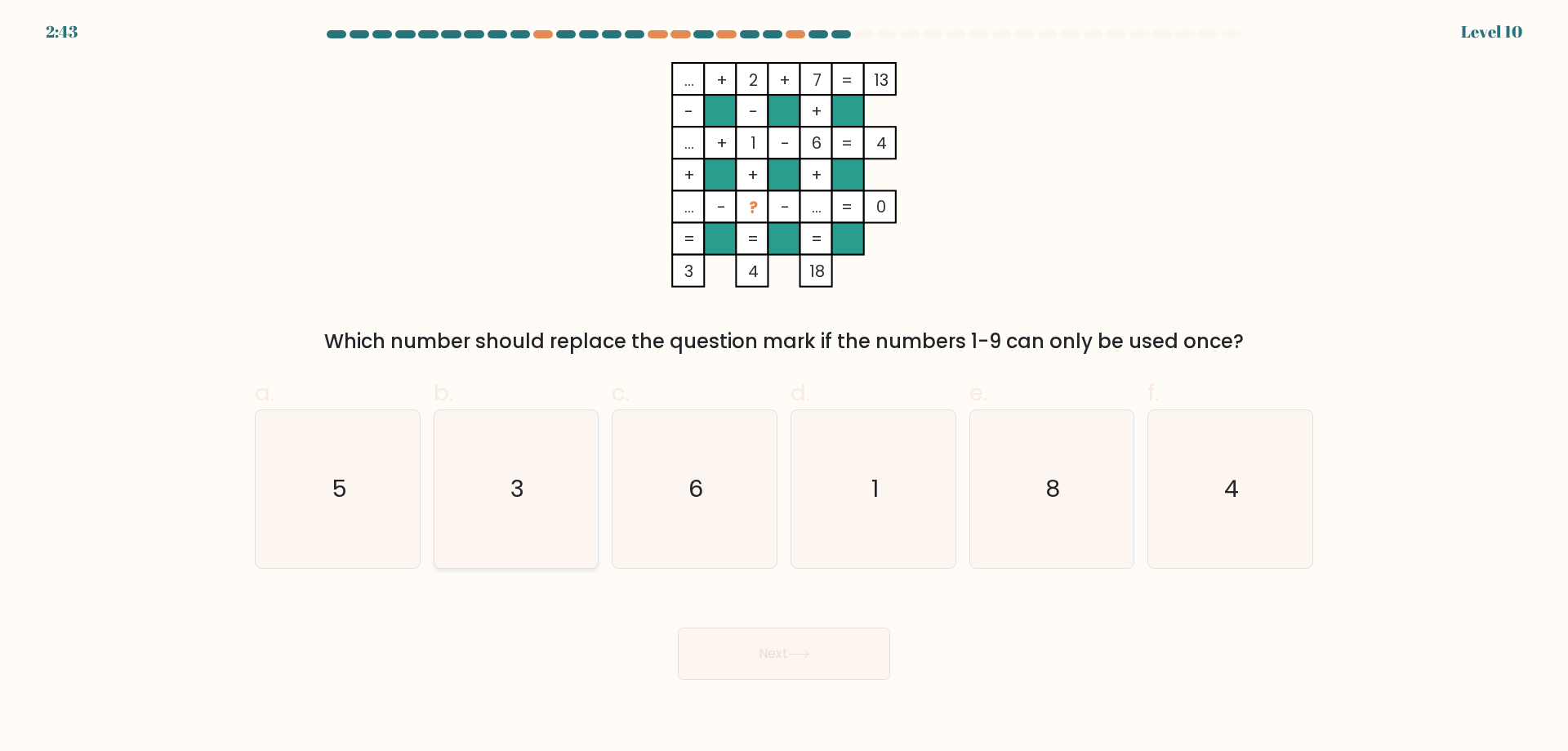
drag, startPoint x: 545, startPoint y: 438, endPoint x: 566, endPoint y: 442, distance: 21.4
click at [547, 441] on icon "3" at bounding box center [516, 489] width 158 height 158
click at [784, 387] on input "b. 3" at bounding box center [784, 381] width 1 height 10
radio input "true"
click at [810, 634] on button "Next" at bounding box center [784, 653] width 212 height 52
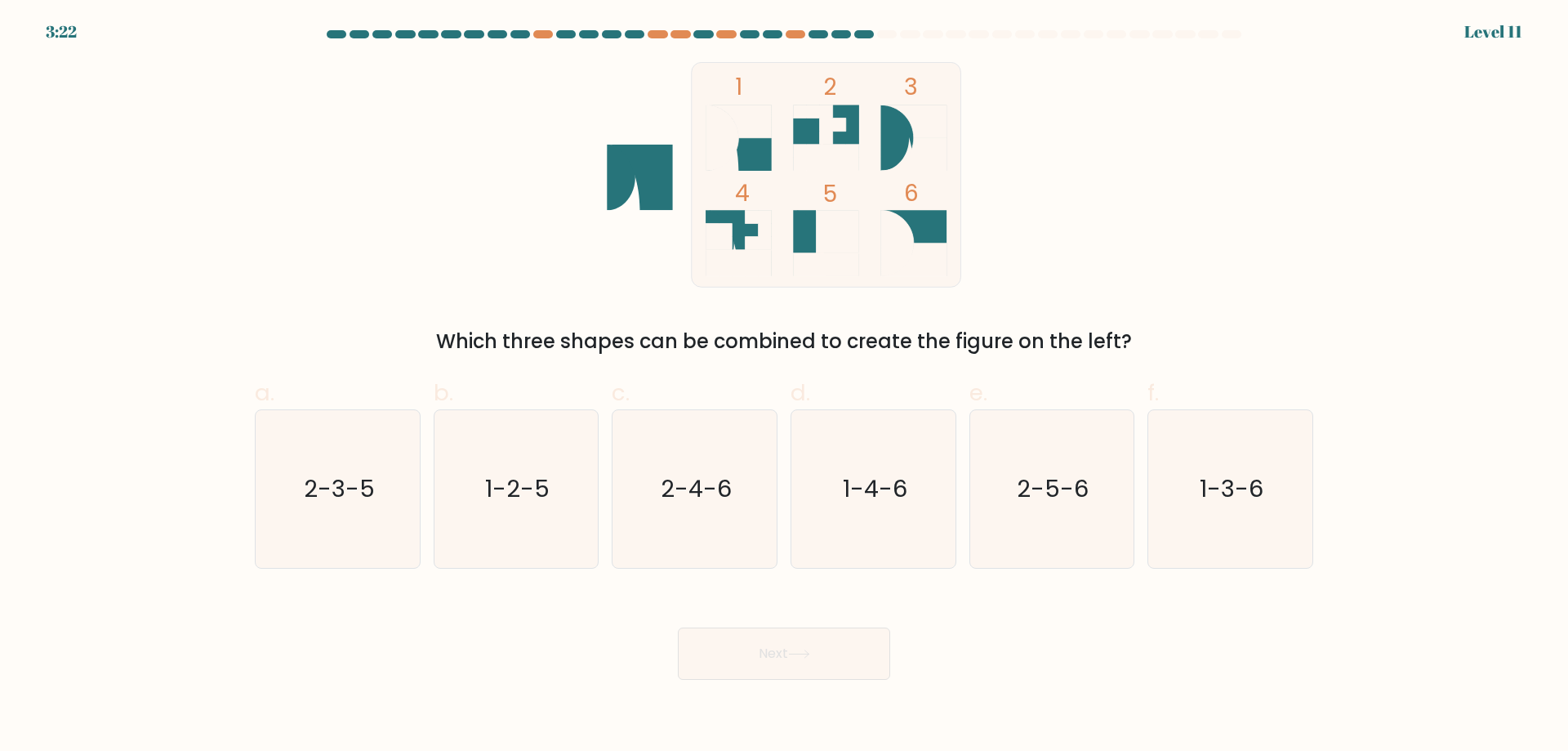
drag, startPoint x: 448, startPoint y: 343, endPoint x: 1270, endPoint y: 306, distance: 822.8
click at [1270, 306] on div "1 2 3 4 5 6 Which three shapes can be combined to create the figure on the left?" at bounding box center [784, 208] width 1078 height 294
copy div "Which three shapes can be combined to create the figure on the left?"
click at [1201, 225] on div "1 2 3 4 5 6 Which three shapes can be combined to create the figure on the left?" at bounding box center [784, 208] width 1078 height 294
click at [1213, 502] on text "1-3-6" at bounding box center [1232, 489] width 63 height 33
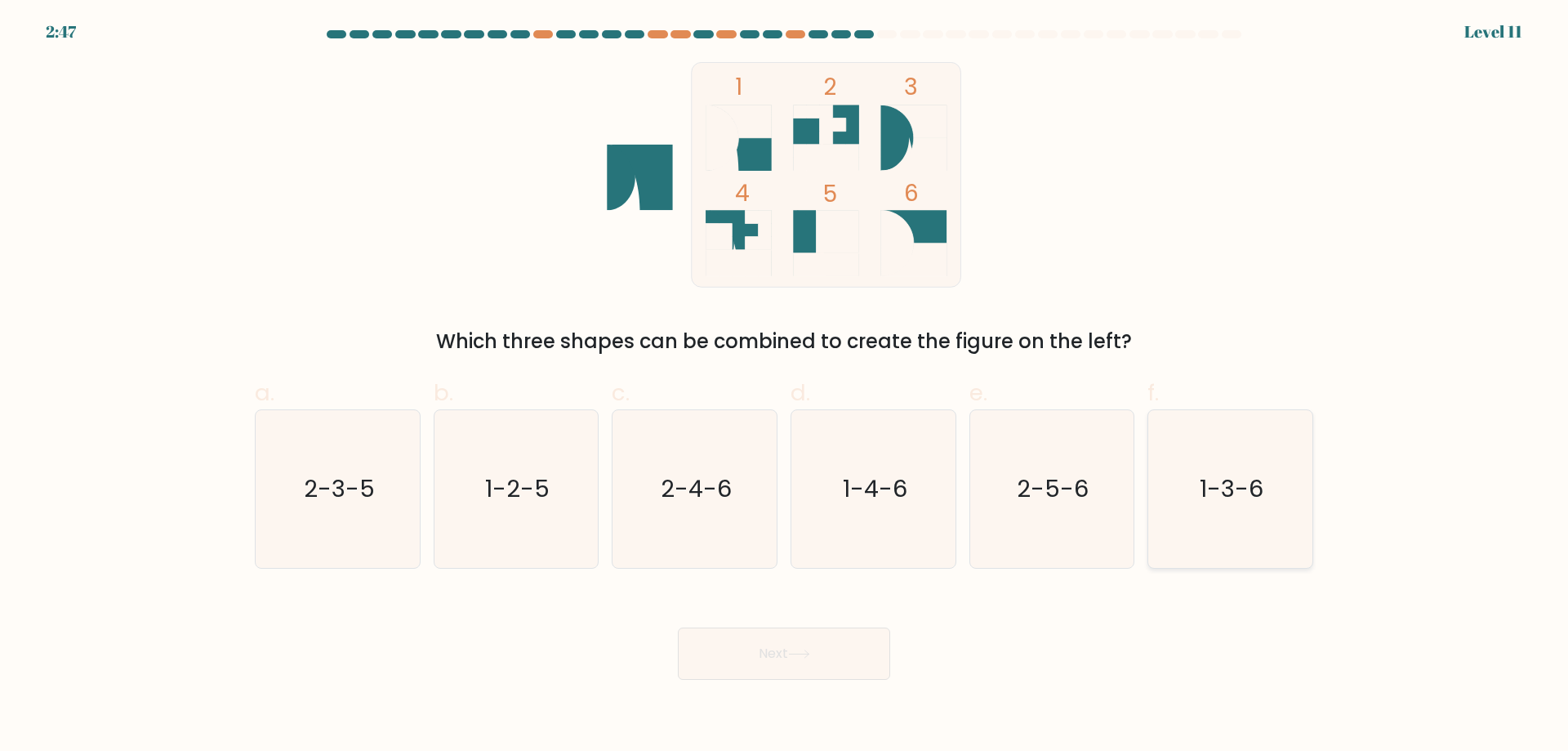
click at [785, 387] on input "f. 1-3-6" at bounding box center [784, 381] width 1 height 10
radio input "true"
click at [799, 665] on button "Next" at bounding box center [784, 653] width 212 height 52
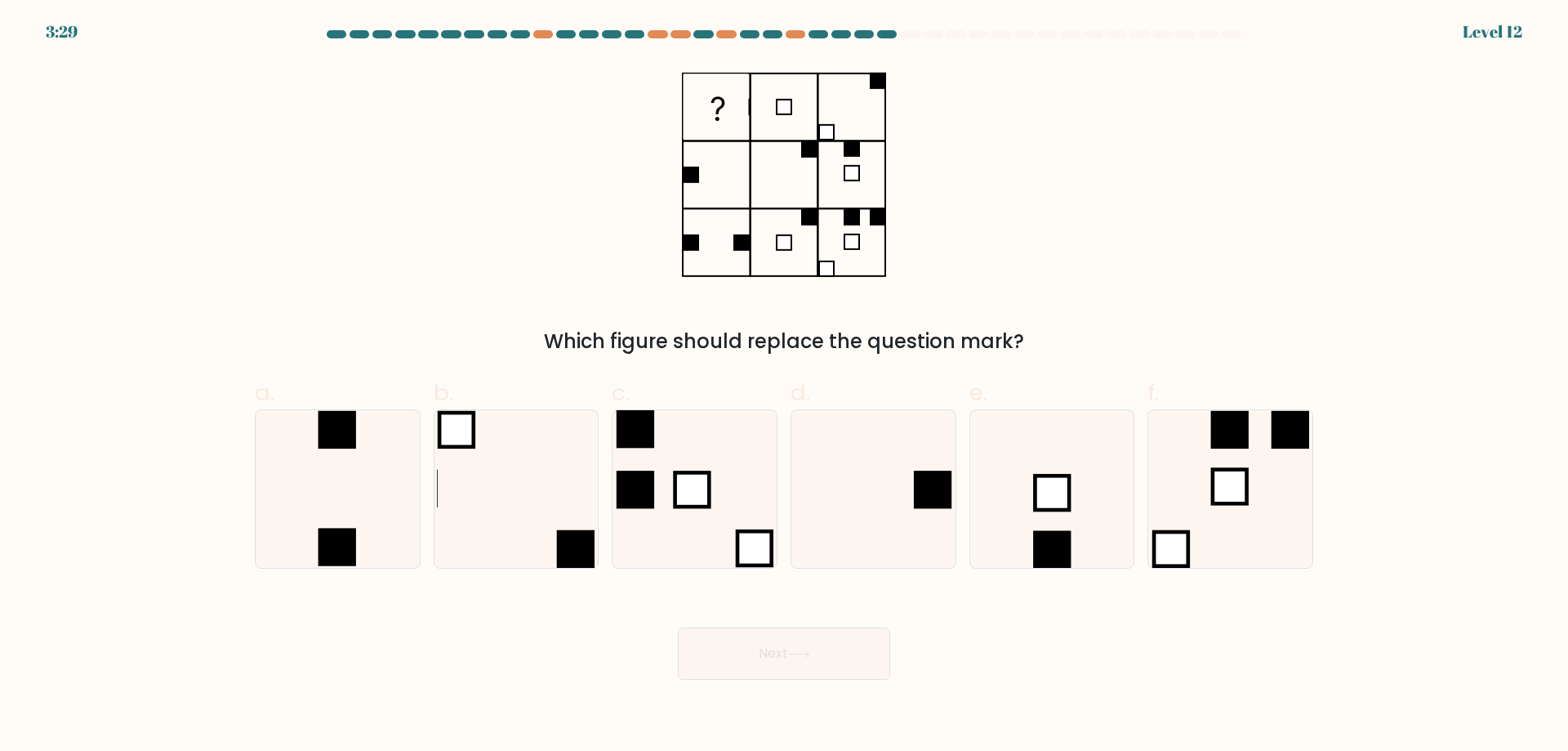
drag, startPoint x: 687, startPoint y: 103, endPoint x: 1013, endPoint y: 318, distance: 390.5
click at [1025, 315] on div "Which figure should replace the question mark?" at bounding box center [784, 208] width 1078 height 294
click at [1043, 207] on div "Which figure should replace the question mark?" at bounding box center [784, 208] width 1078 height 294
click at [844, 519] on icon at bounding box center [873, 489] width 158 height 158
click at [785, 387] on input "d." at bounding box center [784, 381] width 1 height 10
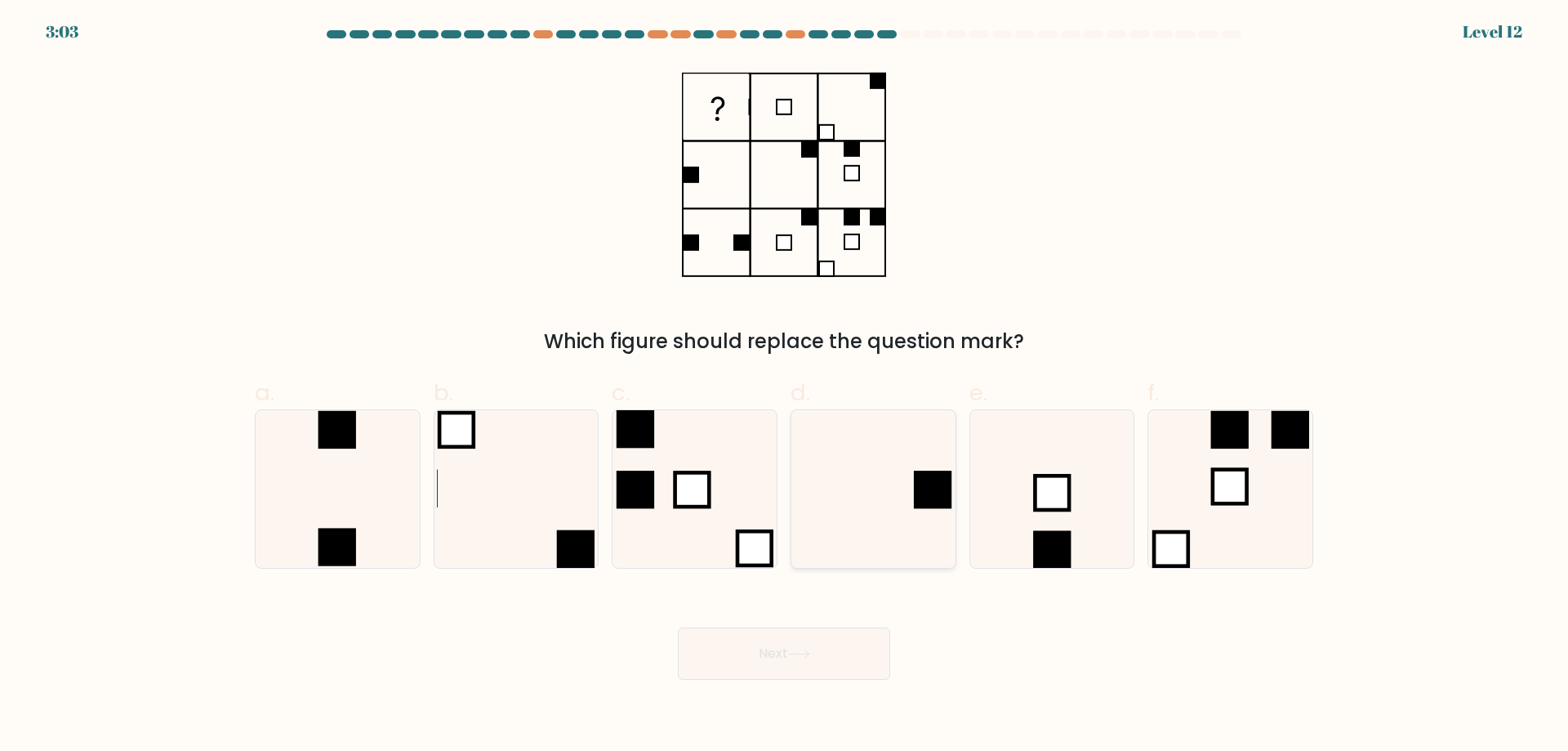
radio input "true"
click at [800, 667] on button "Next" at bounding box center [784, 653] width 212 height 52
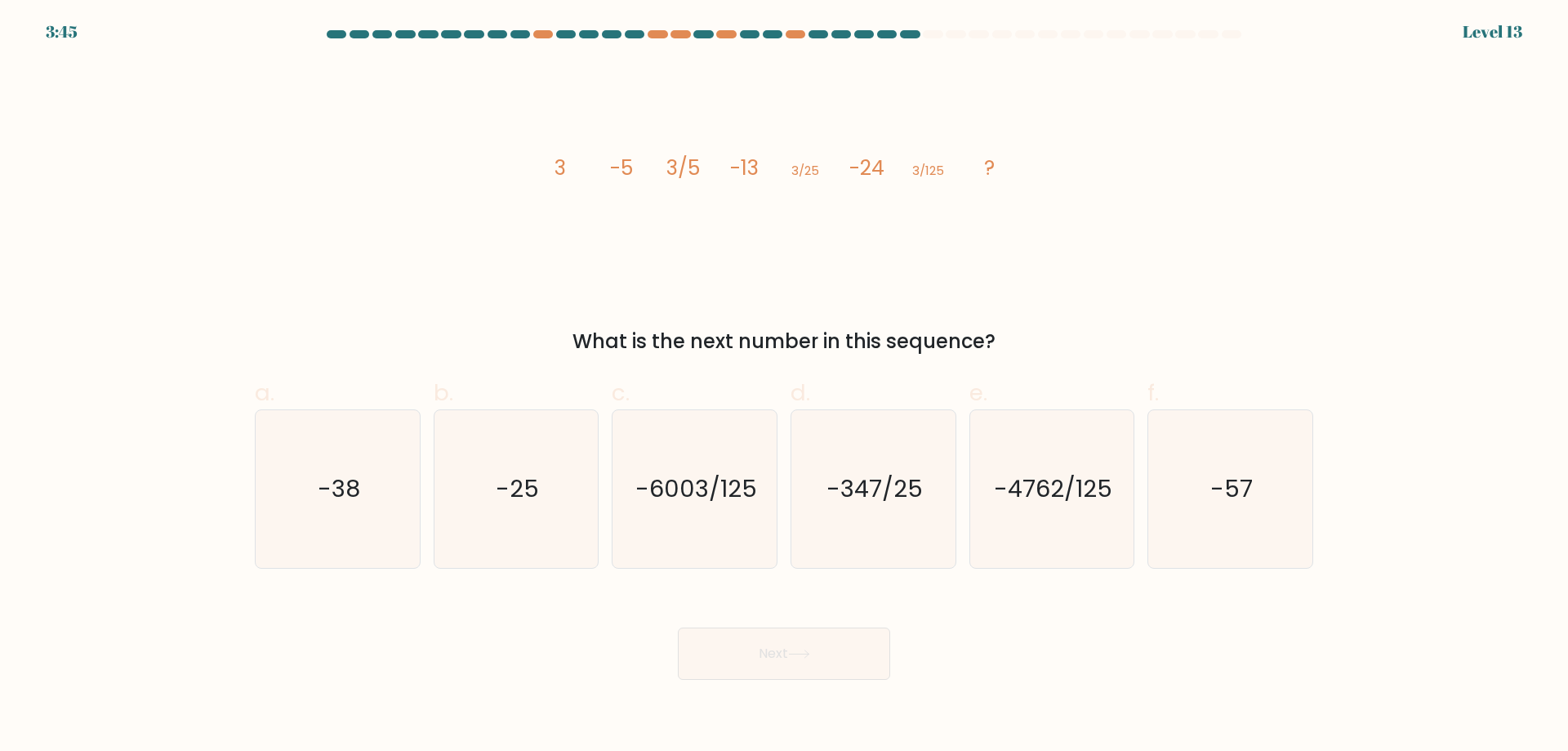
drag, startPoint x: 1050, startPoint y: 236, endPoint x: 1037, endPoint y: 250, distance: 19.1
click at [1050, 238] on div "image/svg+xml 3 -5 3/5 -13 3/25 -24 3/125 ? What is the next number in this seq…" at bounding box center [784, 208] width 1078 height 294
drag, startPoint x: 546, startPoint y: 342, endPoint x: 1069, endPoint y: 335, distance: 523.0
click at [1069, 335] on div "What is the next number in this sequence?" at bounding box center [784, 341] width 1038 height 29
copy div "What is the next number in this sequence?"
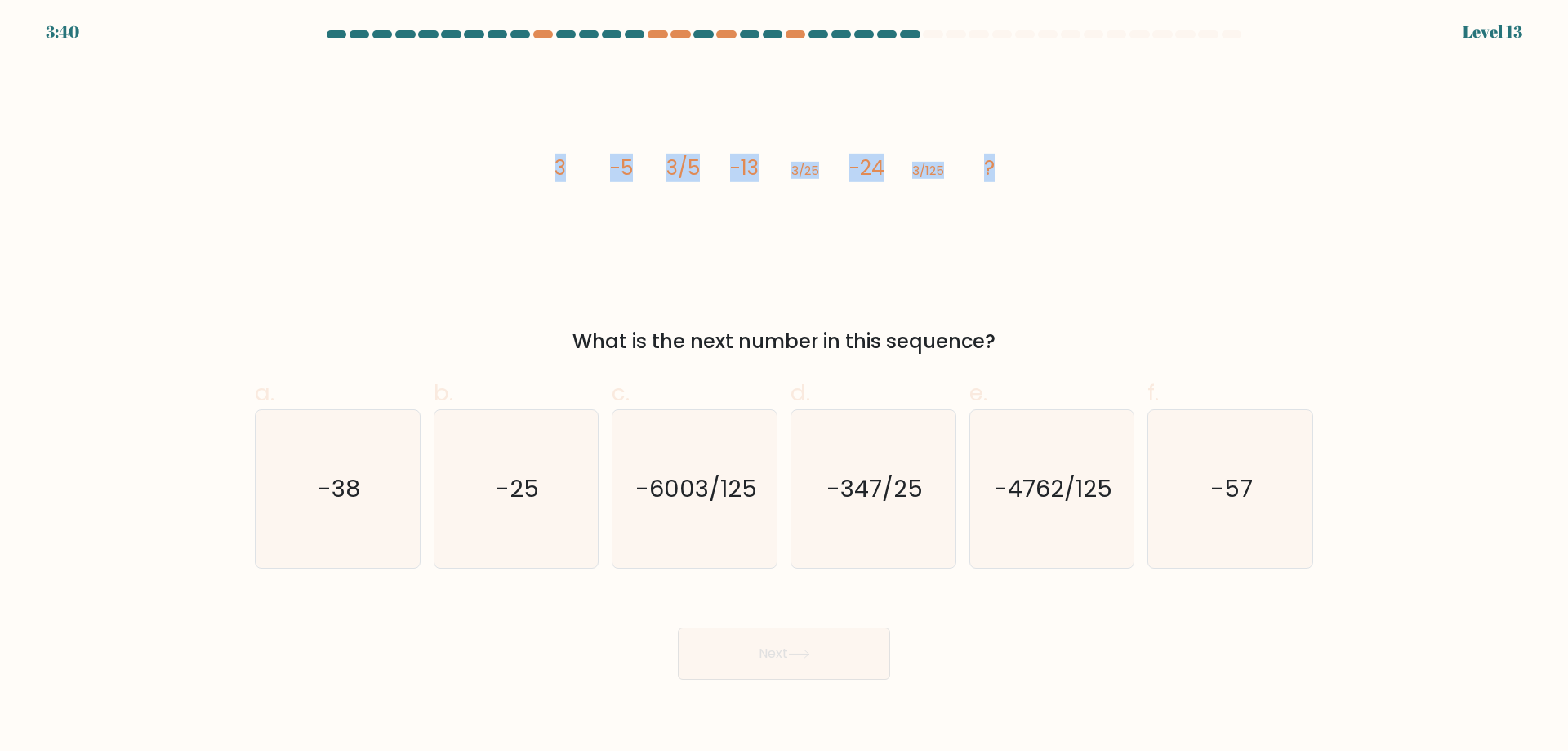
drag, startPoint x: 546, startPoint y: 161, endPoint x: 1074, endPoint y: 150, distance: 528.1
click at [1074, 150] on div "image/svg+xml 3 -5 3/5 -13 3/25 -24 3/125 ? What is the next number in this seq…" at bounding box center [784, 208] width 1078 height 294
copy g "3 -5 3/5 -13 3/25 -24 3/125 ?"
click at [252, 464] on div "a. -38" at bounding box center [338, 472] width 179 height 193
click at [338, 481] on text "-38" at bounding box center [339, 489] width 43 height 33
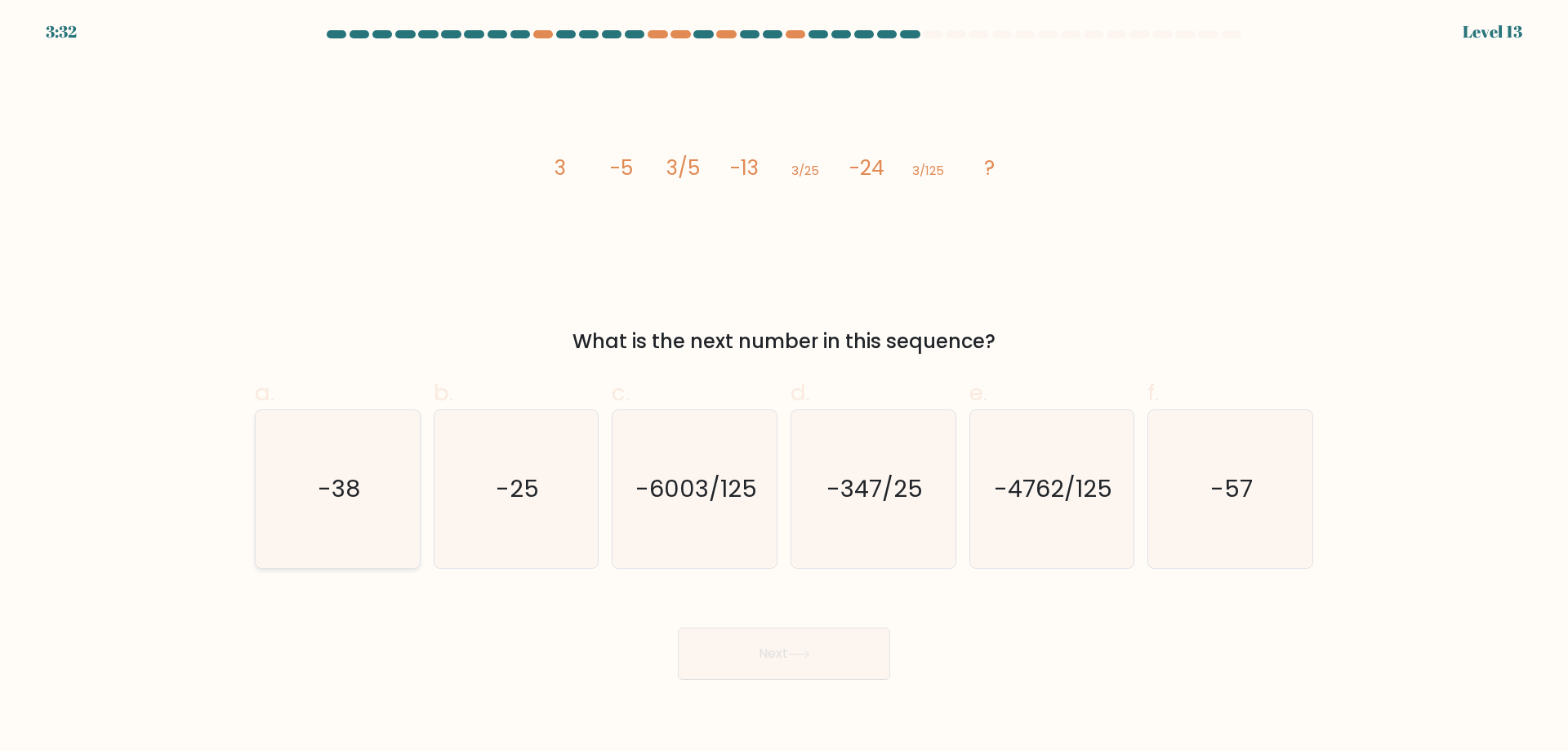
click at [784, 387] on input "a. -38" at bounding box center [784, 381] width 1 height 10
radio input "true"
click at [746, 660] on button "Next" at bounding box center [784, 653] width 212 height 52
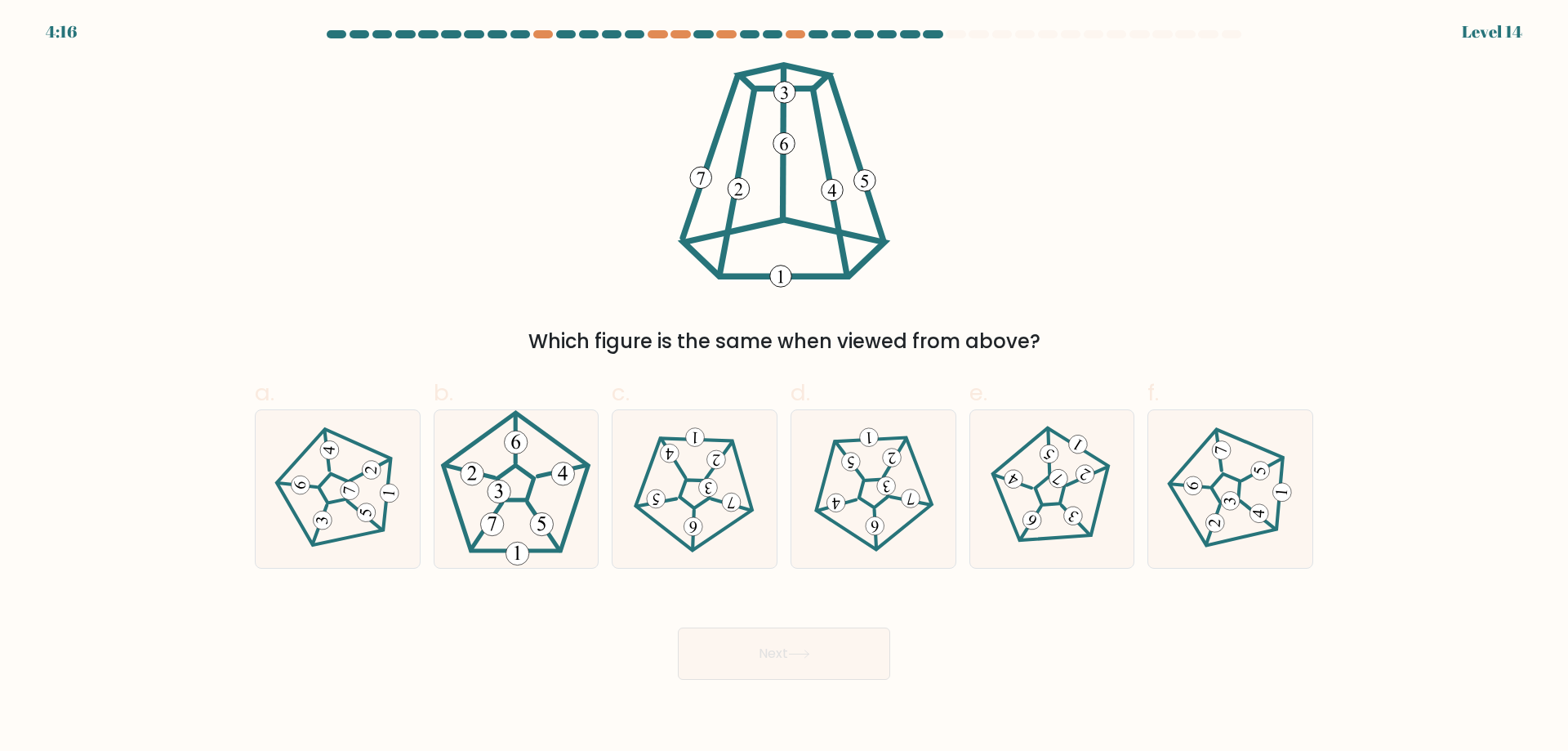
click at [1103, 218] on div "Which figure is the same when viewed from above?" at bounding box center [784, 208] width 1078 height 294
click at [703, 520] on icon at bounding box center [694, 489] width 126 height 126
click at [784, 387] on input "c." at bounding box center [784, 381] width 1 height 10
radio input "true"
click at [785, 658] on button "Next" at bounding box center [784, 653] width 212 height 52
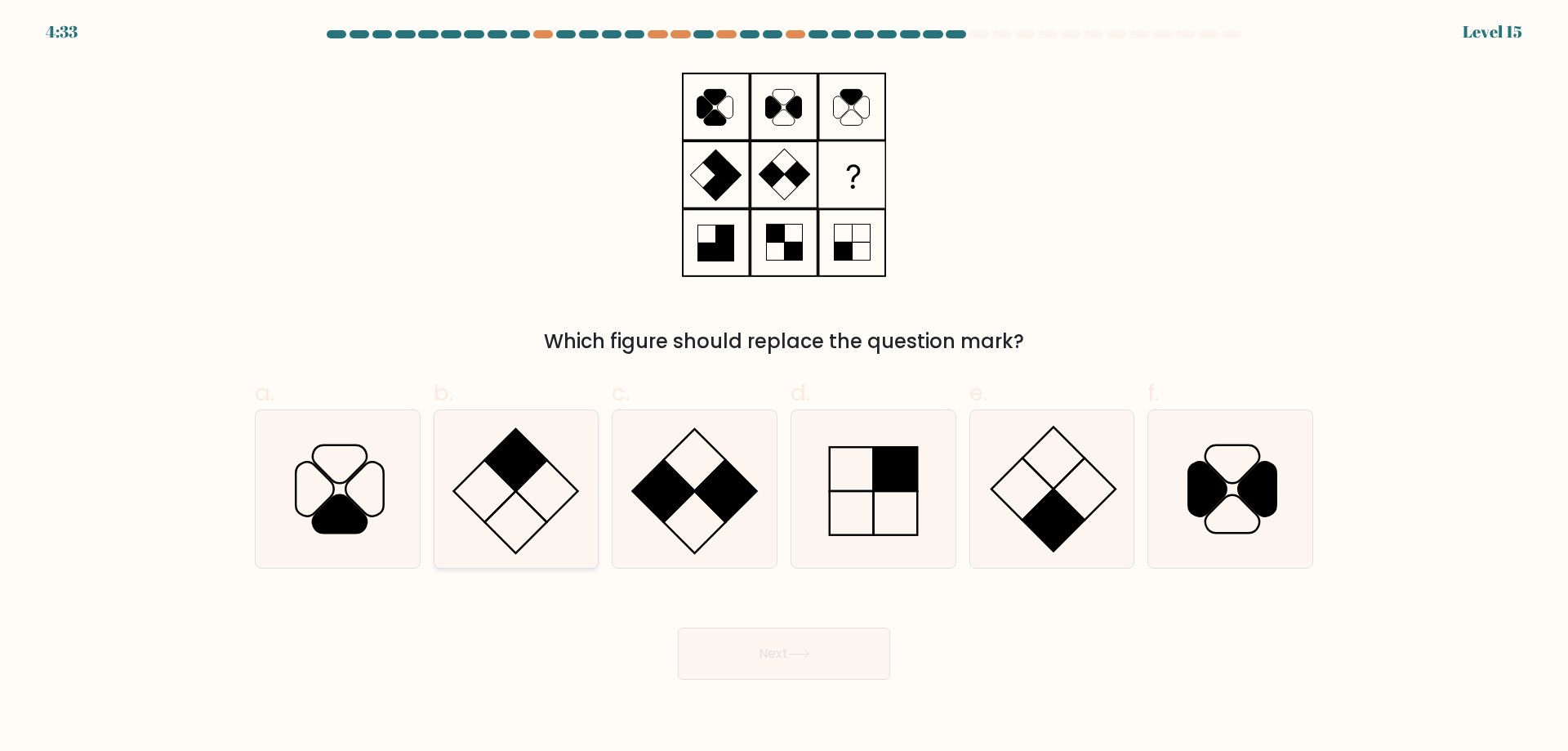
click at [494, 478] on icon at bounding box center [516, 489] width 158 height 158
click at [784, 387] on input "b." at bounding box center [784, 381] width 1 height 10
radio input "true"
click at [520, 518] on icon at bounding box center [516, 489] width 156 height 156
click at [784, 387] on input "b." at bounding box center [784, 381] width 1 height 10
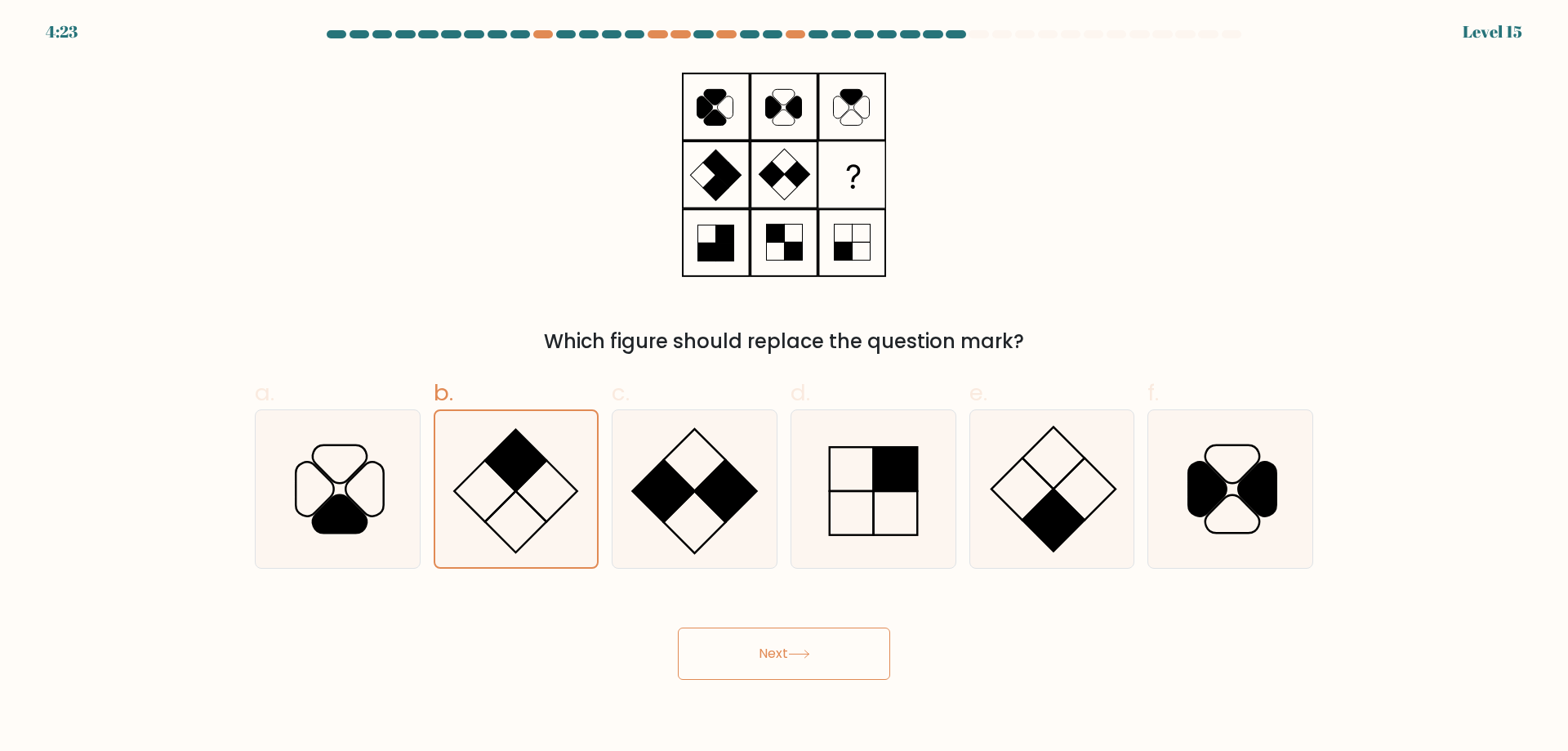
click at [731, 652] on button "Next" at bounding box center [784, 653] width 212 height 52
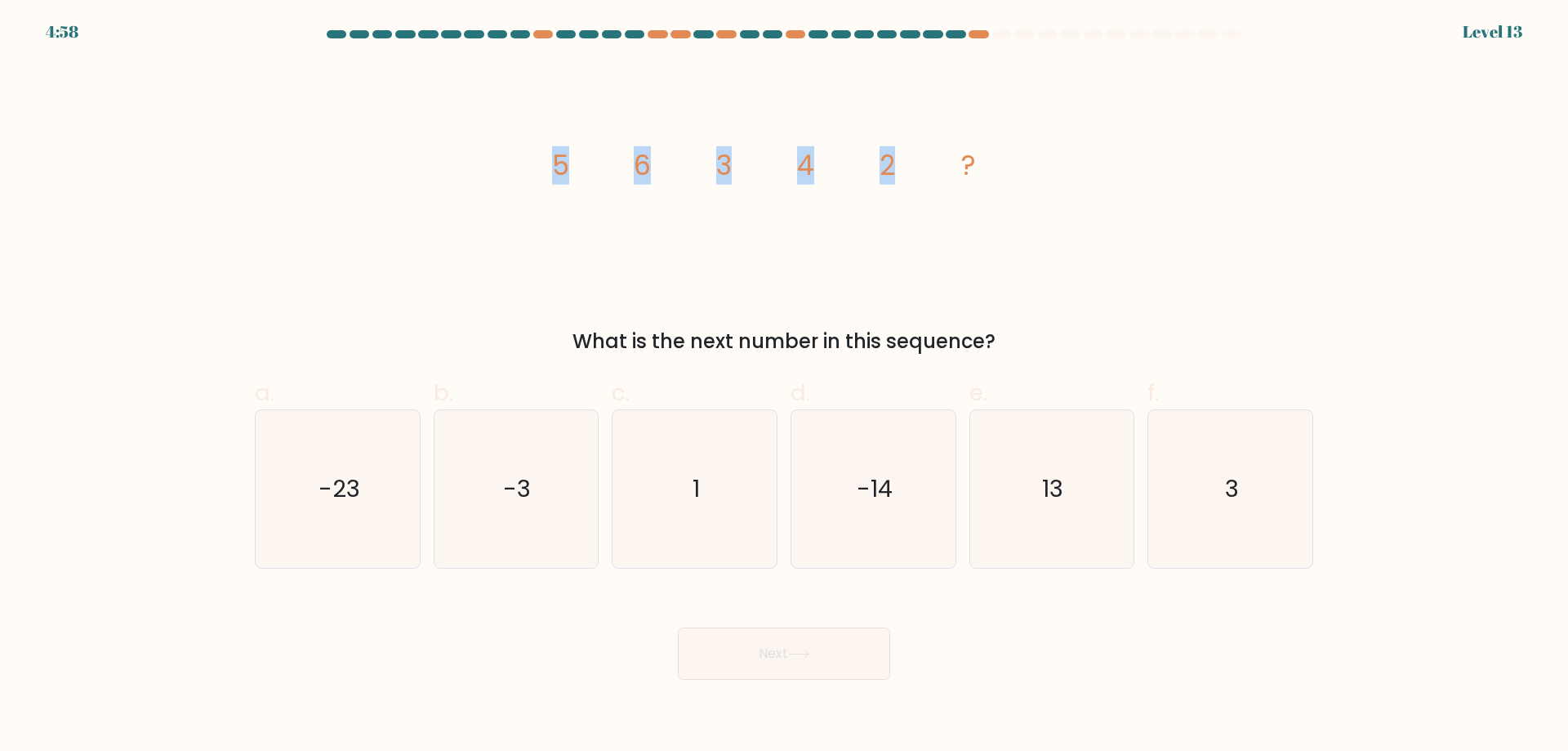
drag, startPoint x: 552, startPoint y: 161, endPoint x: 786, endPoint y: 309, distance: 276.9
click at [913, 200] on icon "image/svg+xml 5 6 3 4 2 ?" at bounding box center [784, 174] width 490 height 225
drag, startPoint x: 641, startPoint y: 339, endPoint x: 1072, endPoint y: 335, distance: 431.0
click at [1071, 334] on div "What is the next number in this sequence?" at bounding box center [784, 341] width 1038 height 29
click at [1038, 336] on div "What is the next number in this sequence?" at bounding box center [784, 341] width 1038 height 29
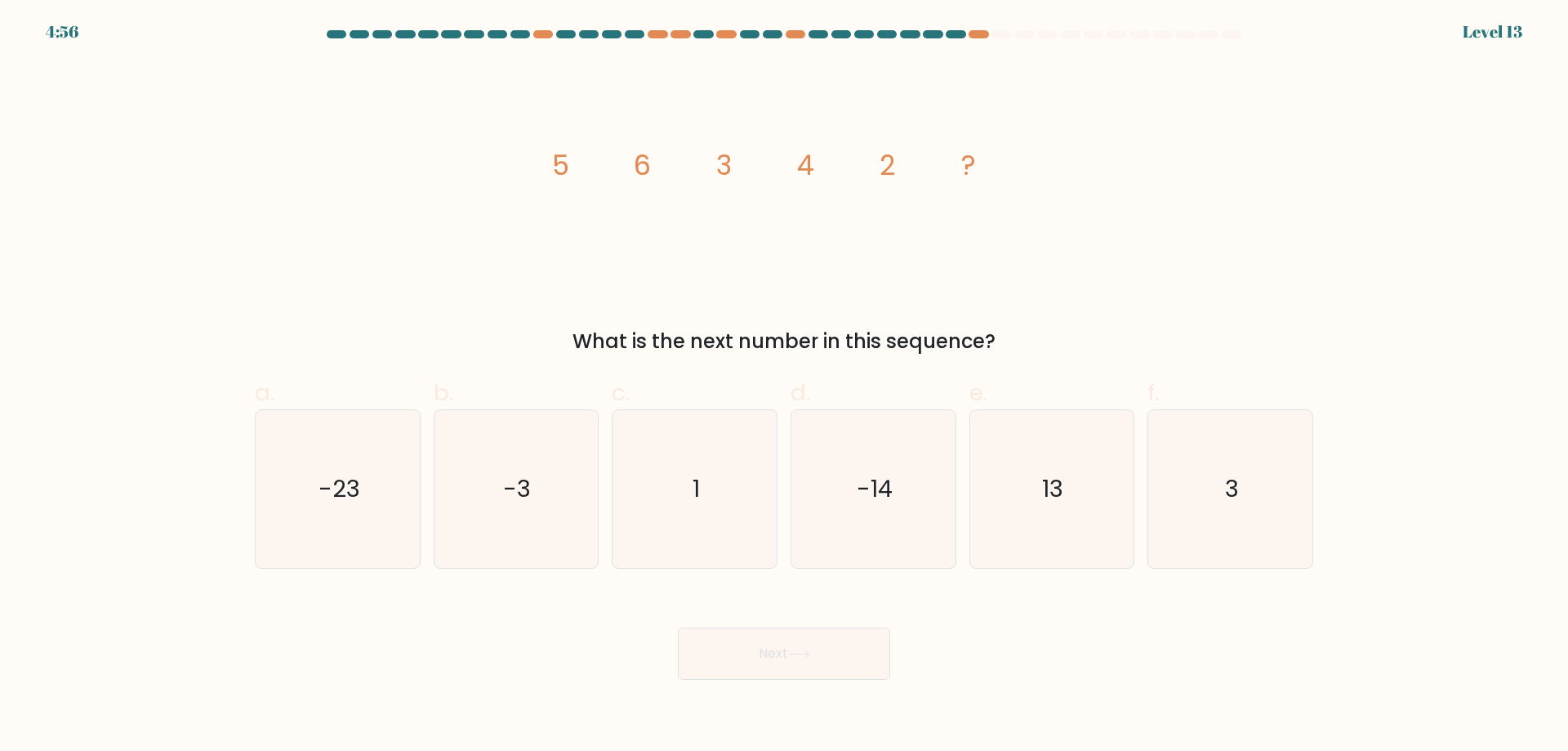
drag, startPoint x: 790, startPoint y: 344, endPoint x: 1116, endPoint y: 345, distance: 326.0
click at [1116, 345] on div "What is the next number in this sequence?" at bounding box center [784, 341] width 1038 height 29
copy div "What is the next number in this sequence?"
drag, startPoint x: 572, startPoint y: 158, endPoint x: 1045, endPoint y: 147, distance: 473.1
click at [1085, 137] on div "image/svg+xml 5 6 3 4 2 ? What is the next number in this sequence?" at bounding box center [784, 208] width 1078 height 294
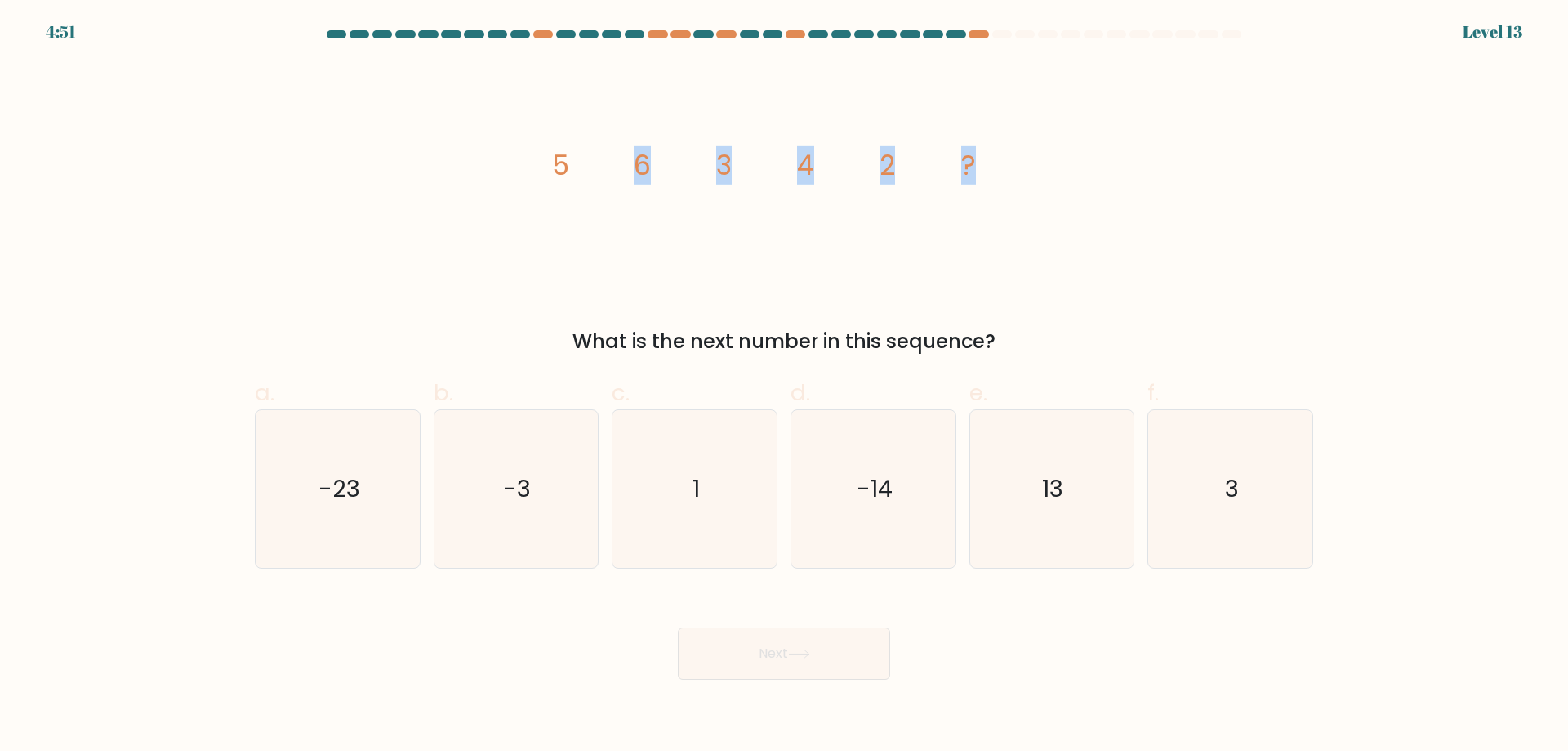
drag, startPoint x: 577, startPoint y: 201, endPoint x: 561, endPoint y: 191, distance: 18.9
click at [578, 200] on icon "image/svg+xml 5 6 3 4 2 ?" at bounding box center [784, 174] width 490 height 225
drag, startPoint x: 518, startPoint y: 161, endPoint x: 1036, endPoint y: 144, distance: 518.3
click at [1036, 144] on div "image/svg+xml 5 6 3 4 2 ? What is the next number in this sequence?" at bounding box center [784, 208] width 1078 height 294
copy g "5 6 3 4 2 ?"
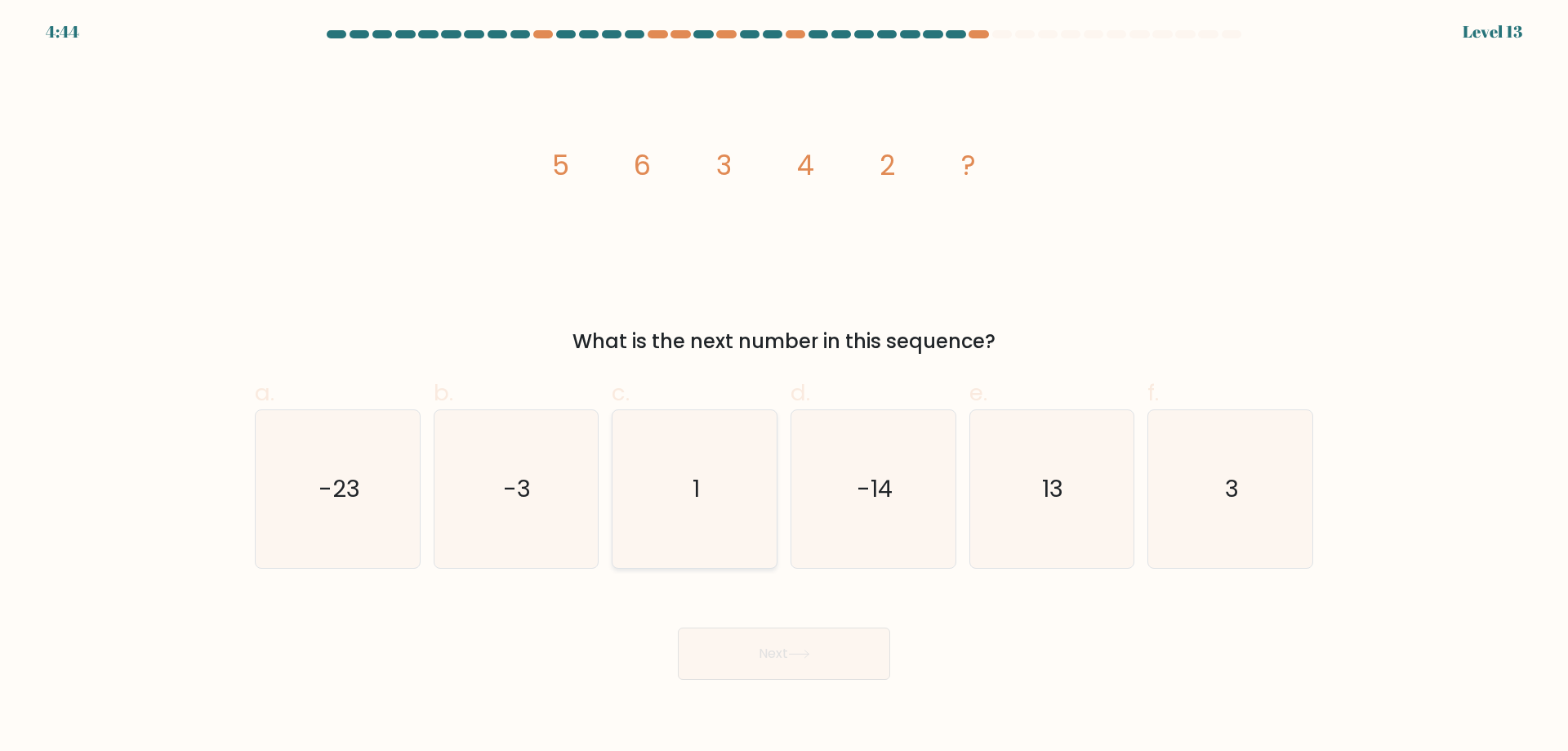
drag, startPoint x: 686, startPoint y: 472, endPoint x: 699, endPoint y: 496, distance: 27.3
click at [687, 473] on icon "1" at bounding box center [695, 489] width 158 height 158
click at [784, 387] on input "c. 1" at bounding box center [784, 381] width 1 height 10
radio input "true"
click at [739, 651] on button "Next" at bounding box center [784, 653] width 212 height 52
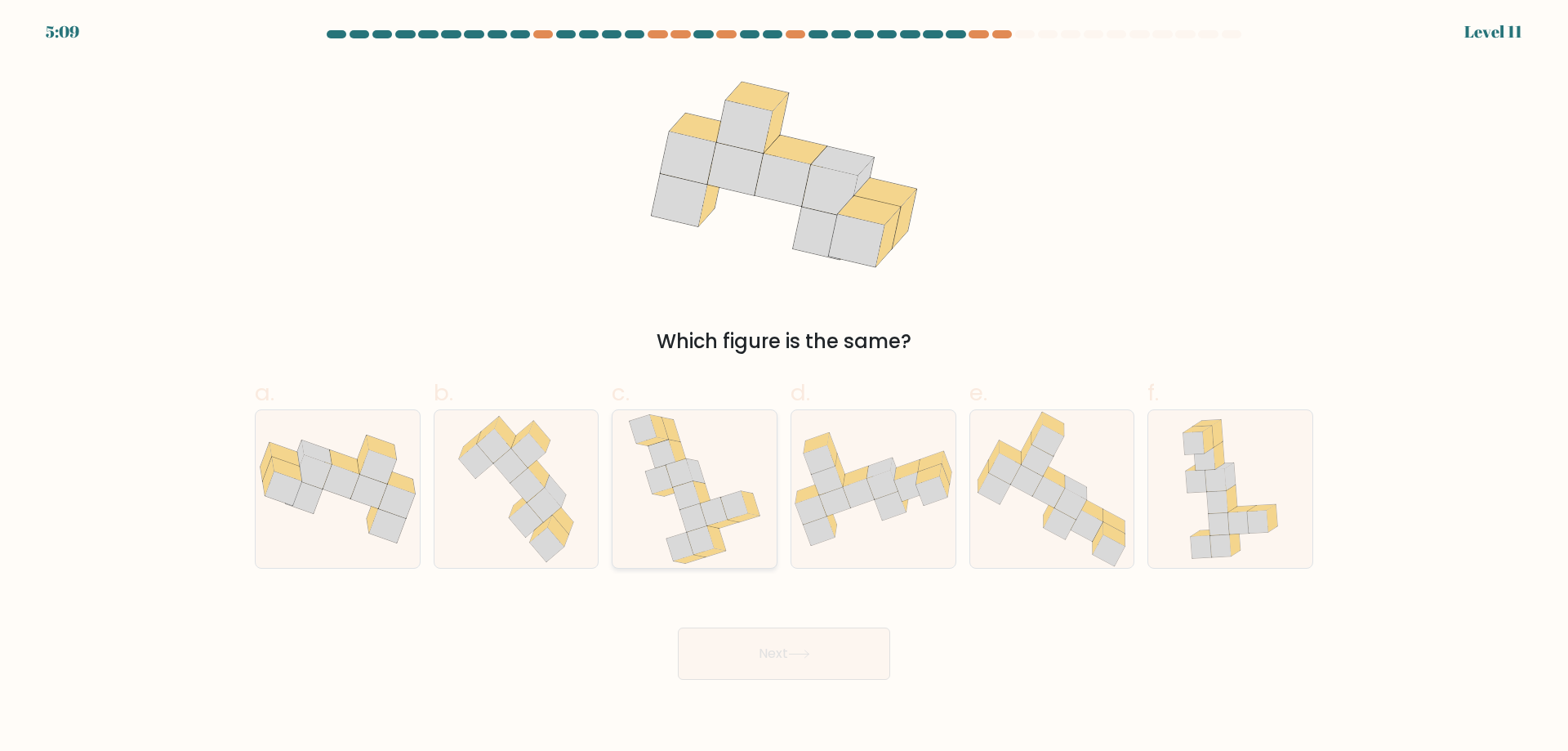
drag, startPoint x: 577, startPoint y: 546, endPoint x: 630, endPoint y: 557, distance: 54.1
click at [577, 545] on icon at bounding box center [516, 489] width 134 height 158
click at [784, 387] on input "b." at bounding box center [784, 381] width 1 height 10
radio input "true"
click at [795, 639] on button "Next" at bounding box center [784, 653] width 212 height 52
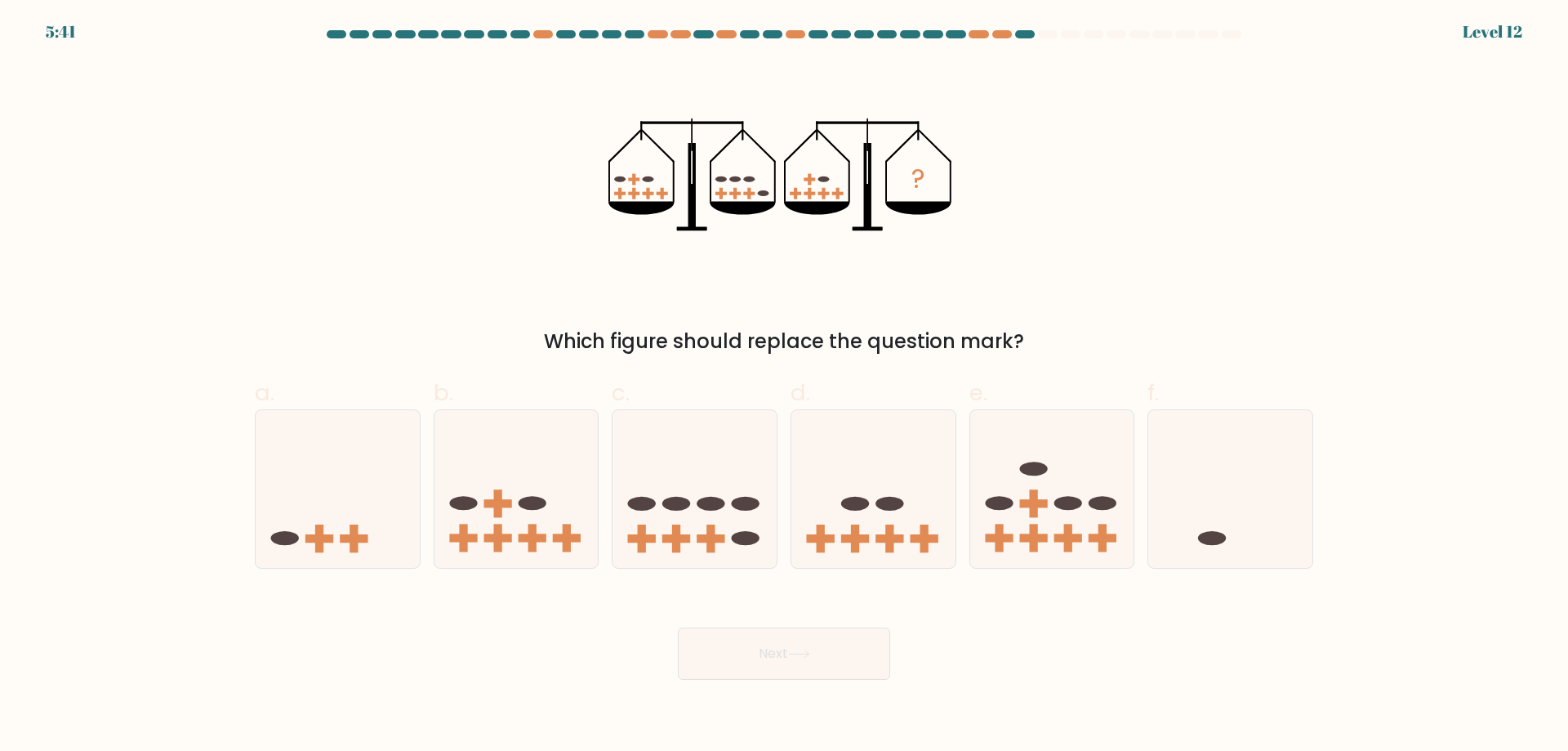
drag, startPoint x: 530, startPoint y: 344, endPoint x: 1039, endPoint y: 344, distance: 509.0
click at [1039, 344] on div "Which figure should replace the question mark?" at bounding box center [784, 341] width 1038 height 29
click at [965, 207] on div "? Which figure should replace the question mark?" at bounding box center [784, 208] width 1078 height 294
drag, startPoint x: 885, startPoint y: 525, endPoint x: 830, endPoint y: 682, distance: 166.4
click at [886, 525] on icon at bounding box center [873, 489] width 165 height 135
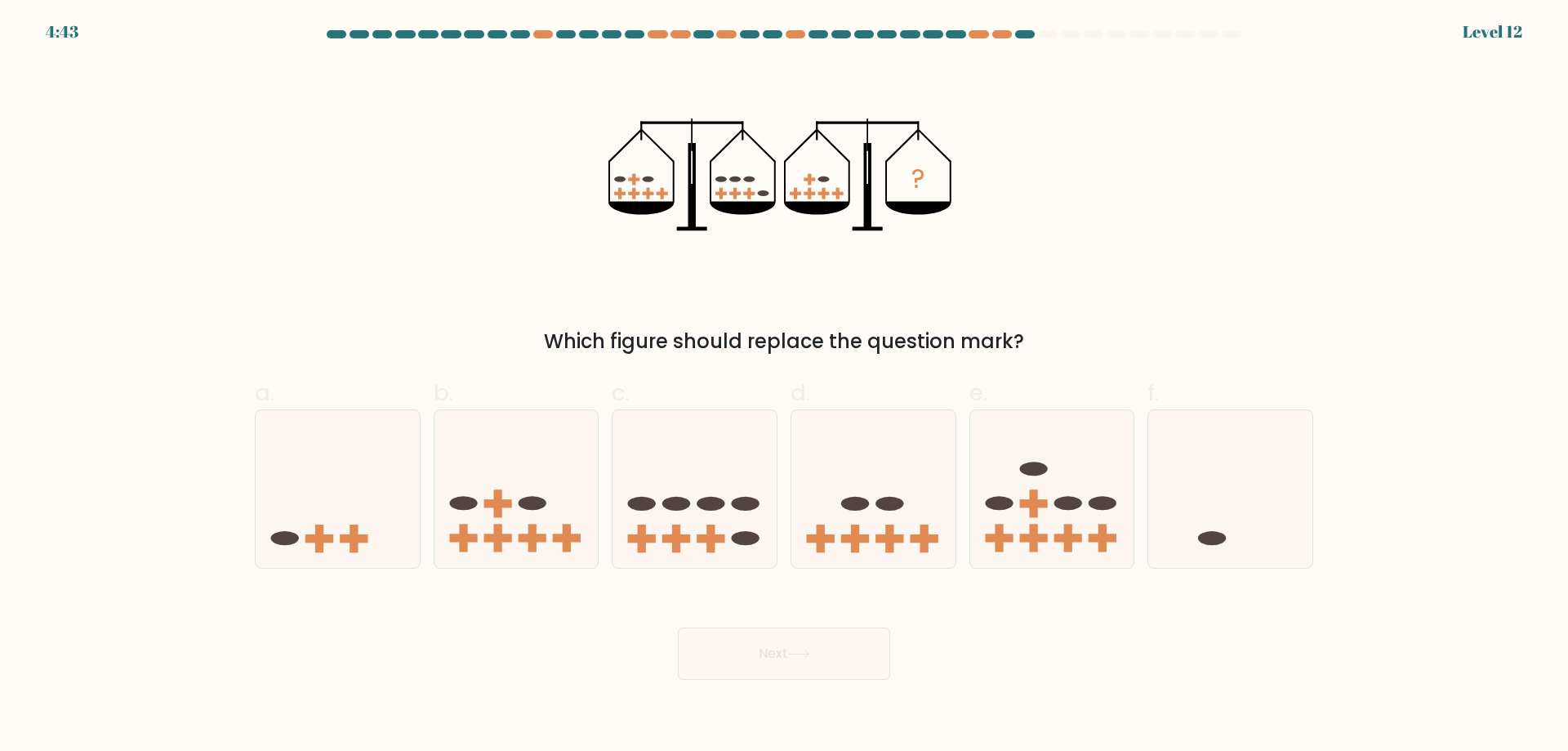
click at [785, 387] on input "d." at bounding box center [784, 381] width 1 height 10
radio input "true"
click at [811, 689] on body "4:43 Level 12" at bounding box center [784, 376] width 1568 height 751
click at [819, 665] on button "Next" at bounding box center [784, 653] width 212 height 52
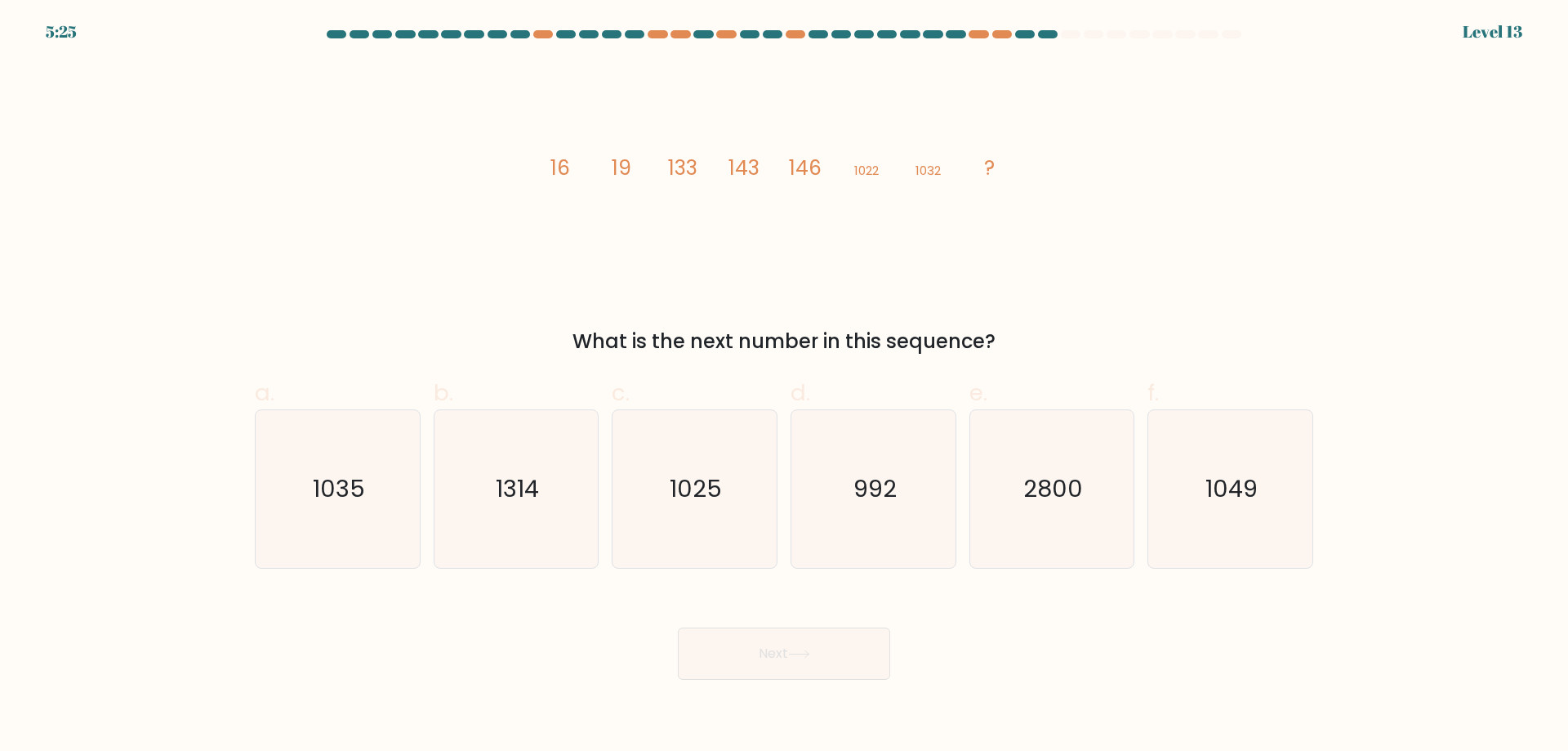
drag, startPoint x: 570, startPoint y: 329, endPoint x: 1226, endPoint y: 319, distance: 656.1
click at [1226, 319] on div "image/svg+xml 16 19 133 143 146 1022 1032 ? What is the next number in this seq…" at bounding box center [784, 208] width 1078 height 294
drag, startPoint x: 531, startPoint y: 155, endPoint x: 999, endPoint y: 148, distance: 468.1
click at [995, 147] on div "image/svg+xml 16 19 133 143 146 1022 1032 ? What is the next number in this seq…" at bounding box center [784, 208] width 1078 height 294
click at [1222, 511] on icon "1049" at bounding box center [1230, 489] width 158 height 158
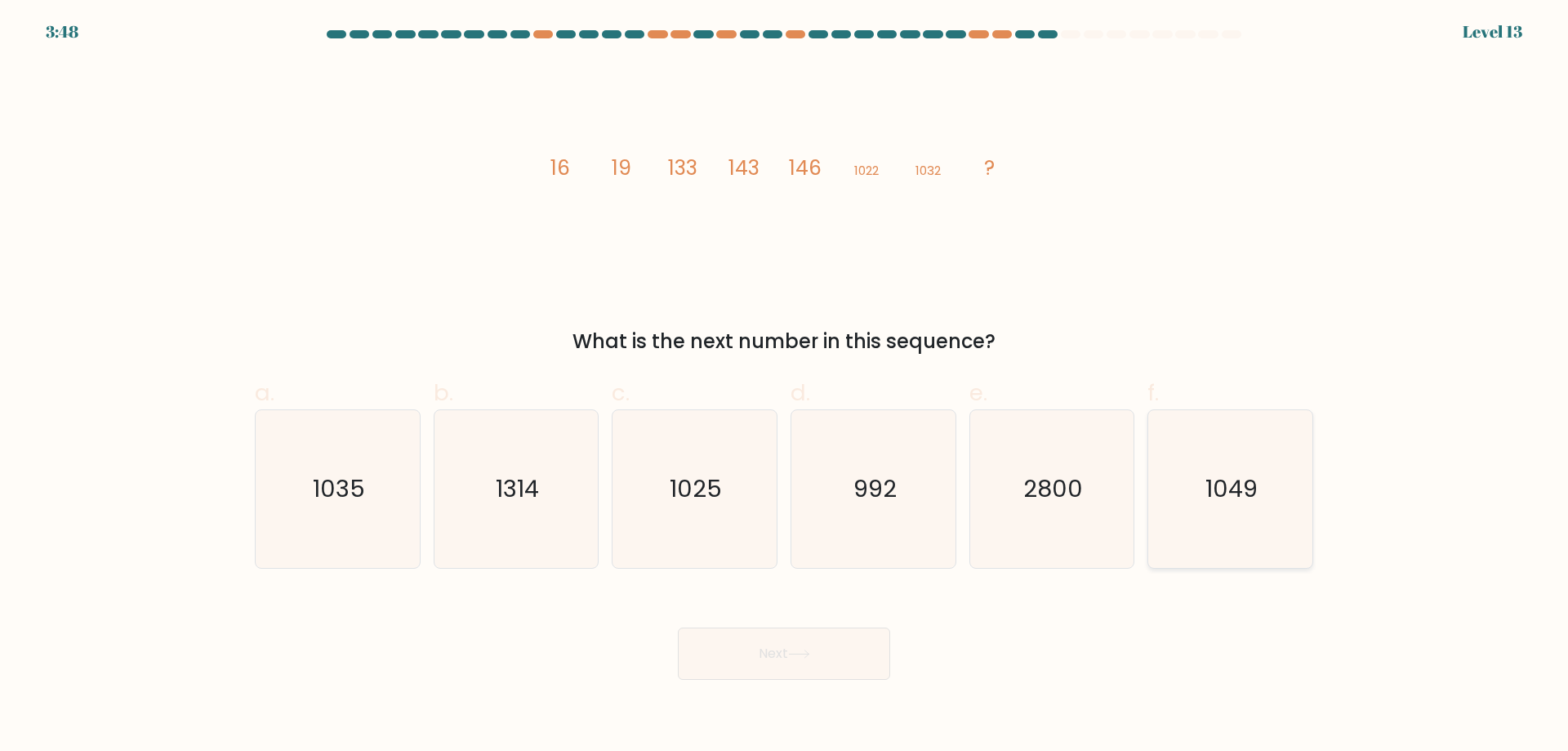
click at [785, 387] on input "f. 1049" at bounding box center [784, 381] width 1 height 10
radio input "true"
click at [768, 665] on button "Next" at bounding box center [784, 653] width 212 height 52
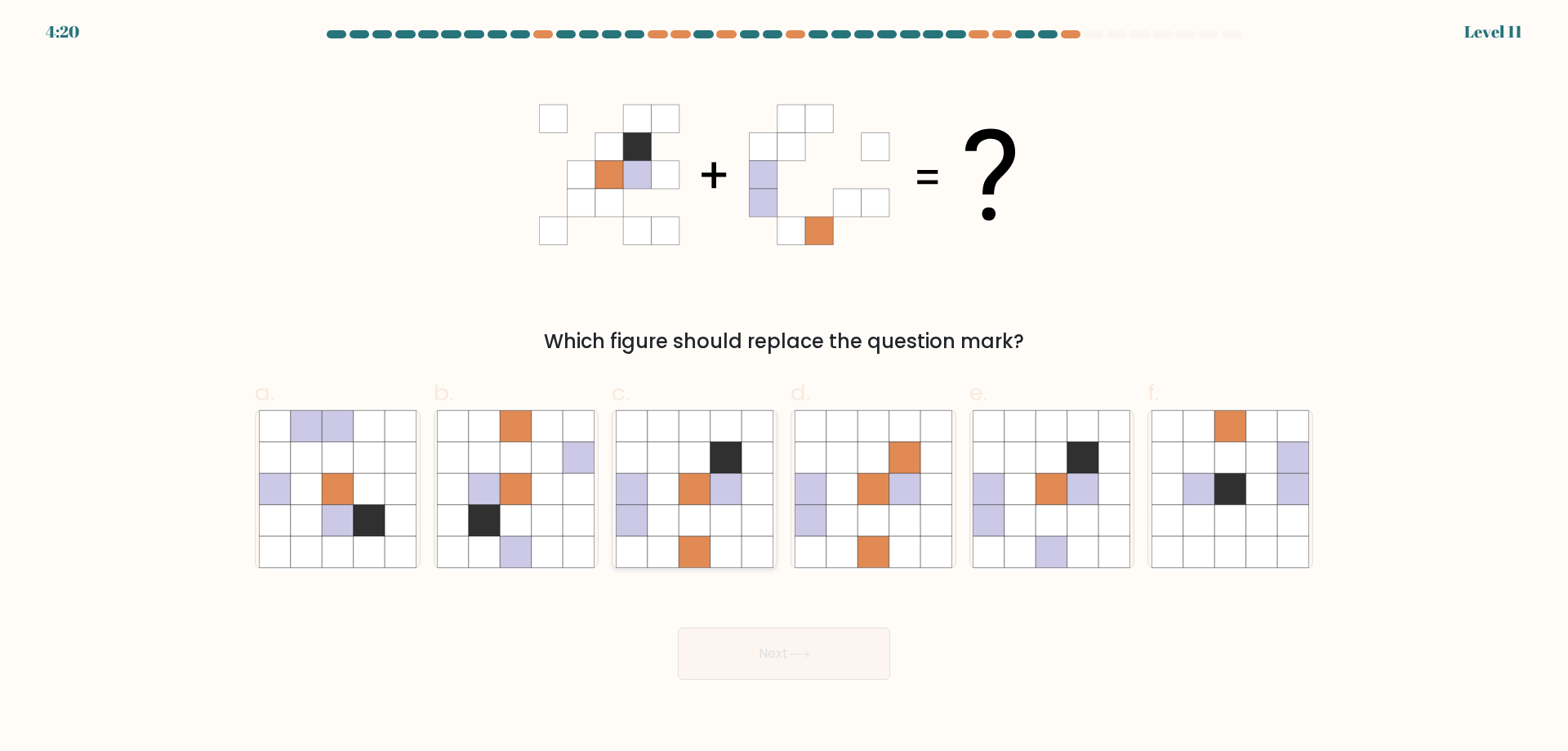
click at [751, 513] on icon at bounding box center [757, 520] width 31 height 31
click at [784, 387] on input "c." at bounding box center [784, 381] width 1 height 10
radio input "true"
click at [789, 640] on button "Next" at bounding box center [784, 653] width 212 height 52
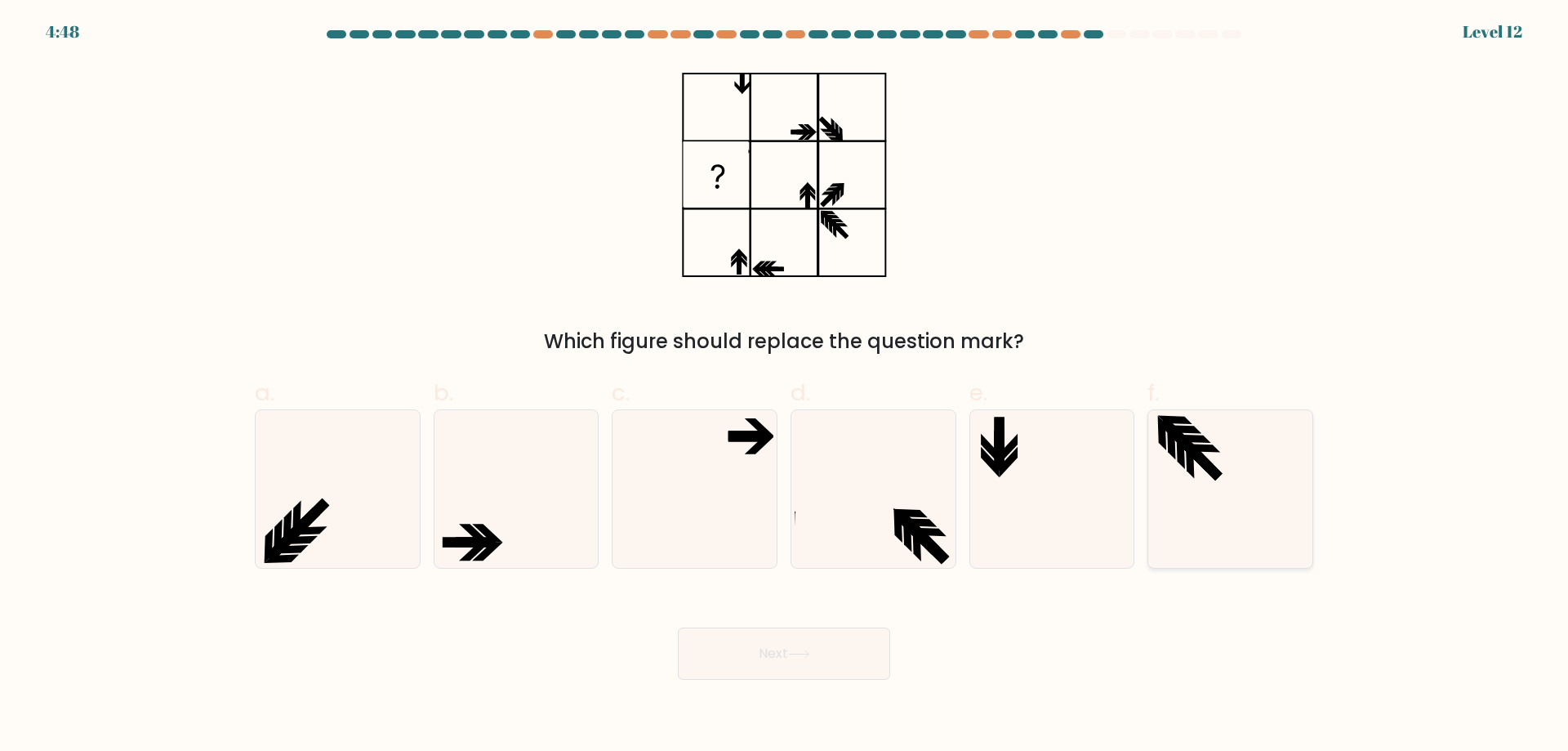
click at [1266, 505] on icon at bounding box center [1230, 489] width 158 height 158
click at [785, 387] on input "f." at bounding box center [784, 381] width 1 height 10
radio input "true"
drag, startPoint x: 782, startPoint y: 664, endPoint x: 799, endPoint y: 661, distance: 17.3
click at [783, 664] on button "Next" at bounding box center [784, 653] width 212 height 52
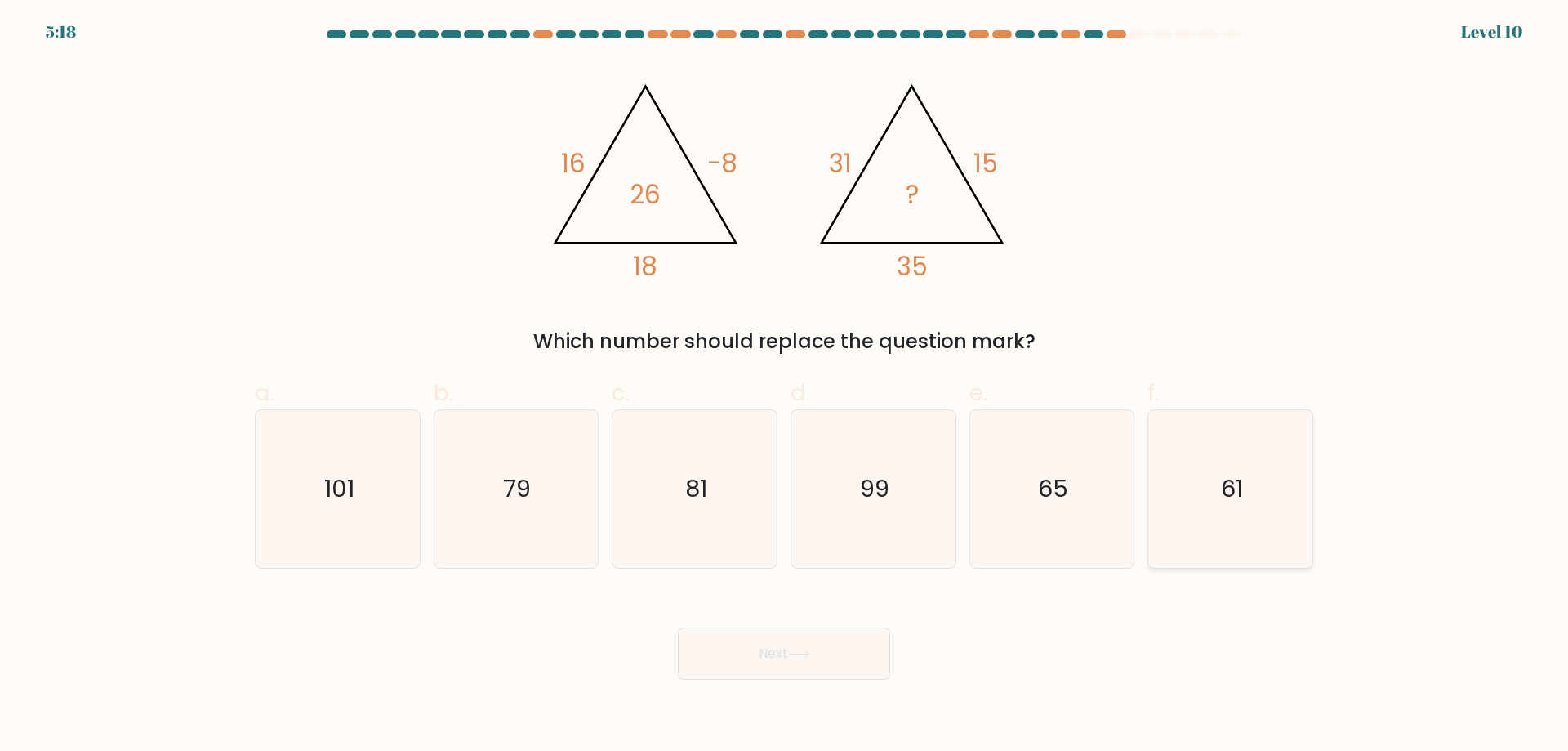
click at [1267, 542] on icon "61" at bounding box center [1230, 489] width 158 height 158
click at [785, 387] on input "f. 61" at bounding box center [784, 381] width 1 height 10
radio input "true"
click at [812, 634] on button "Next" at bounding box center [784, 653] width 212 height 52
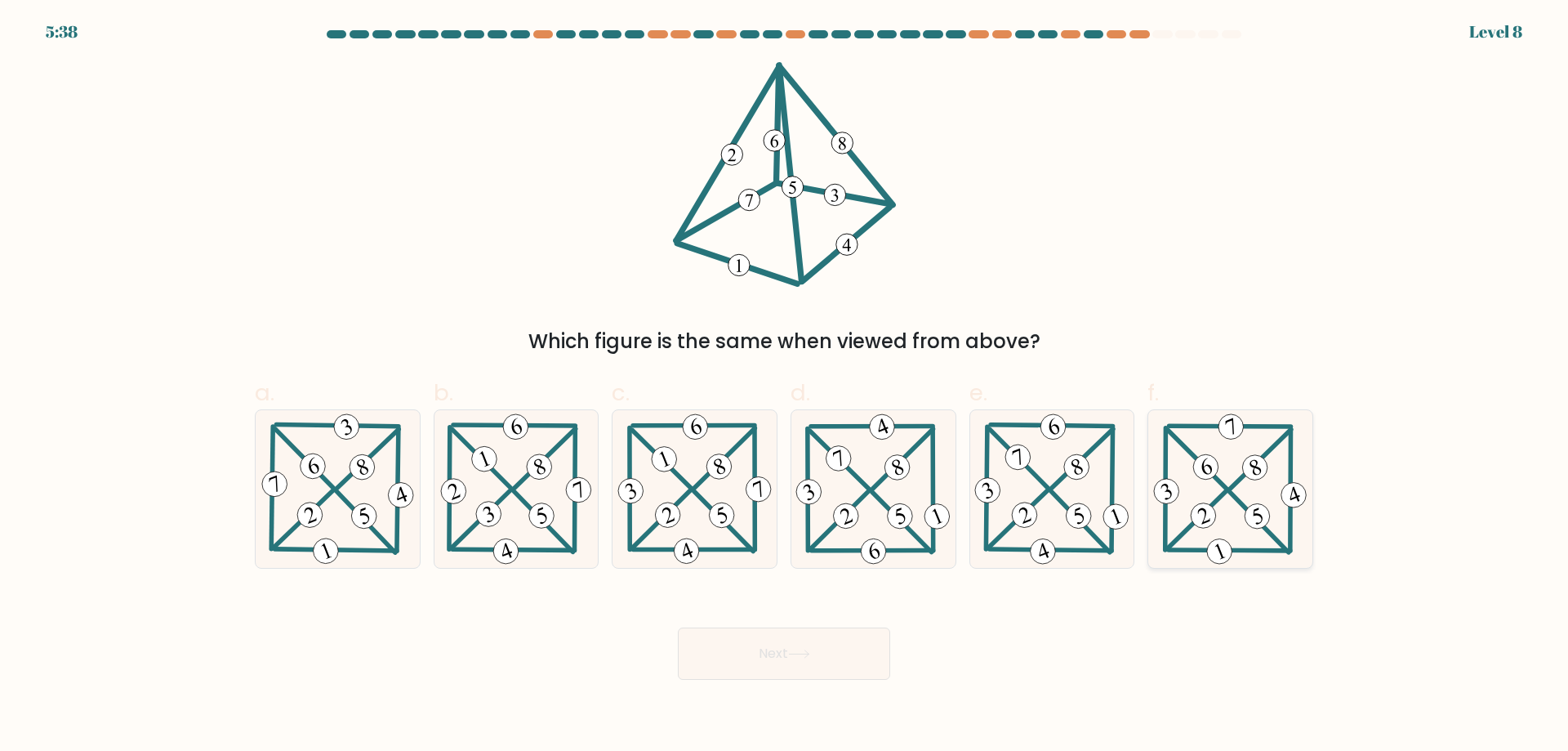
drag, startPoint x: 1186, startPoint y: 506, endPoint x: 1080, endPoint y: 576, distance: 127.0
click at [1187, 506] on icon at bounding box center [1230, 489] width 160 height 158
click at [785, 387] on input "f." at bounding box center [784, 381] width 1 height 10
radio input "true"
click at [749, 655] on button "Next" at bounding box center [784, 653] width 212 height 52
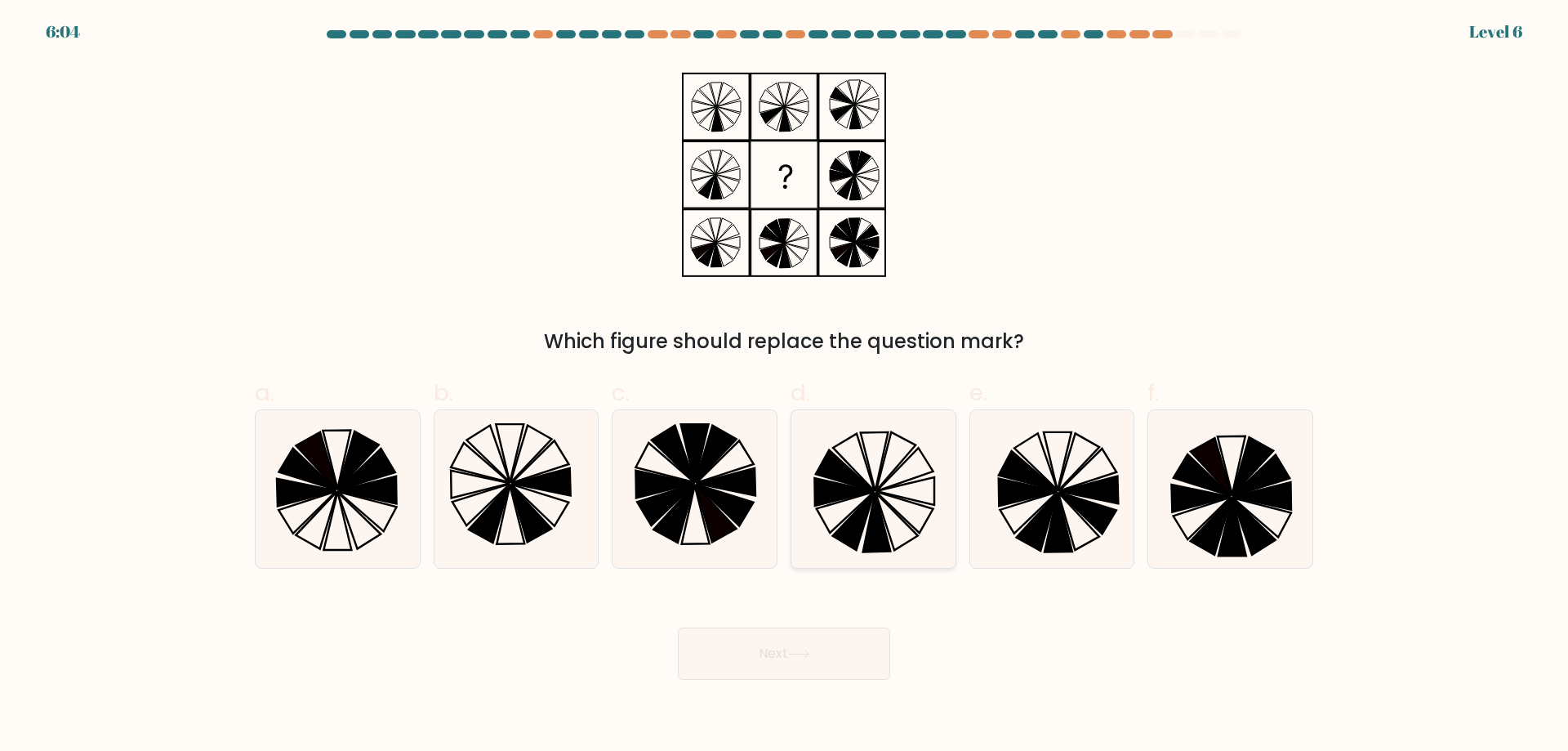
click at [862, 524] on icon at bounding box center [853, 521] width 42 height 57
click at [785, 387] on input "d." at bounding box center [784, 381] width 1 height 10
radio input "true"
click at [782, 680] on body "6:04 Level 6" at bounding box center [784, 376] width 1568 height 751
click at [795, 663] on button "Next" at bounding box center [784, 653] width 212 height 52
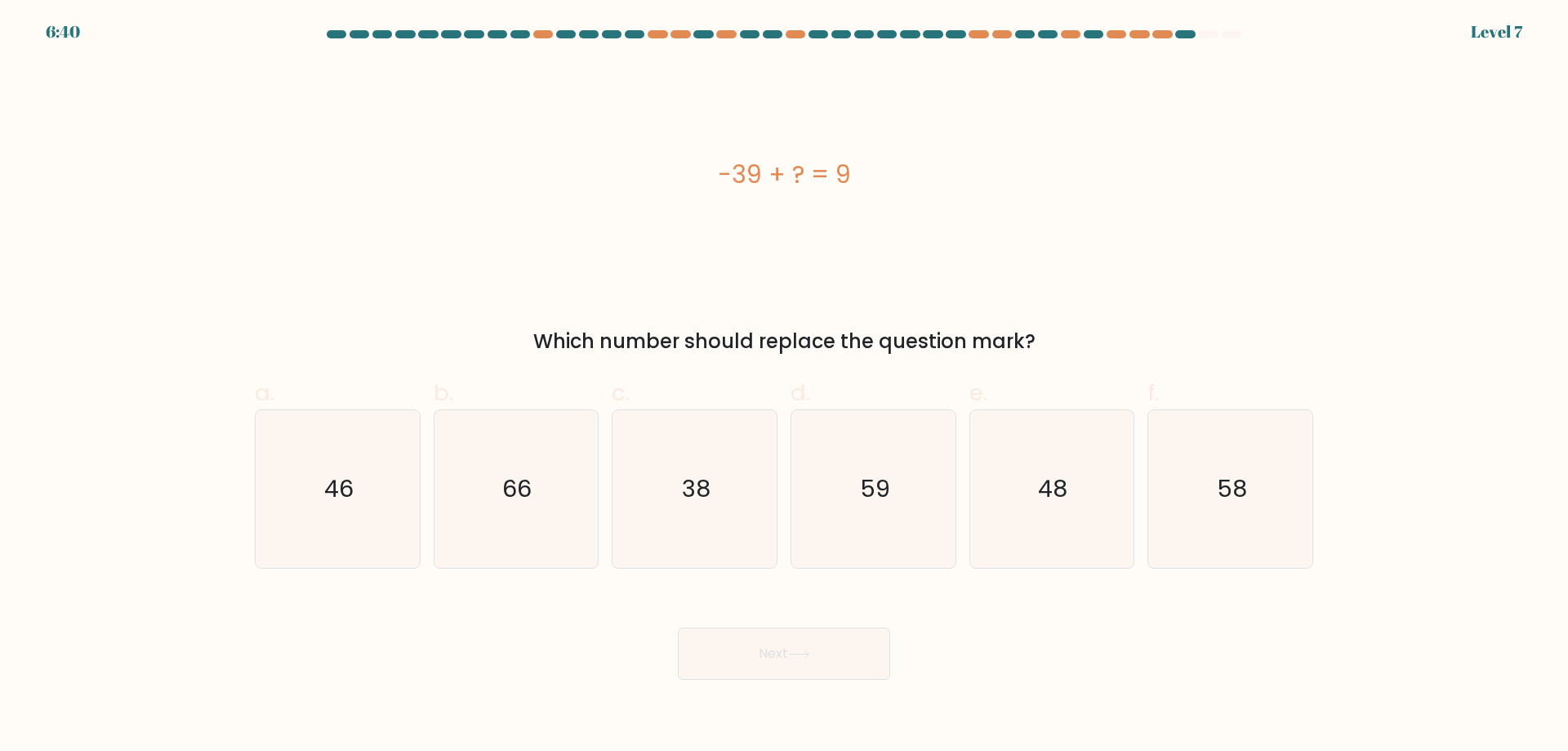
click at [678, 628] on button "Next" at bounding box center [784, 653] width 212 height 52
click at [1351, 238] on form "a." at bounding box center [784, 355] width 1568 height 650
drag, startPoint x: 1068, startPoint y: 474, endPoint x: 1055, endPoint y: 477, distance: 13.3
click at [1068, 473] on text "48" at bounding box center [1053, 489] width 29 height 33
click at [785, 387] on input "e. 48" at bounding box center [784, 381] width 1 height 10
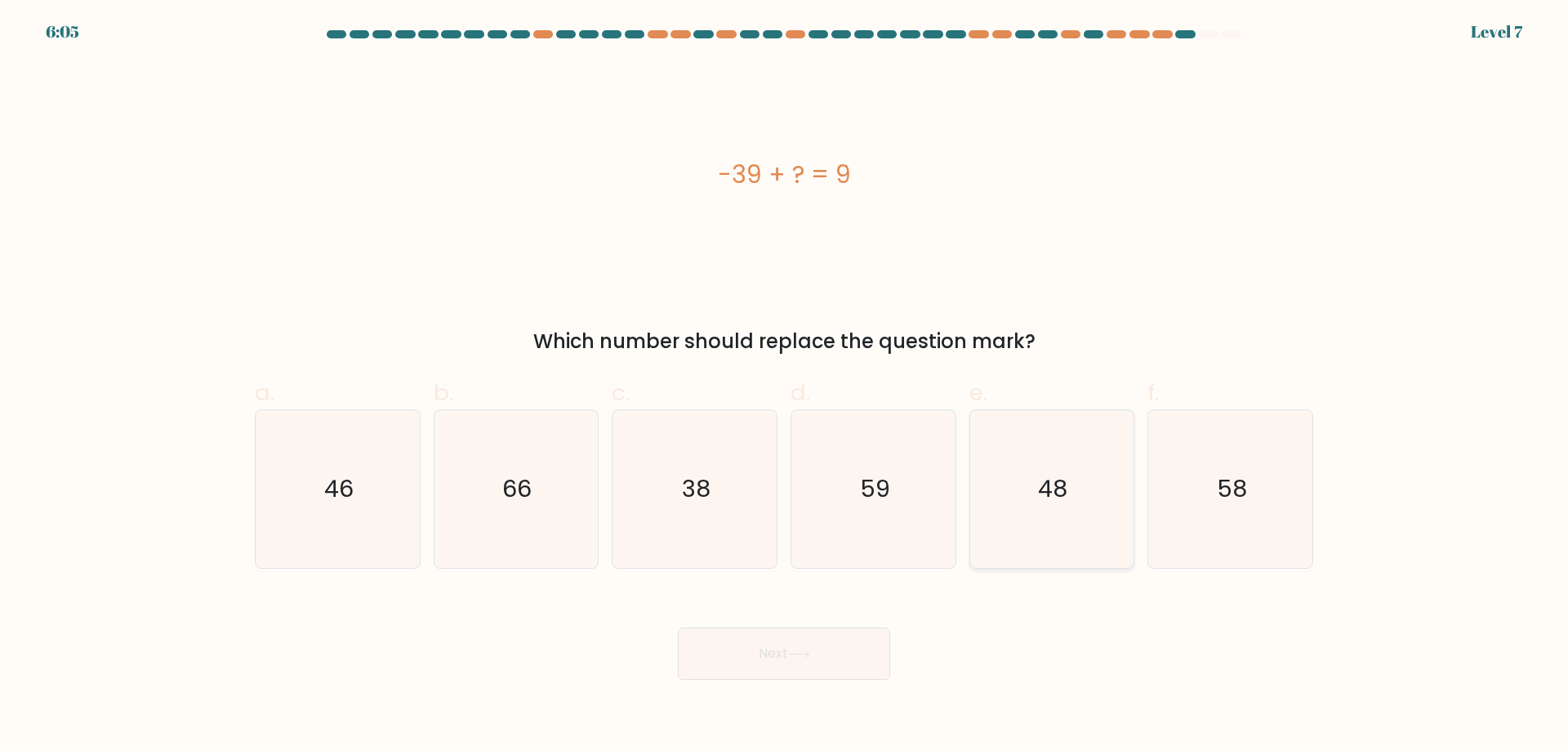
radio input "true"
click at [841, 647] on button "Next" at bounding box center [784, 653] width 212 height 52
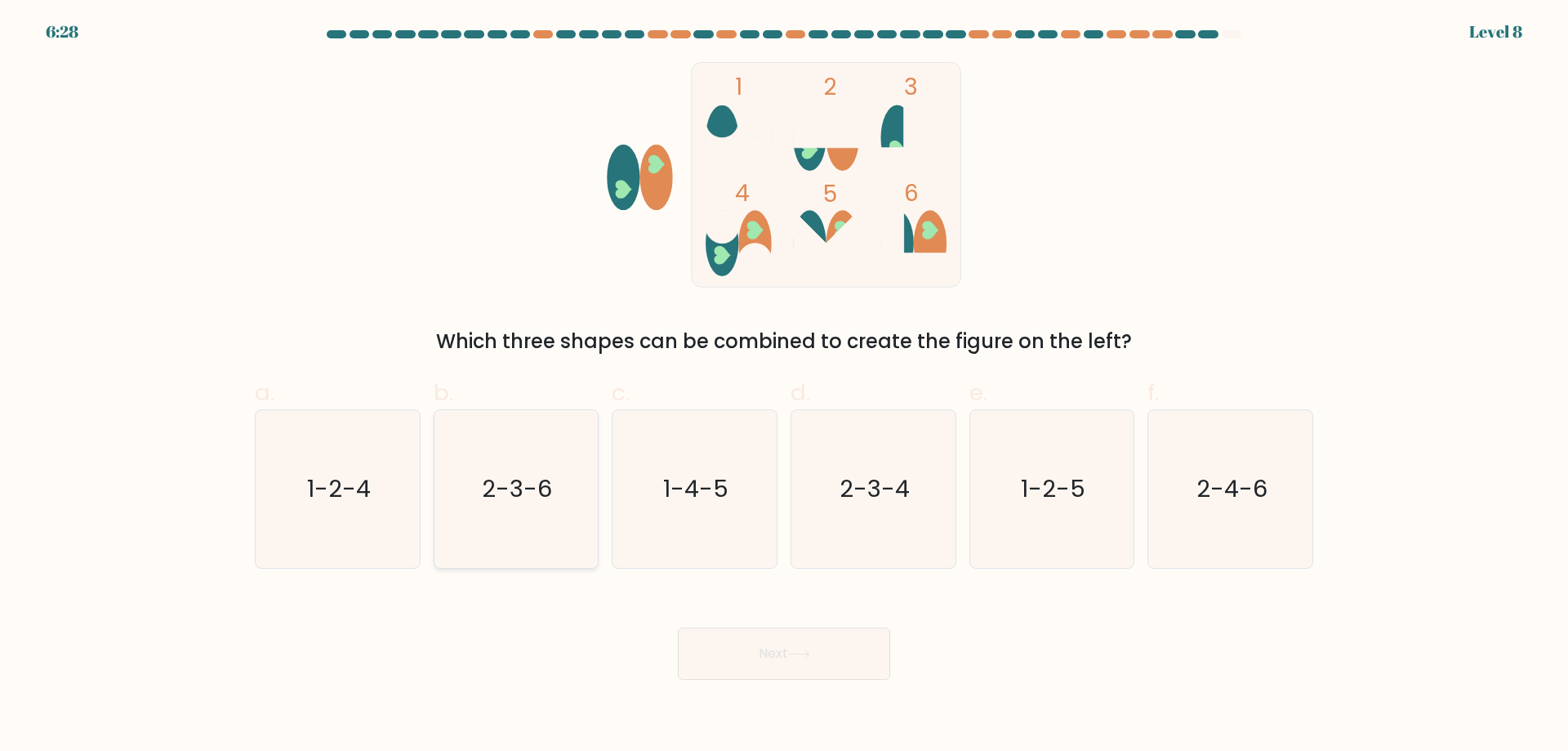
click at [542, 478] on text "2-3-6" at bounding box center [518, 489] width 70 height 33
click at [784, 387] on input "b. 2-3-6" at bounding box center [784, 381] width 1 height 10
radio input "true"
click at [750, 652] on button "Next" at bounding box center [784, 653] width 212 height 52
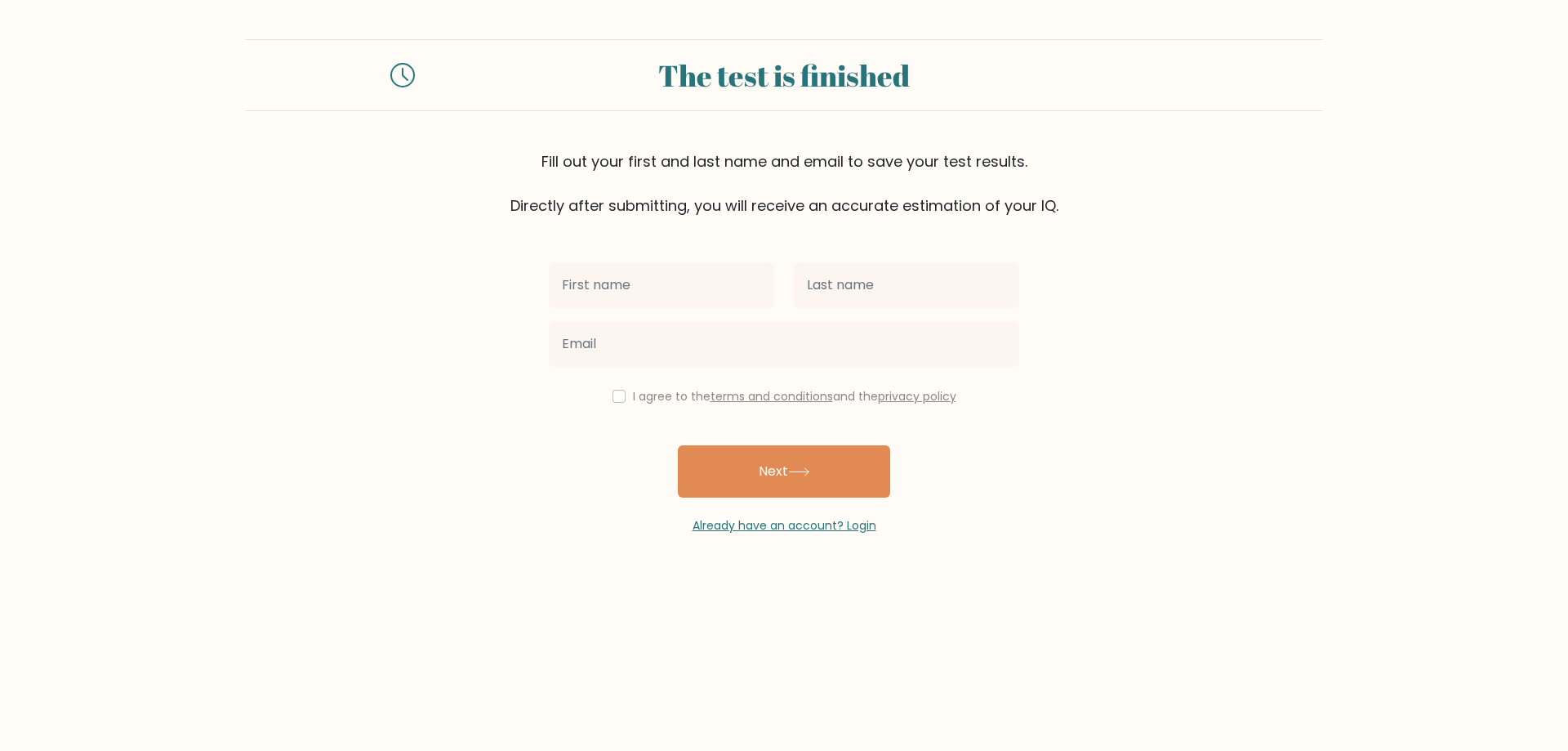
click at [692, 282] on input "text" at bounding box center [661, 285] width 225 height 45
type input "[PERSON_NAME]"
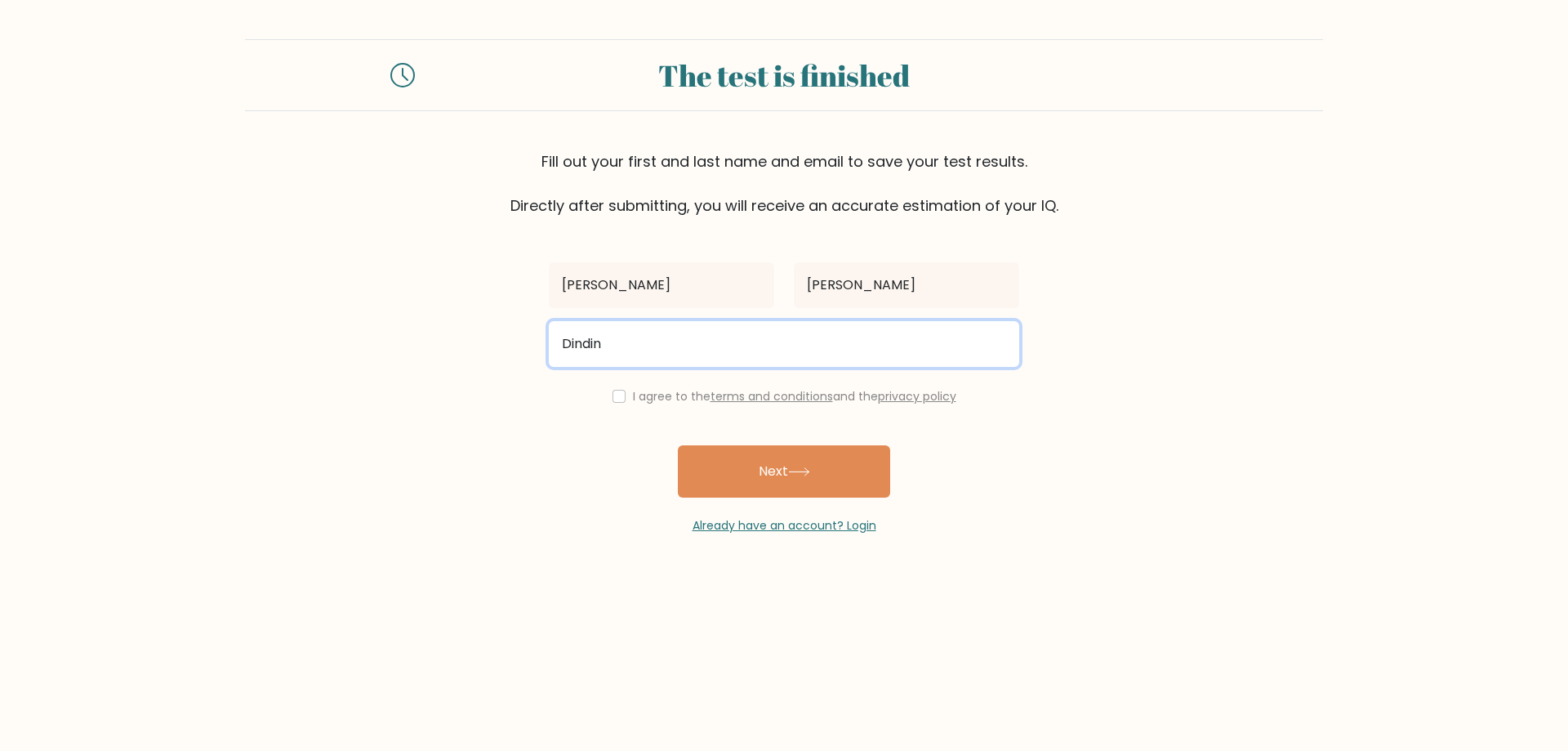
type input "[EMAIL_ADDRESS][DOMAIN_NAME]"
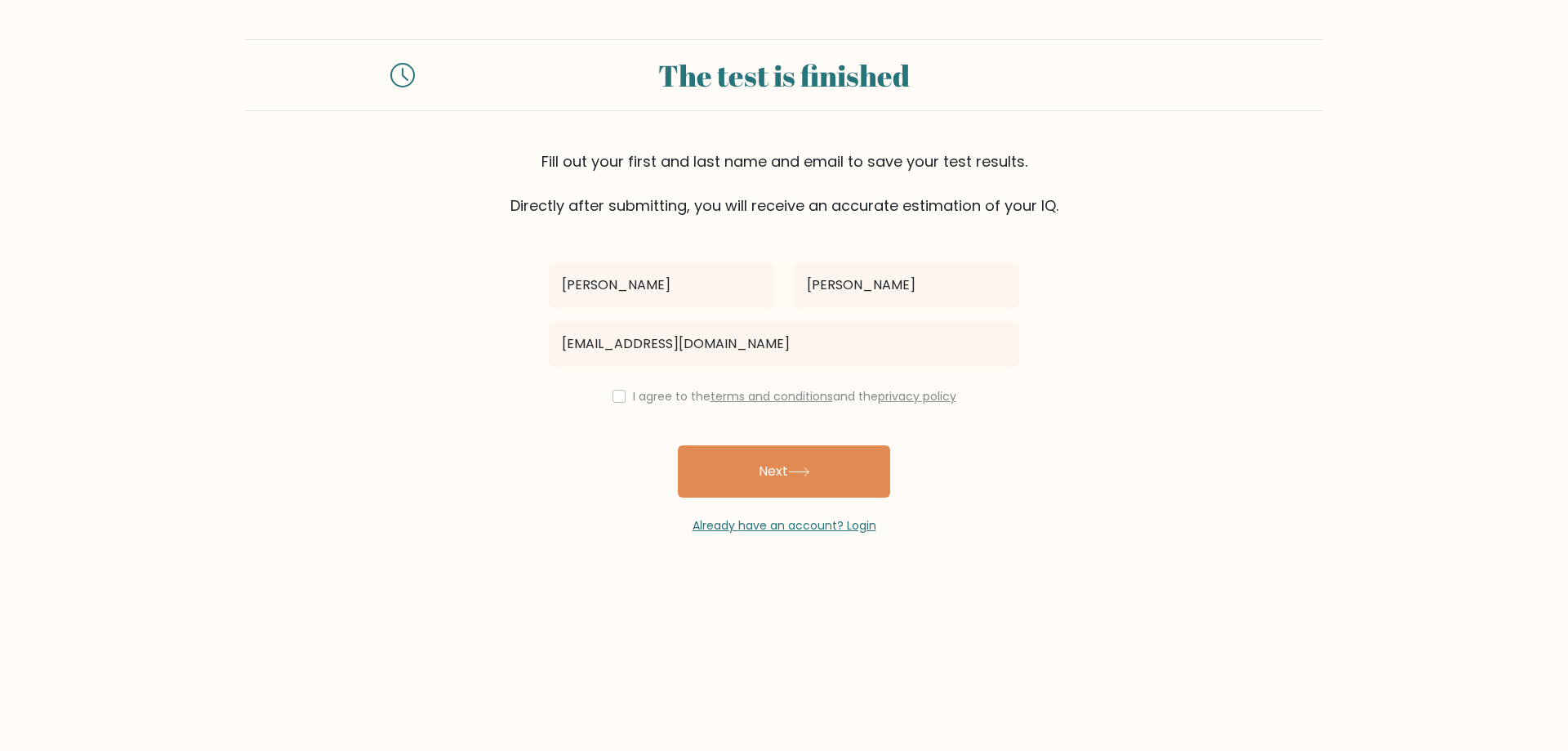
click at [625, 397] on div "I agree to the terms and conditions and the privacy policy" at bounding box center [784, 396] width 490 height 20
click at [633, 400] on label "I agree to the terms and conditions and the privacy policy" at bounding box center [794, 396] width 323 height 16
click at [600, 389] on div "I agree to the terms and conditions and the privacy policy" at bounding box center [784, 396] width 490 height 20
click at [617, 399] on input "checkbox" at bounding box center [619, 396] width 13 height 13
checkbox input "true"
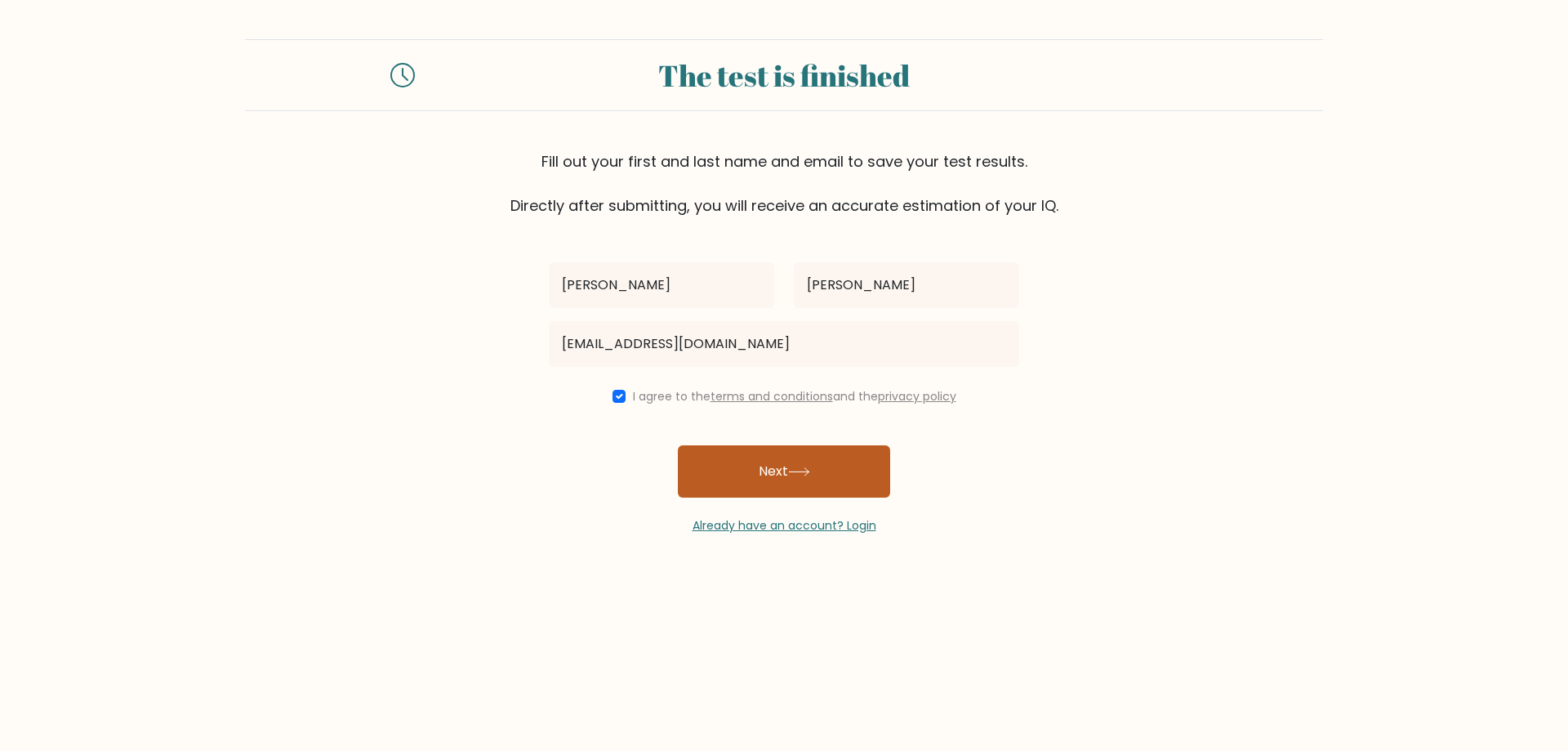
click at [739, 463] on button "Next" at bounding box center [784, 471] width 212 height 52
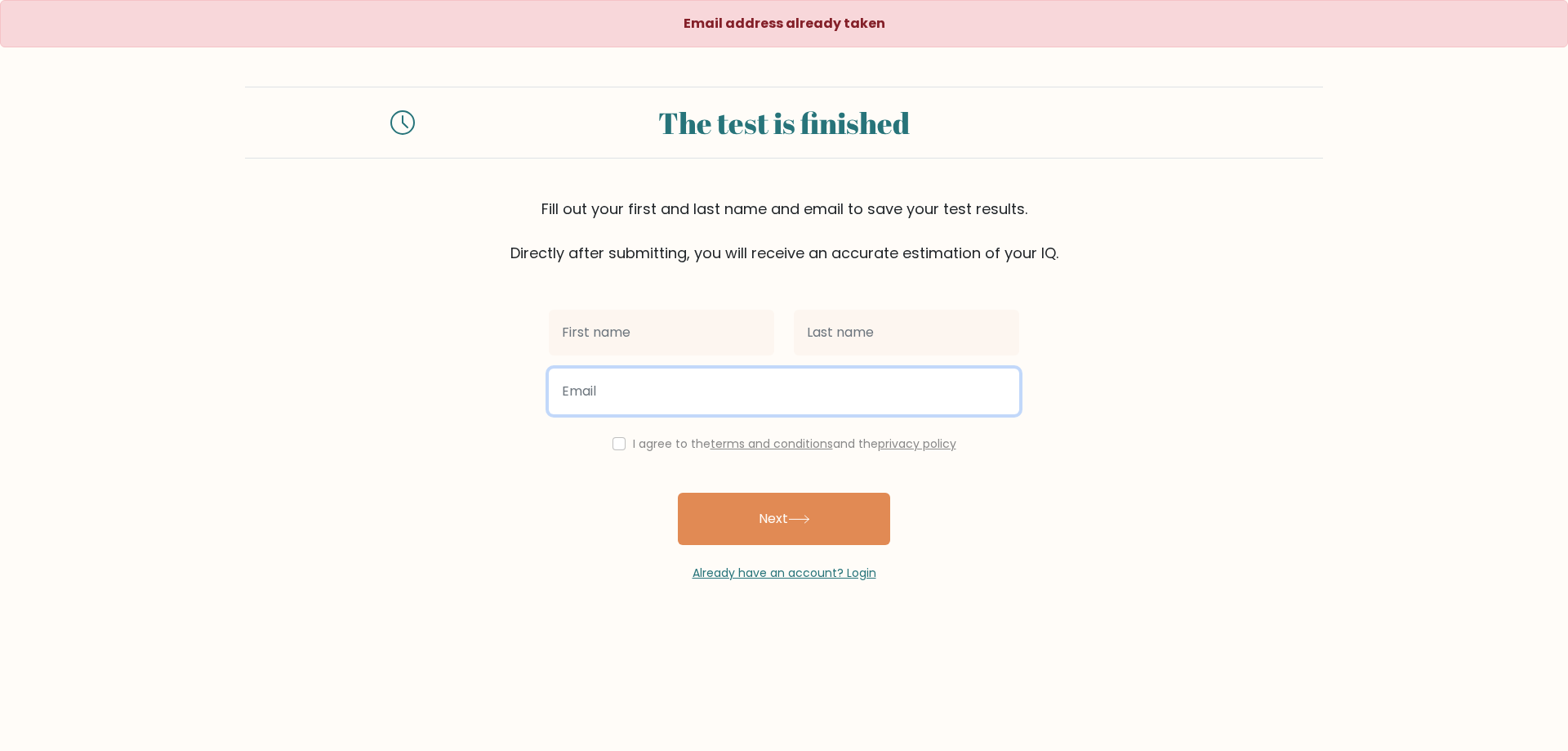
click at [691, 369] on input "email" at bounding box center [783, 391] width 470 height 45
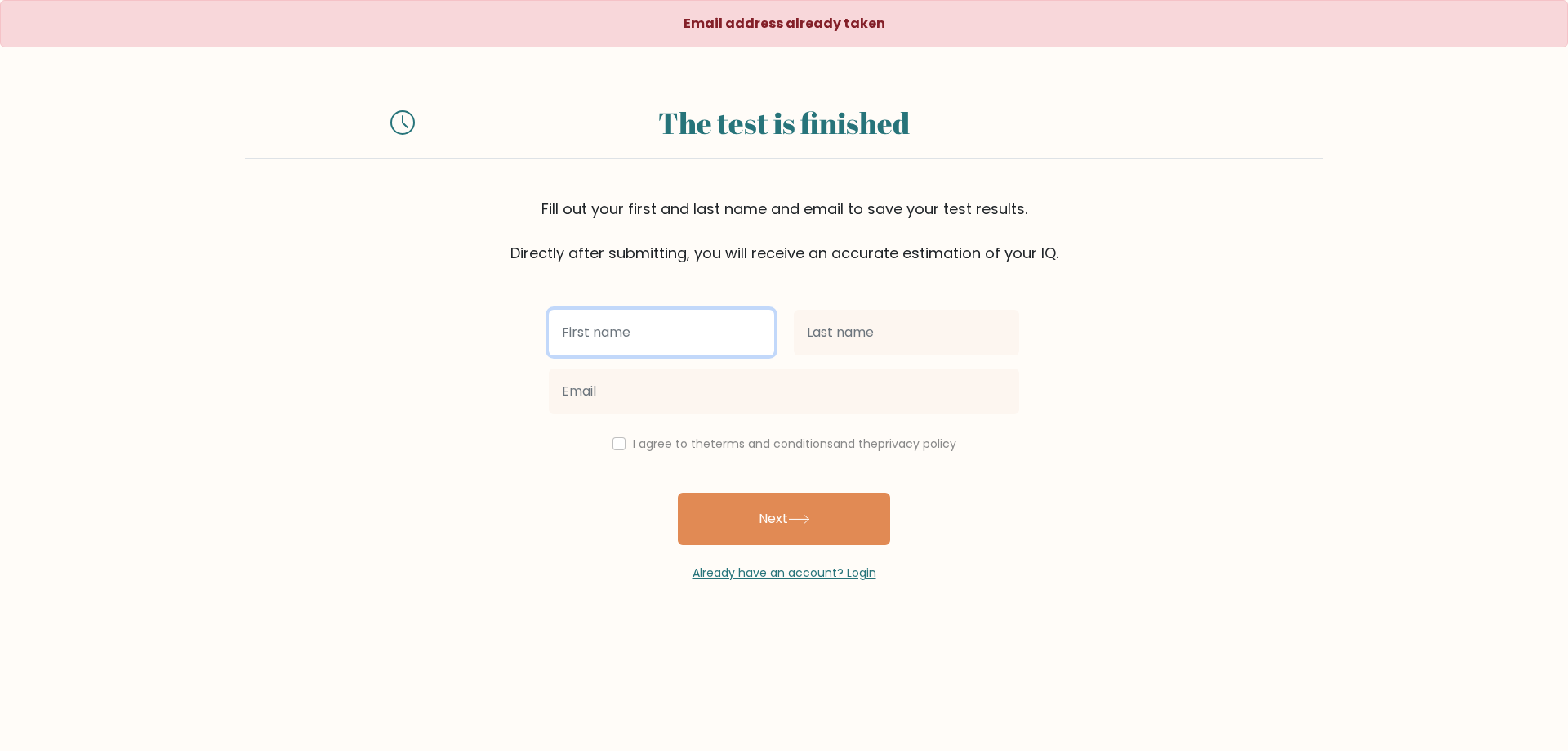
click at [688, 339] on input "text" at bounding box center [661, 332] width 225 height 45
type input "[PERSON_NAME]"
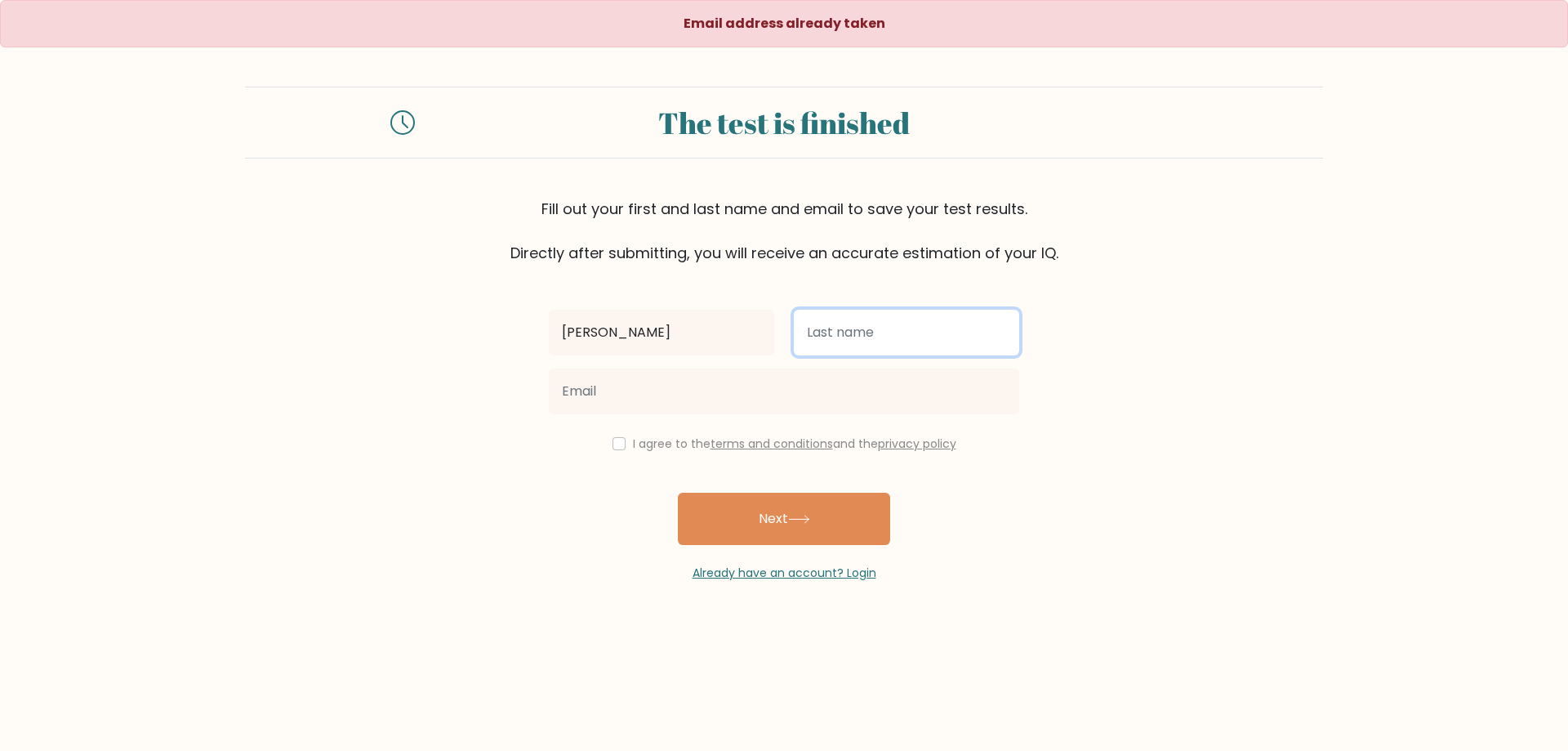
click at [848, 338] on input "text" at bounding box center [906, 332] width 225 height 45
type input "[PERSON_NAME]"
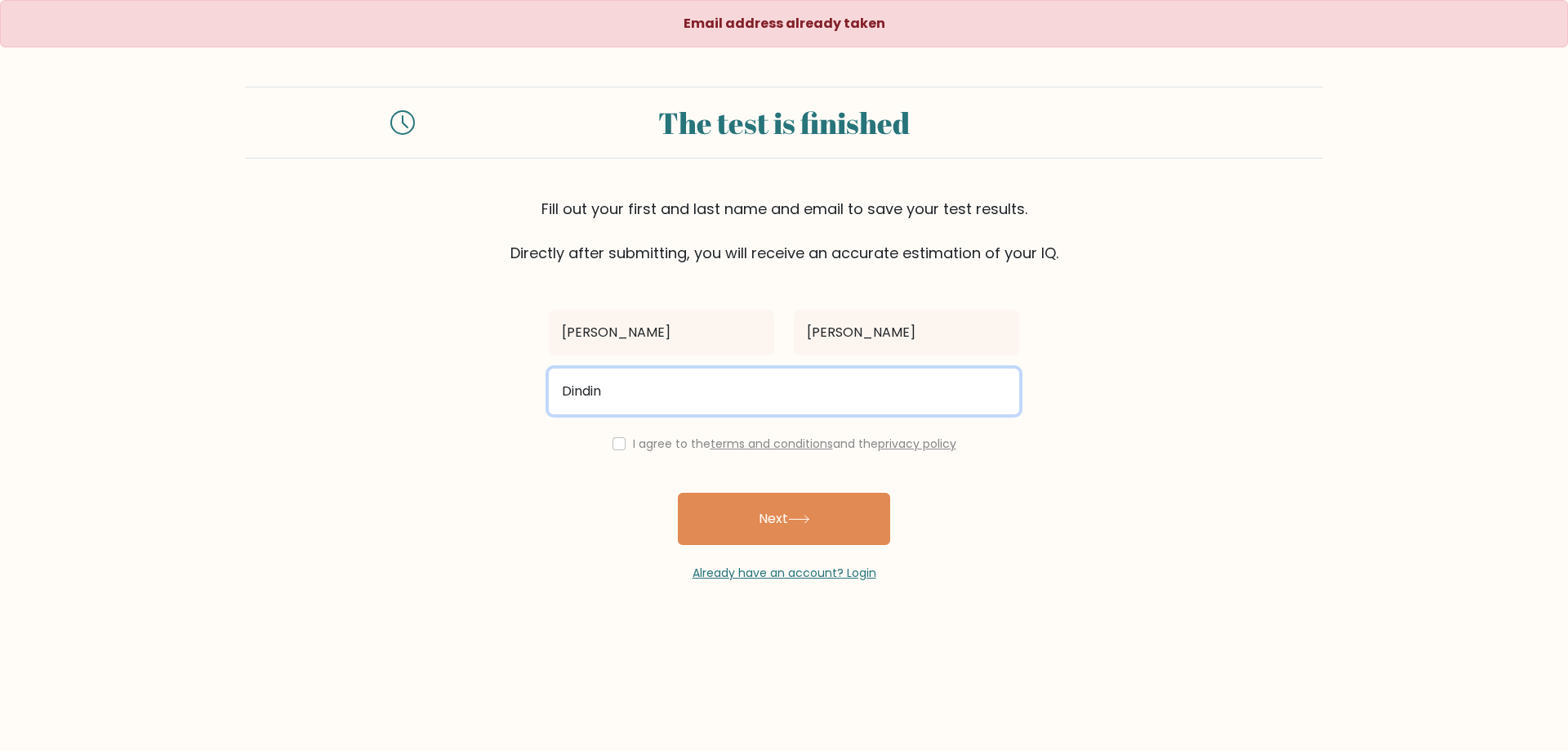
type input "[EMAIL_ADDRESS][DOMAIN_NAME]"
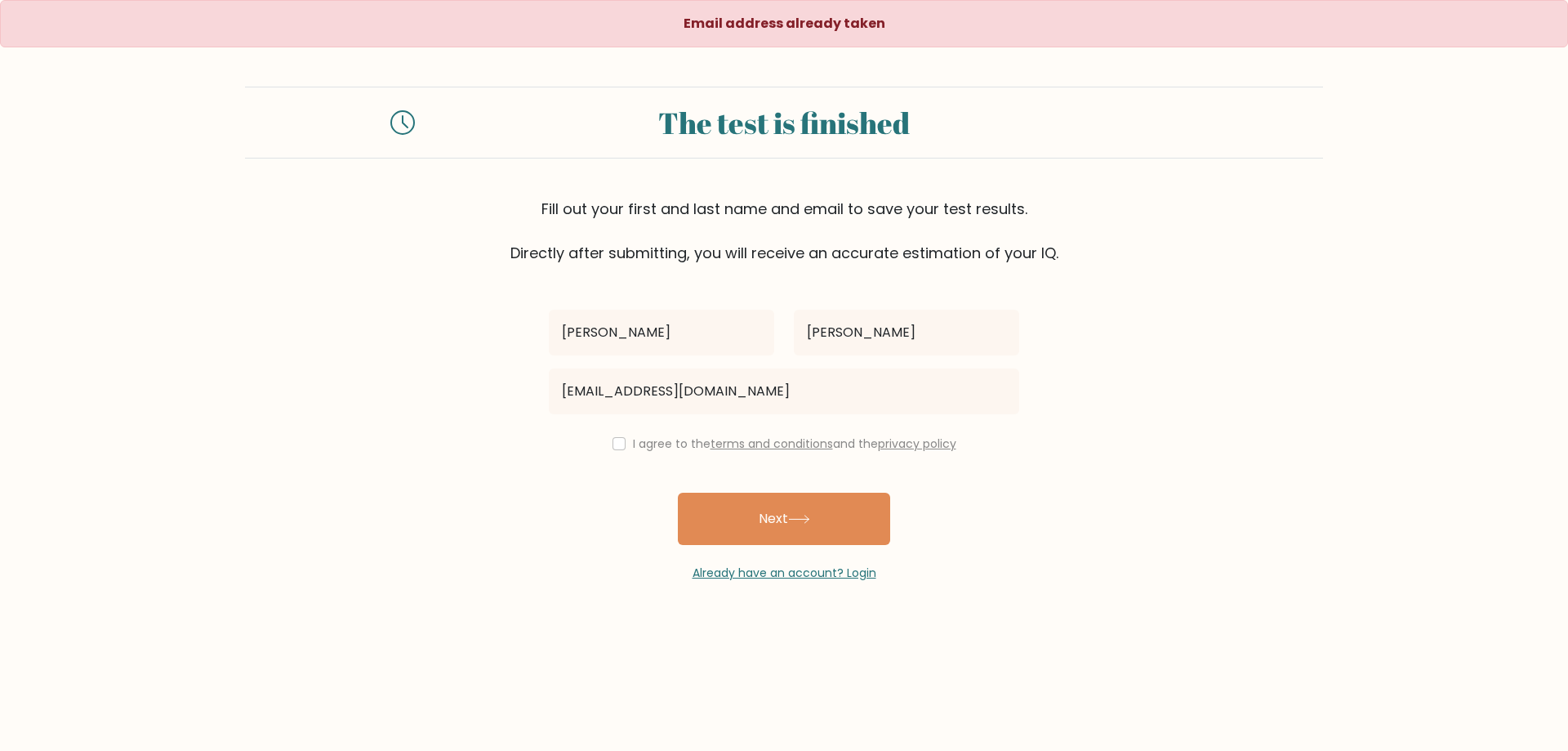
click at [635, 452] on div "I agree to the terms and conditions and the privacy policy" at bounding box center [784, 443] width 490 height 20
click at [613, 444] on input "checkbox" at bounding box center [619, 443] width 13 height 13
checkbox input "true"
click at [787, 524] on button "Next" at bounding box center [784, 519] width 212 height 52
